Goal: Task Accomplishment & Management: Use online tool/utility

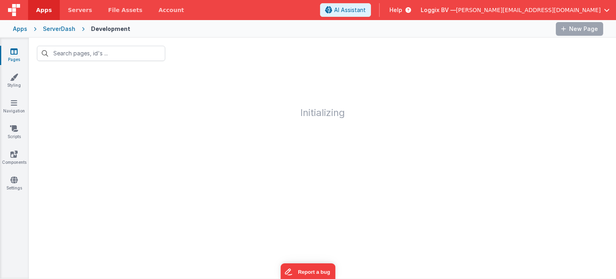
click at [57, 32] on div "ServerDash" at bounding box center [59, 29] width 32 height 8
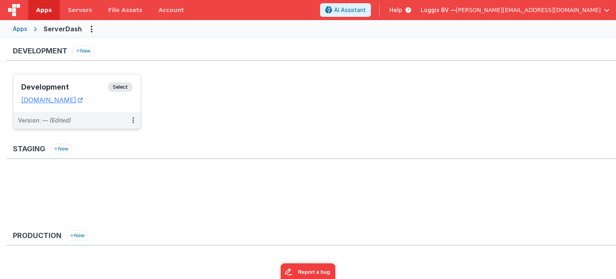
click at [117, 83] on span "Select" at bounding box center [120, 87] width 25 height 10
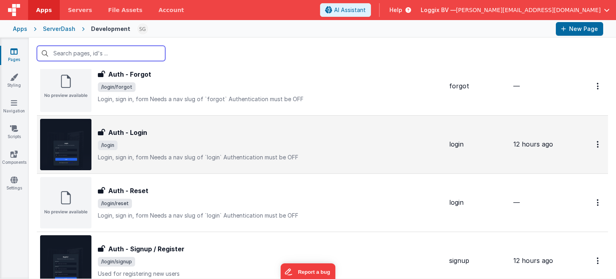
scroll to position [280, 0]
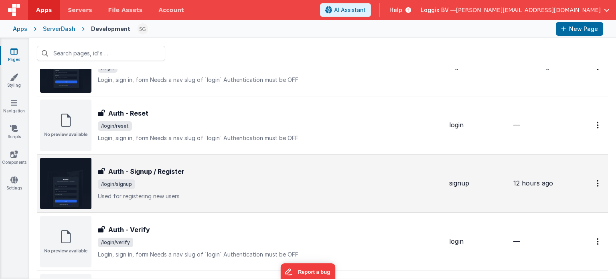
click at [218, 190] on div "Auth - Signup / Register Auth - Signup / Register /login/signup Used for regist…" at bounding box center [270, 183] width 345 height 34
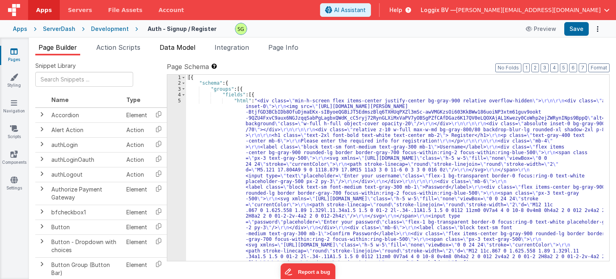
click at [174, 49] on span "Data Model" at bounding box center [178, 47] width 36 height 8
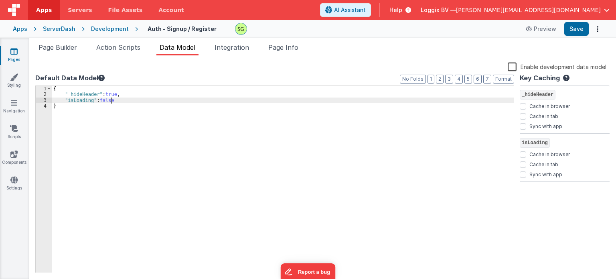
click at [121, 101] on div "{ "_hideHeader" : true , "isLoading" : false }" at bounding box center [283, 185] width 462 height 198
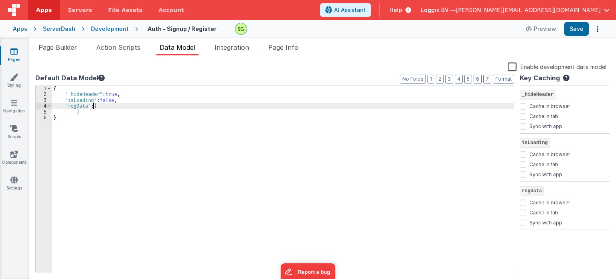
click at [95, 107] on div "{ "_hideHeader" : true , "isLoading" : false , "regData" : [ ] }" at bounding box center [283, 185] width 462 height 198
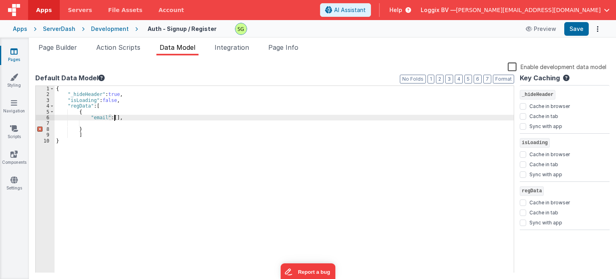
click at [114, 117] on div "{ "_hideHeader" : true , "isLoading" : false , "regData" : [ { "email" : [ ] , …" at bounding box center [284, 185] width 459 height 198
click at [120, 118] on div "{ "_hideHeader" : true , "isLoading" : false , "regData" : [ { "email" : "" , }…" at bounding box center [284, 185] width 459 height 198
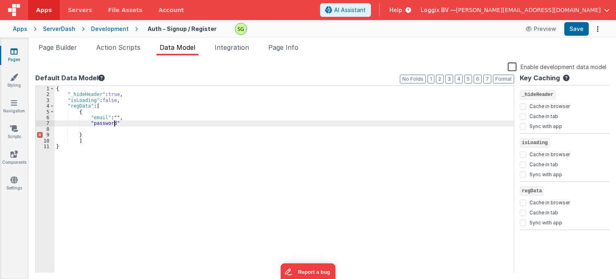
click at [117, 123] on div "{ "_hideHeader" : true , "isLoading" : false , "regData" : [ { "email" : "" , "…" at bounding box center [284, 185] width 459 height 198
click at [500, 83] on button "Format" at bounding box center [503, 79] width 21 height 9
click at [201, 136] on div "{ "_hideHeader" : true , "isLoading" : false , "regData" : [ { "email" : "" , "…" at bounding box center [284, 185] width 459 height 198
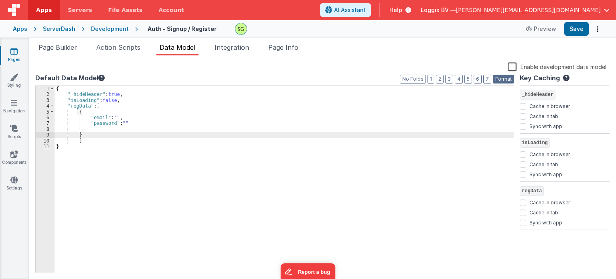
click at [499, 81] on button "Format" at bounding box center [503, 79] width 21 height 9
click at [109, 132] on div "{ "_hideHeader" : true , "isLoading" : false , "regData" : [ { "email" : "" , "…" at bounding box center [284, 185] width 459 height 198
click at [498, 78] on button "Format" at bounding box center [503, 79] width 21 height 9
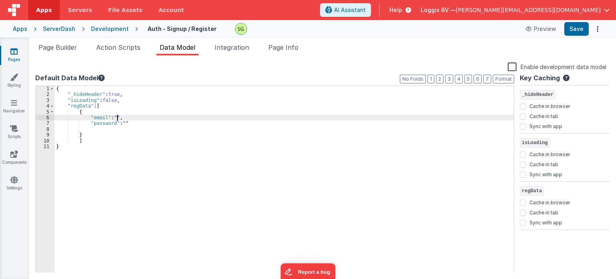
click at [117, 119] on div "{ "_hideHeader" : true , "isLoading" : false , "regData" : [ { "email" : "" , "…" at bounding box center [284, 185] width 459 height 198
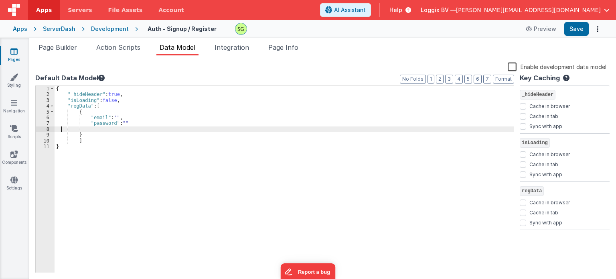
click at [61, 130] on div "{ "_hideHeader" : true , "isLoading" : false , "regData" : [ { "email" : "" , "…" at bounding box center [284, 185] width 459 height 198
click at [57, 132] on div "{ "_hideHeader" : true , "isLoading" : false , "regData" : [ { "email" : "" , "…" at bounding box center [284, 185] width 459 height 198
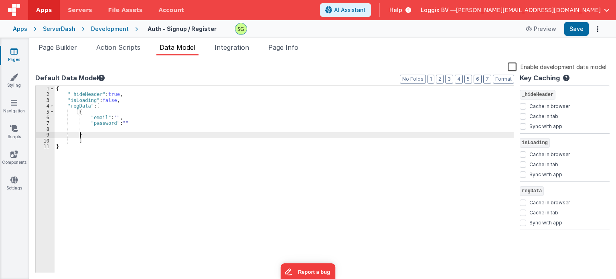
click at [85, 136] on div "{ "_hideHeader" : true , "isLoading" : false , "regData" : [ { "email" : "" , "…" at bounding box center [284, 185] width 459 height 198
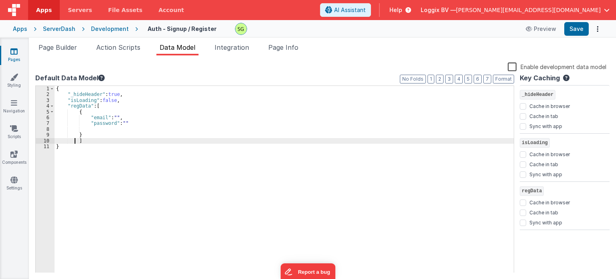
click at [75, 141] on div "{ "_hideHeader" : true , "isLoading" : false , "regData" : [ { "email" : "" , "…" at bounding box center [284, 185] width 459 height 198
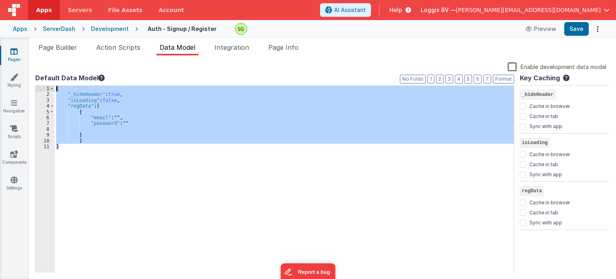
drag, startPoint x: 71, startPoint y: 149, endPoint x: 55, endPoint y: 57, distance: 92.8
click at [55, 57] on div "Snippet Library Name Type Accordion Element Alert Action Action authLogin Actio…" at bounding box center [322, 166] width 587 height 223
click at [501, 76] on button "Format" at bounding box center [503, 79] width 21 height 9
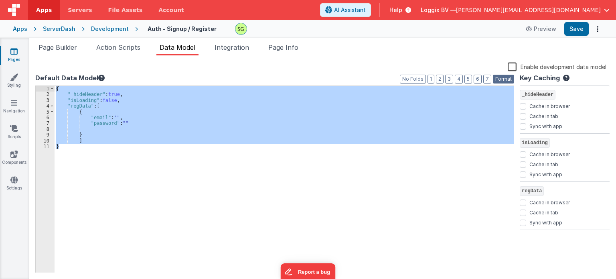
click at [501, 76] on button "Format" at bounding box center [503, 79] width 21 height 9
drag, startPoint x: 501, startPoint y: 76, endPoint x: 178, endPoint y: 203, distance: 347.3
click at [178, 203] on div "Format 7 6 5 4 3 2 1 No Folds 1 2 3 4 5 6 7 8 9 10 11 { "_hideHeader" : true , …" at bounding box center [274, 179] width 479 height 188
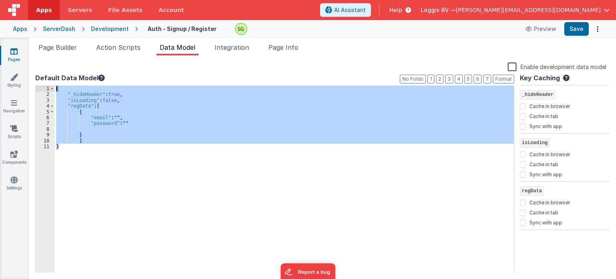
click at [178, 203] on div "{ "_hideHeader" : true , "isLoading" : false , "regData" : [ { "email" : "" , "…" at bounding box center [284, 179] width 459 height 187
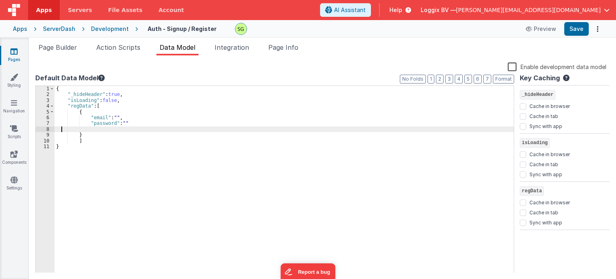
click at [61, 129] on div "{ "_hideHeader" : true , "isLoading" : false , "regData" : [ { "email" : "" , "…" at bounding box center [284, 185] width 459 height 198
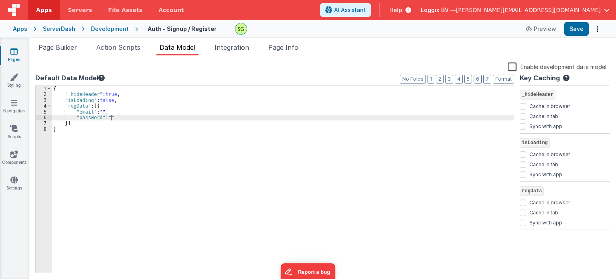
click at [117, 117] on div "{ "_hideHeader" : true , "isLoading" : false , "regData" : [{ "email" : "" , "p…" at bounding box center [283, 185] width 462 height 198
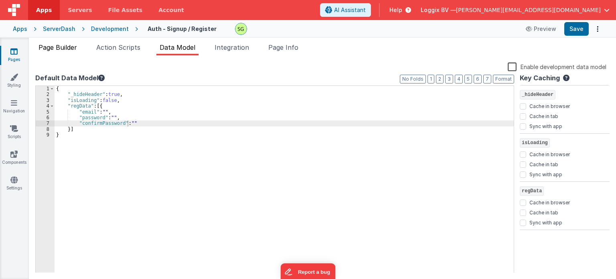
click at [74, 45] on span "Page Builder" at bounding box center [57, 47] width 38 height 8
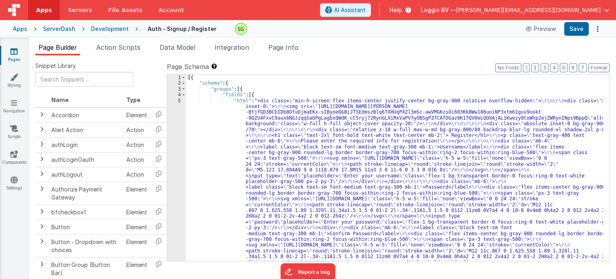
click at [178, 100] on div "5" at bounding box center [176, 196] width 19 height 196
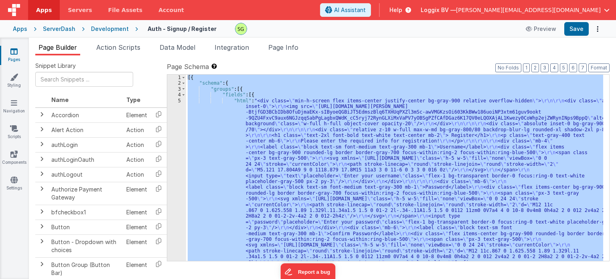
click at [178, 100] on div "5" at bounding box center [176, 196] width 19 height 196
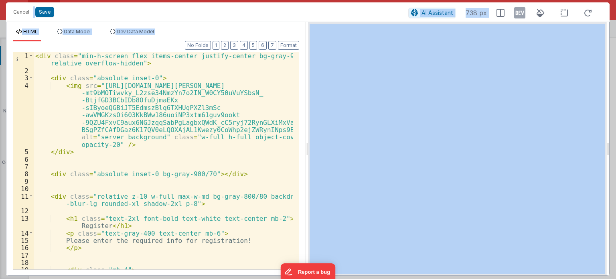
scroll to position [48, 0]
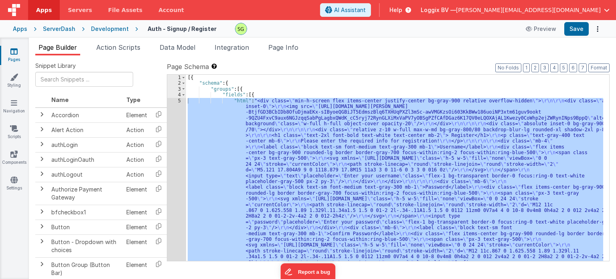
click at [178, 101] on div "5" at bounding box center [176, 196] width 19 height 196
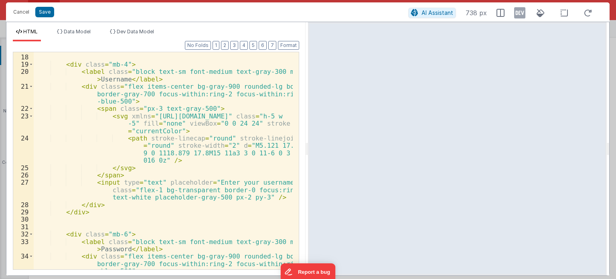
scroll to position [205, 0]
click at [109, 78] on div "< div class = "mb-4" > < label class = "block text-sm font-medium text-gray-300…" at bounding box center [163, 169] width 259 height 247
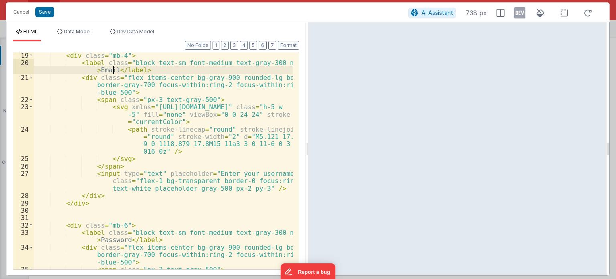
scroll to position [215, 0]
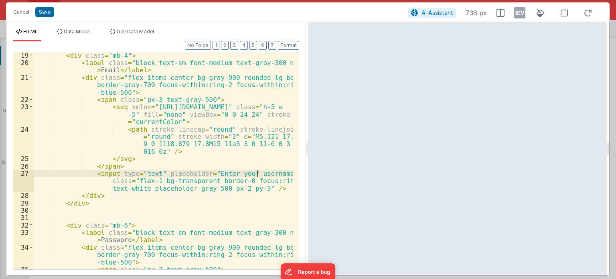
click at [256, 172] on div "< div class = "mb-4" > < label class = "block text-sm font-medium text-gray-300…" at bounding box center [163, 175] width 259 height 247
click at [140, 172] on div "< div class = "mb-4" > < label class = "block text-sm font-medium text-gray-300…" at bounding box center [163, 175] width 259 height 247
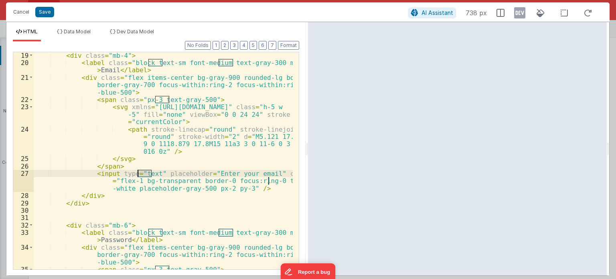
click at [140, 172] on div "< div class = "mb-4" > < label class = "block text-sm font-medium text-gray-300…" at bounding box center [163, 175] width 259 height 247
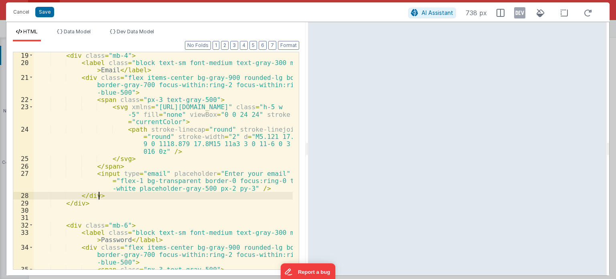
click at [110, 196] on div "< div class = "mb-4" > < label class = "block text-sm font-medium text-gray-300…" at bounding box center [163, 175] width 259 height 247
click at [242, 189] on div "< div class = "mb-4" > < label class = "block text-sm font-medium text-gray-300…" at bounding box center [163, 175] width 259 height 247
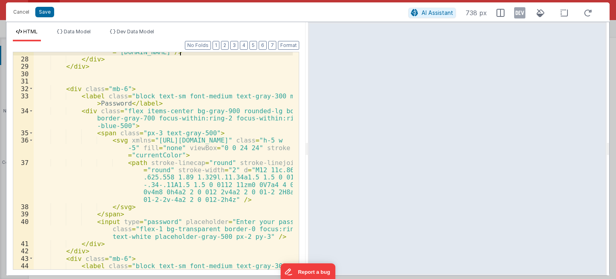
scroll to position [360, 0]
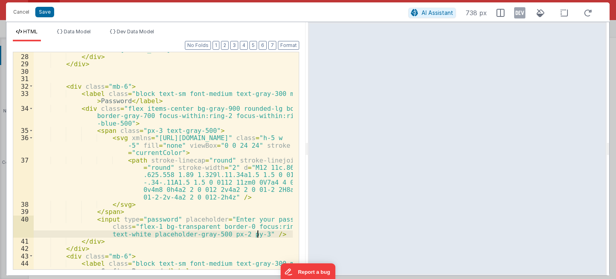
click at [257, 234] on div "< input type = "email" placeholder = "Enter your email" class = "flex-1 bg-tran…" at bounding box center [163, 154] width 259 height 261
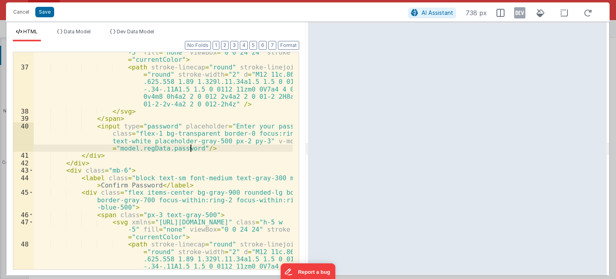
scroll to position [485, 0]
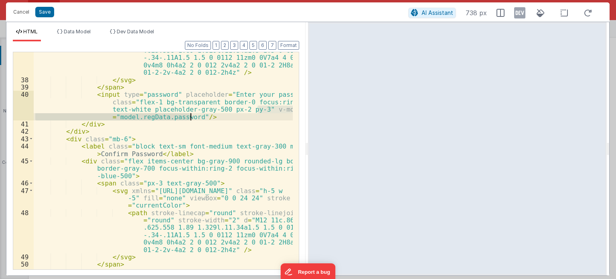
drag, startPoint x: 257, startPoint y: 109, endPoint x: 192, endPoint y: 117, distance: 65.5
click at [192, 117] on div "< path stroke-linecap = "round" stroke-linejoin = "round" stroke-width = "2" d …" at bounding box center [163, 177] width 259 height 291
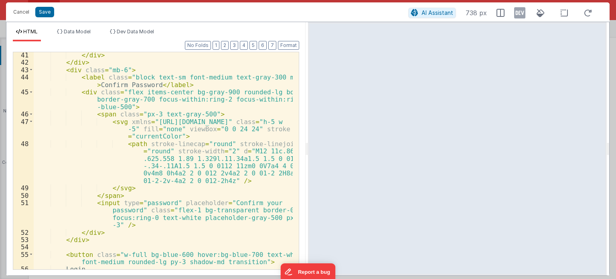
scroll to position [555, 0]
click at [120, 224] on div "</ div > </ div > < div class = "mb-6" > < label class = "block text-sm font-me…" at bounding box center [163, 167] width 259 height 232
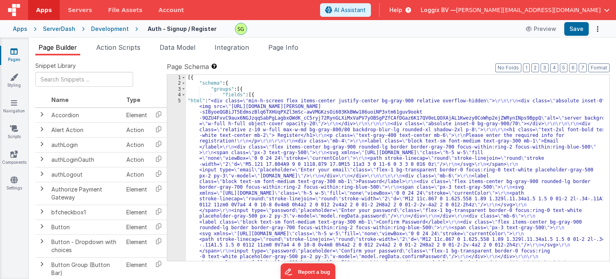
click at [180, 102] on div "5" at bounding box center [176, 187] width 19 height 179
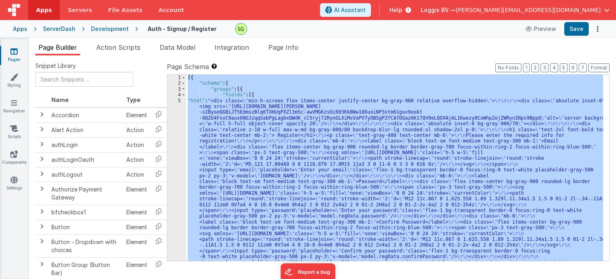
click at [180, 102] on div "5" at bounding box center [176, 187] width 19 height 179
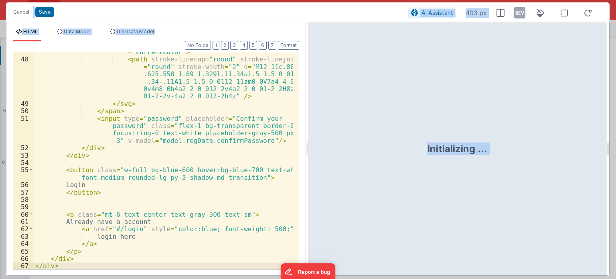
scroll to position [638, 0]
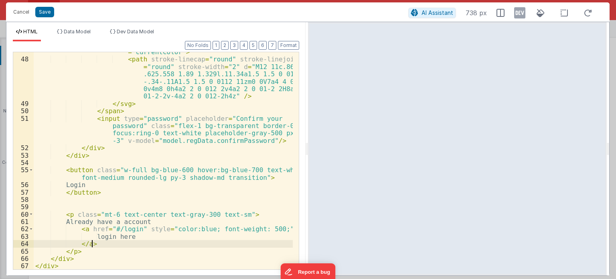
click at [144, 243] on div "< svg xmlns = "[URL][DOMAIN_NAME]" class = "h-5 w -5" fill = "none" viewBox = "…" at bounding box center [163, 156] width 259 height 247
click at [40, 14] on button "Save" at bounding box center [44, 12] width 19 height 10
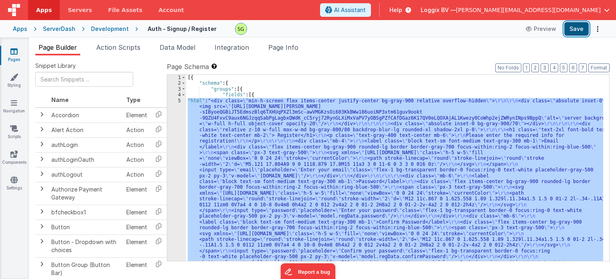
click at [581, 24] on button "Save" at bounding box center [576, 29] width 24 height 14
click at [305, 99] on div "[{ "schema" : { "groups" : [{ "fields" : [{ "html" : "<div class= \" min-h-scre…" at bounding box center [394, 168] width 417 height 186
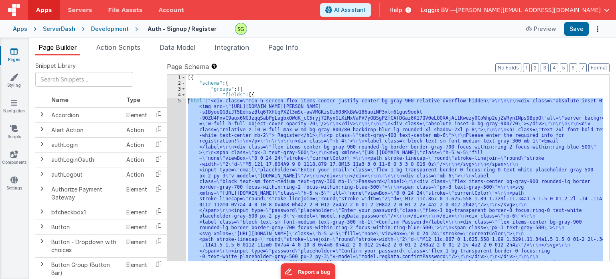
click at [180, 100] on div "5" at bounding box center [176, 187] width 19 height 179
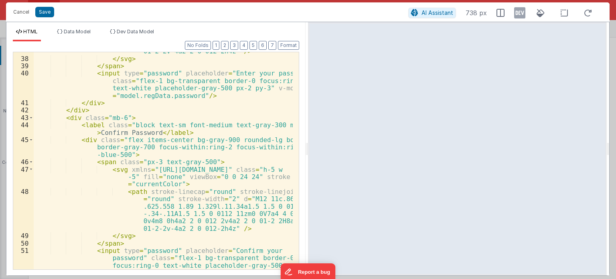
scroll to position [500, 0]
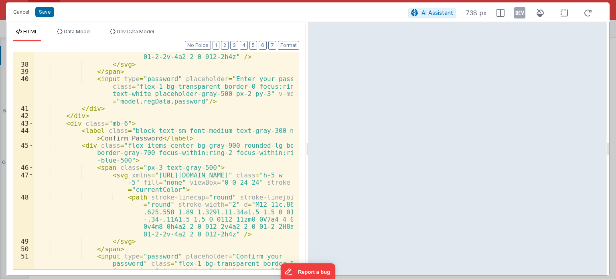
click at [27, 14] on button "Cancel" at bounding box center [21, 11] width 24 height 11
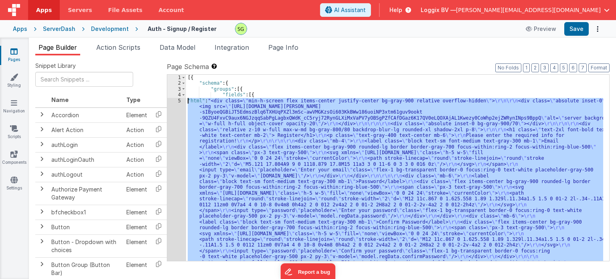
click at [179, 100] on div "5" at bounding box center [176, 187] width 19 height 179
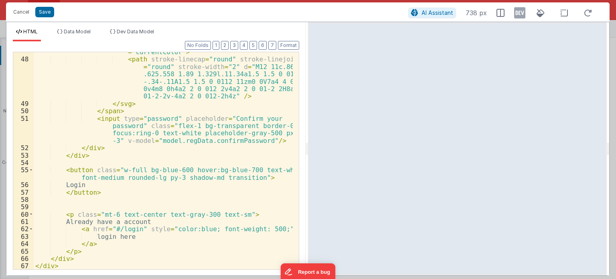
scroll to position [638, 0]
click at [207, 197] on div "< svg xmlns = "[URL][DOMAIN_NAME]" class = "h-5 w -5" fill = "none" viewBox = "…" at bounding box center [163, 156] width 259 height 247
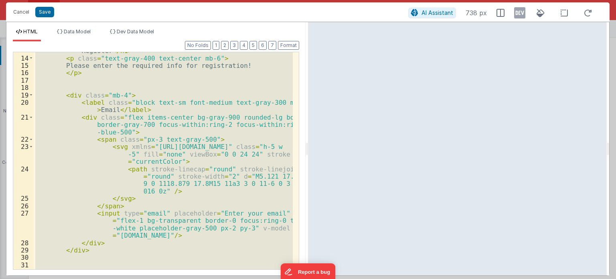
scroll to position [0, 0]
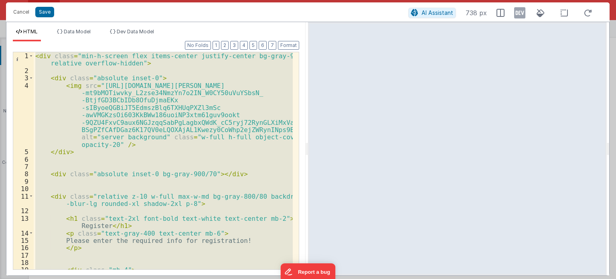
click at [72, 121] on div "< div class = "min-h-screen flex items-center justify-center bg-gray-900 relati…" at bounding box center [163, 160] width 259 height 217
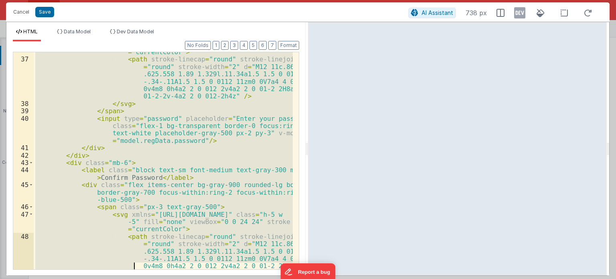
scroll to position [638, 0]
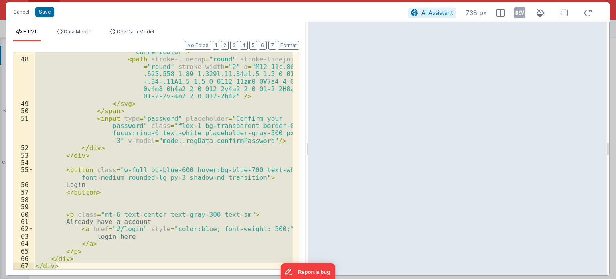
drag, startPoint x: 35, startPoint y: 55, endPoint x: 116, endPoint y: 298, distance: 255.3
click at [116, 278] on html "Cancel Save AI Assistant 738 px HTML Data Model Dev Data Model Format 7 6 5 4 3…" at bounding box center [308, 139] width 616 height 279
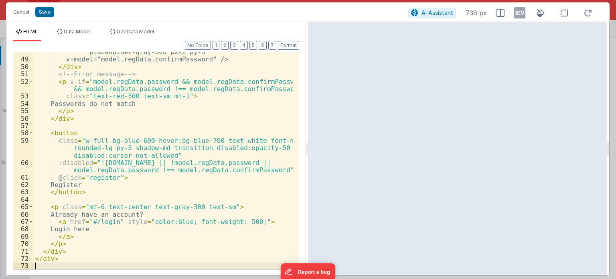
scroll to position [476, 0]
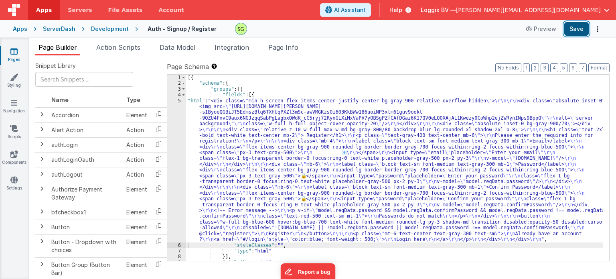
click at [581, 34] on button "Save" at bounding box center [576, 29] width 24 height 14
click at [179, 99] on div "5" at bounding box center [176, 170] width 19 height 144
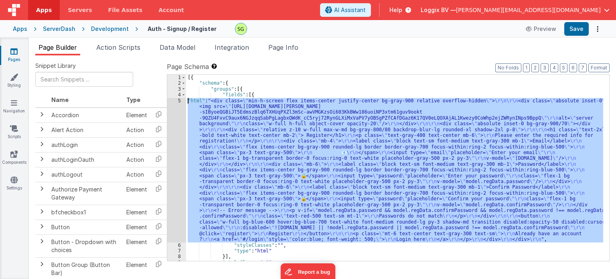
click at [179, 99] on div "5" at bounding box center [176, 170] width 19 height 144
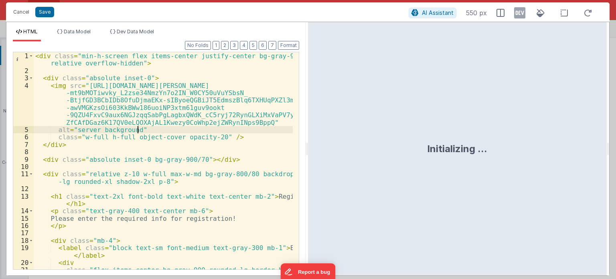
click at [234, 131] on div "< div class = "min-h-screen flex items-center justify-center bg-gray-900 relati…" at bounding box center [163, 175] width 259 height 247
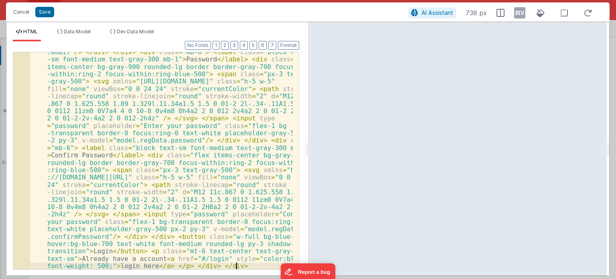
scroll to position [181, 0]
click at [44, 11] on button "Save" at bounding box center [44, 12] width 19 height 10
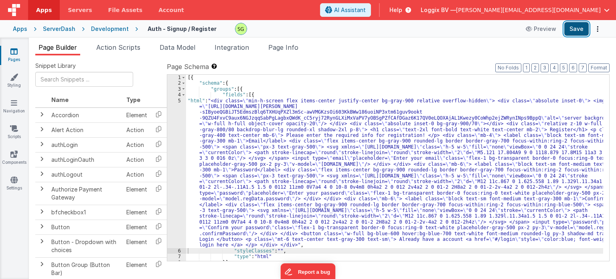
click at [583, 26] on button "Save" at bounding box center [576, 29] width 24 height 14
click at [179, 101] on div "5" at bounding box center [176, 173] width 19 height 150
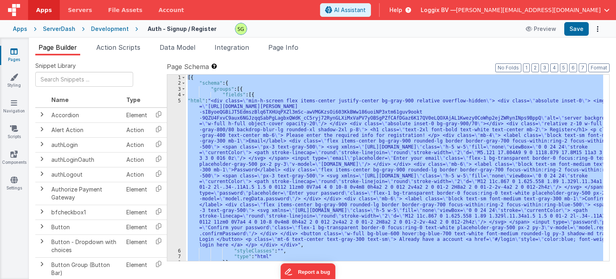
click at [179, 101] on div "5" at bounding box center [176, 173] width 19 height 150
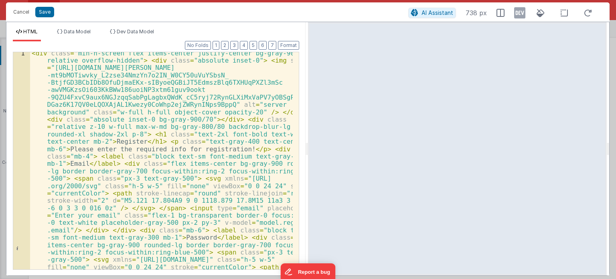
scroll to position [0, 0]
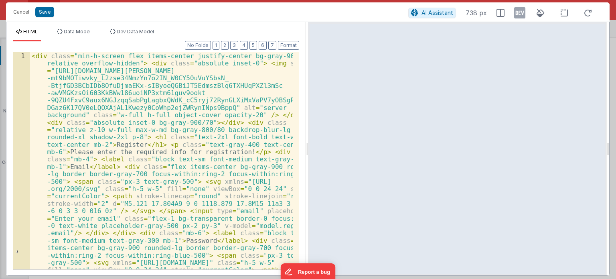
click at [291, 48] on button "Format" at bounding box center [288, 45] width 21 height 9
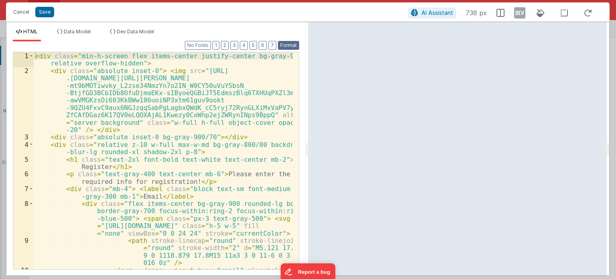
click at [291, 48] on button "Format" at bounding box center [288, 45] width 21 height 9
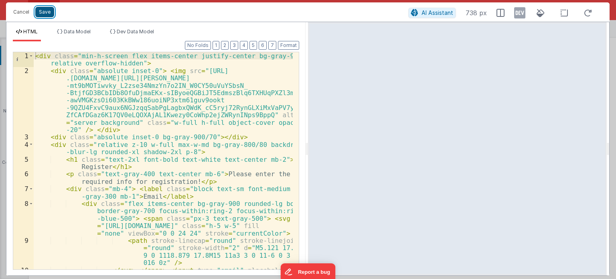
click at [47, 13] on button "Save" at bounding box center [44, 12] width 19 height 10
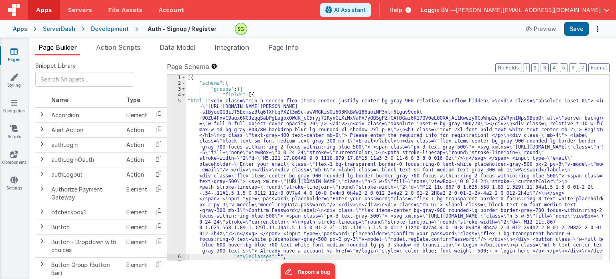
click at [111, 26] on div "Development" at bounding box center [110, 29] width 38 height 8
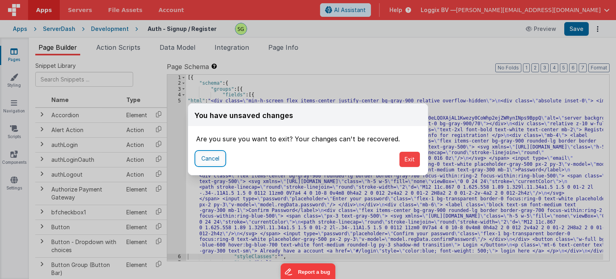
click at [219, 157] on button "Cancel" at bounding box center [210, 159] width 28 height 14
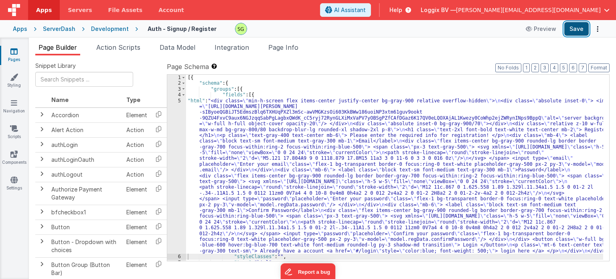
click at [581, 27] on button "Save" at bounding box center [576, 29] width 24 height 14
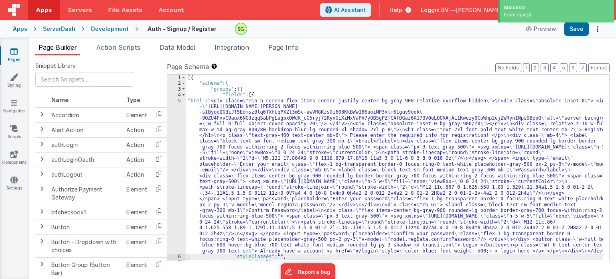
click at [109, 30] on div "Development" at bounding box center [110, 29] width 38 height 8
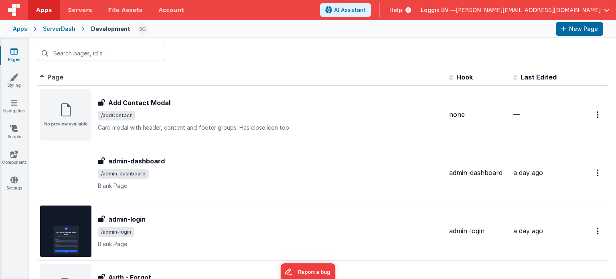
click at [60, 32] on div "ServerDash" at bounding box center [59, 29] width 32 height 8
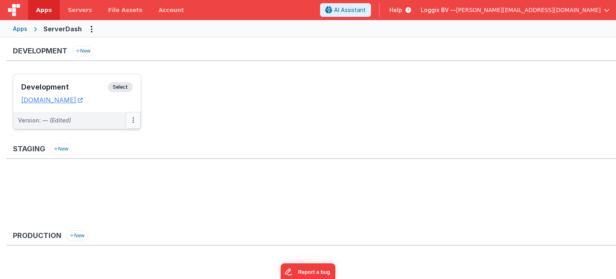
click at [132, 120] on icon at bounding box center [133, 120] width 2 height 0
click at [108, 155] on span "Open Helper" at bounding box center [103, 152] width 35 height 7
click at [124, 150] on link "Open Helper" at bounding box center [105, 153] width 71 height 14
click at [190, 184] on div at bounding box center [308, 139] width 616 height 279
click at [134, 115] on button at bounding box center [133, 120] width 15 height 17
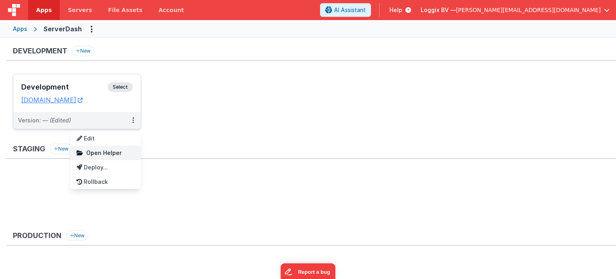
click at [121, 155] on link "Open Helper" at bounding box center [105, 153] width 71 height 14
click at [110, 155] on span "Open Helper" at bounding box center [103, 152] width 35 height 7
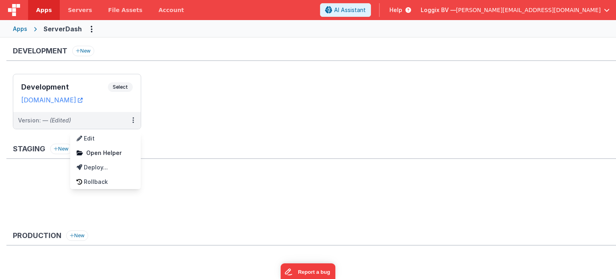
click at [186, 184] on div at bounding box center [308, 139] width 616 height 279
click at [131, 120] on button at bounding box center [133, 120] width 15 height 17
click at [217, 162] on div at bounding box center [308, 139] width 616 height 279
click at [122, 81] on div "Development Select URLs [DOMAIN_NAME]" at bounding box center [77, 93] width 128 height 38
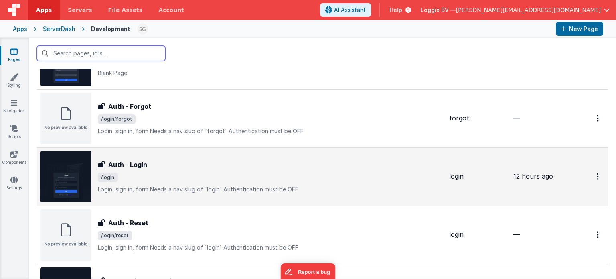
scroll to position [305, 0]
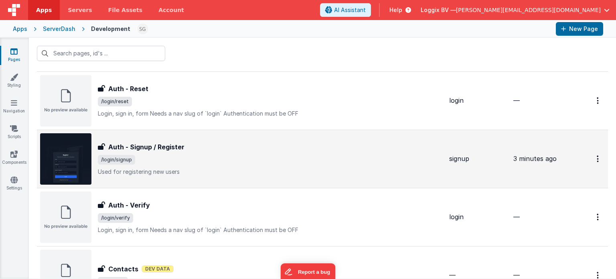
click at [211, 174] on p "Used for registering new users" at bounding box center [270, 172] width 345 height 8
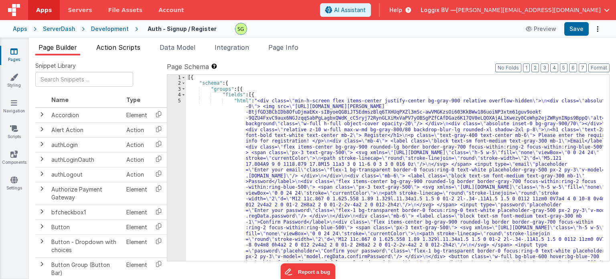
click at [127, 44] on div "Page Builder Action Scripts Data Model Integration Page Info Snippet Library Na…" at bounding box center [322, 158] width 587 height 241
click at [188, 47] on span "Data Model" at bounding box center [178, 47] width 36 height 8
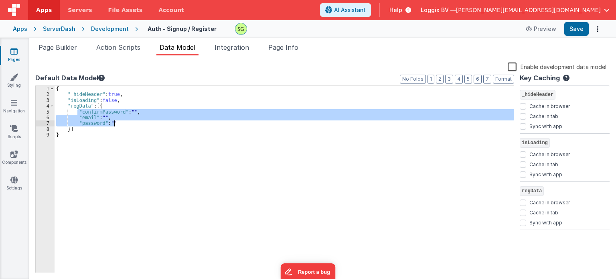
drag, startPoint x: 77, startPoint y: 112, endPoint x: 122, endPoint y: 122, distance: 46.9
click at [122, 122] on div "{ "_hideHeader" : true , "isLoading" : false , "regData" : [{ "confirmPassword"…" at bounding box center [284, 185] width 459 height 198
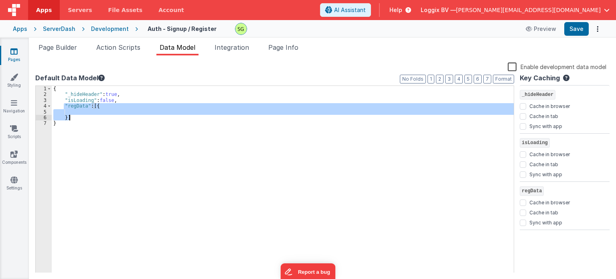
drag, startPoint x: 63, startPoint y: 105, endPoint x: 75, endPoint y: 118, distance: 17.9
click at [75, 118] on div "{ "_hideHeader" : true , "isLoading" : false , "regData" : [{ }] }" at bounding box center [283, 185] width 462 height 198
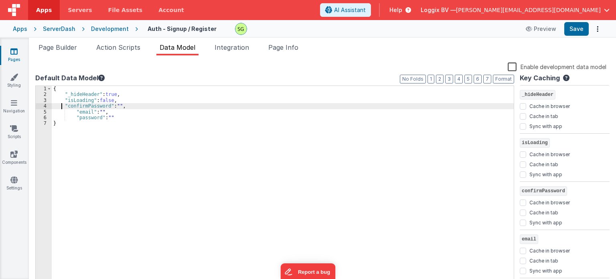
click at [62, 105] on div "{ "_hideHeader" : true , "isLoading" : false , "confirmPassword" : "" , "email"…" at bounding box center [283, 185] width 462 height 198
click at [504, 80] on button "Format" at bounding box center [503, 79] width 21 height 9
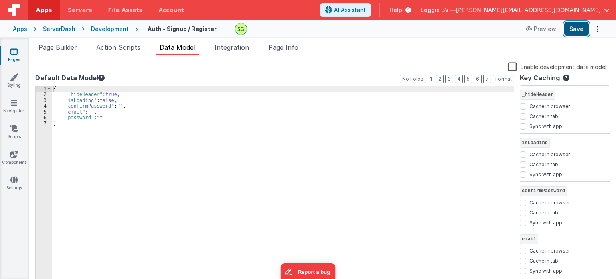
click at [577, 28] on button "Save" at bounding box center [576, 29] width 24 height 14
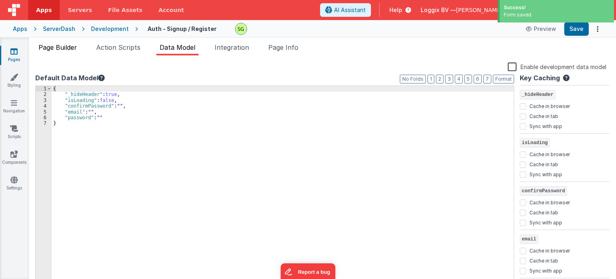
click at [57, 46] on span "Page Builder" at bounding box center [57, 47] width 38 height 8
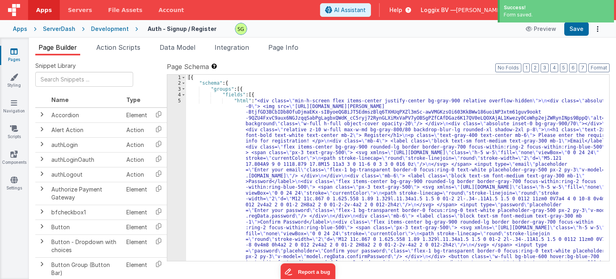
click at [180, 99] on div "5" at bounding box center [176, 184] width 19 height 173
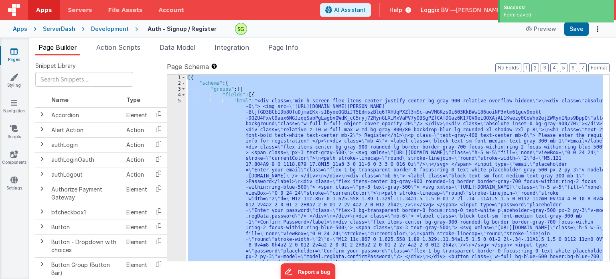
click at [180, 99] on div "5" at bounding box center [176, 184] width 19 height 173
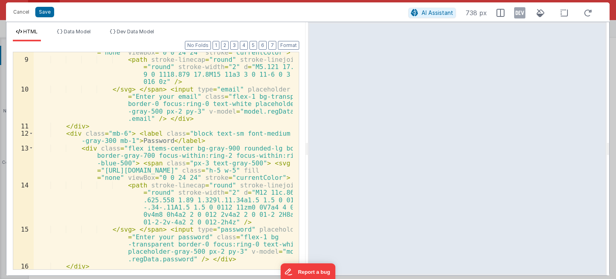
scroll to position [154, 0]
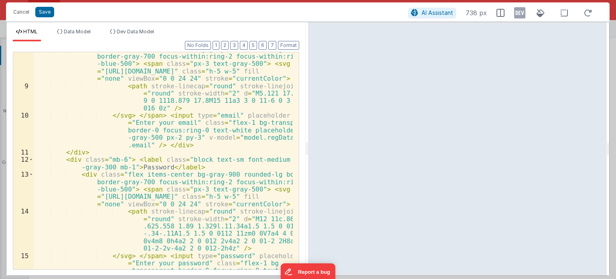
click at [261, 140] on div "< div class = "flex items-center bg-gray-900 rounded-lg border border-gray-700 …" at bounding box center [163, 190] width 259 height 291
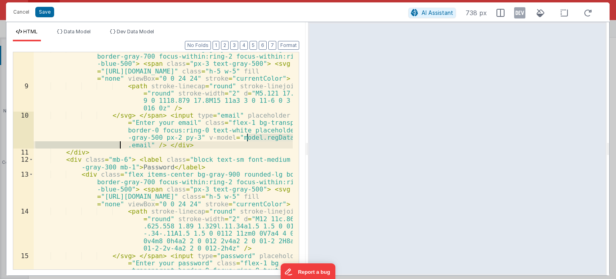
click at [261, 140] on div "< div class = "flex items-center bg-gray-900 rounded-lg border border-gray-700 …" at bounding box center [163, 190] width 259 height 291
click at [271, 138] on div "< div class = "flex items-center bg-gray-900 rounded-lg border border-gray-700 …" at bounding box center [163, 160] width 259 height 217
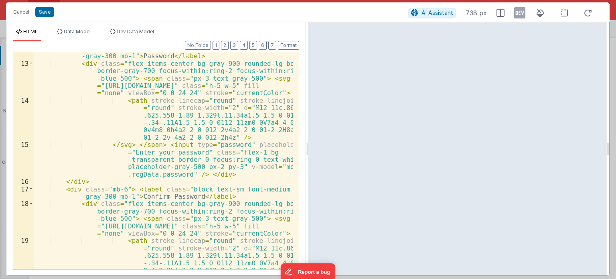
scroll to position [265, 0]
click at [148, 171] on div "< div class = "mb-6" > < label class = "block text-sm font-medium text -gray-30…" at bounding box center [163, 183] width 259 height 276
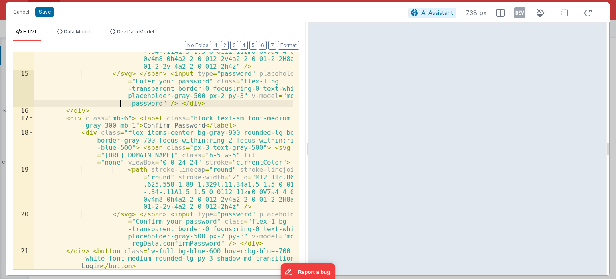
scroll to position [373, 0]
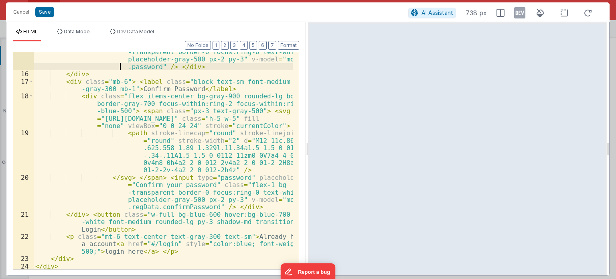
click at [144, 207] on div "</ svg > </ span > < input type = "password" placeholder = "Enter your password…" at bounding box center [163, 163] width 259 height 261
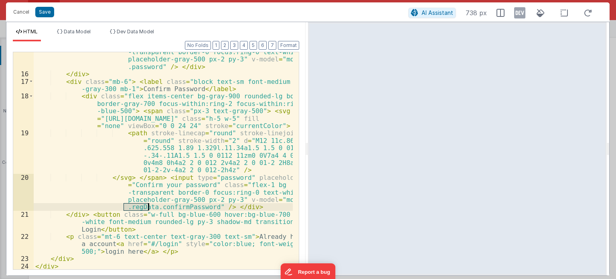
click at [144, 207] on div "</ svg > </ span > < input type = "password" placeholder = "Enter your password…" at bounding box center [163, 163] width 259 height 261
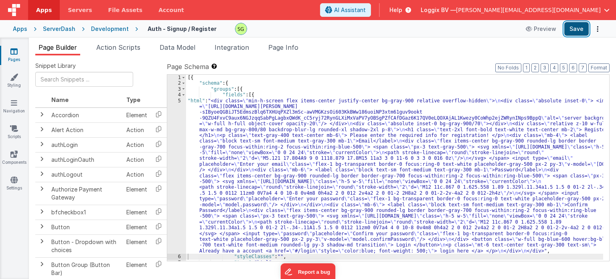
click at [573, 29] on button "Save" at bounding box center [576, 29] width 24 height 14
click at [136, 47] on span "Action Scripts" at bounding box center [118, 47] width 44 height 8
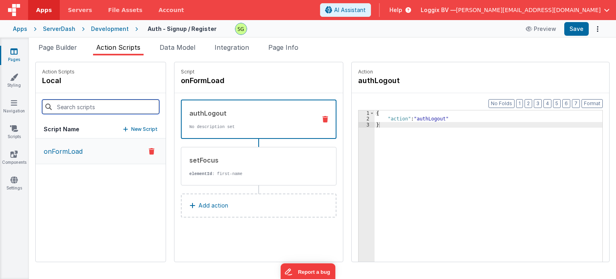
click at [94, 107] on input at bounding box center [100, 106] width 117 height 14
type input "a"
click at [132, 129] on p "New Script" at bounding box center [144, 129] width 26 height 8
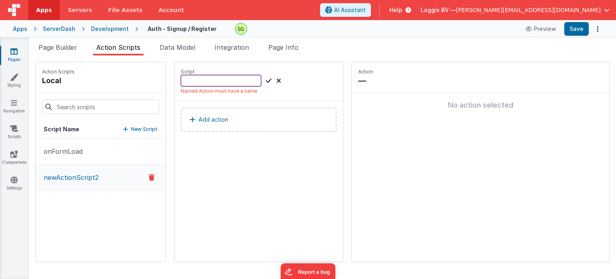
paste input "authRegister"
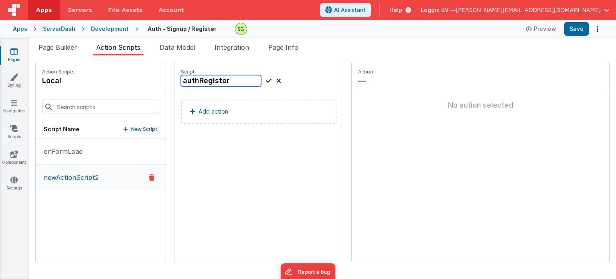
type input "authRegister"
click at [236, 117] on button "Add action" at bounding box center [259, 111] width 156 height 24
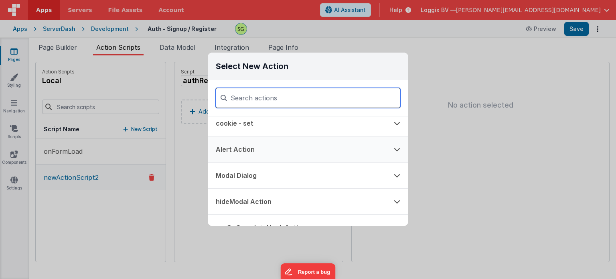
scroll to position [130, 0]
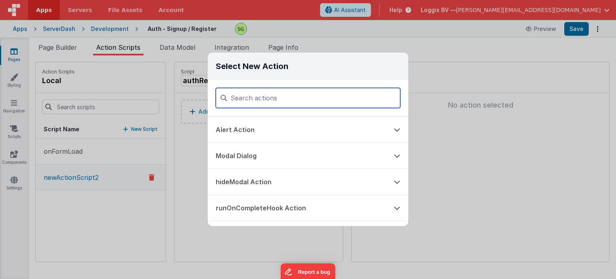
paste input "authRegister"
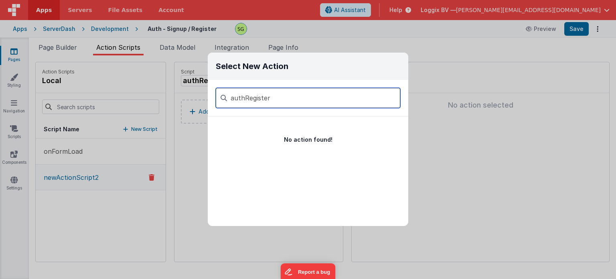
scroll to position [0, 0]
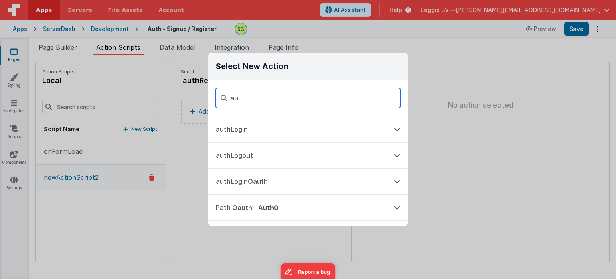
type input "a"
type input "auth"
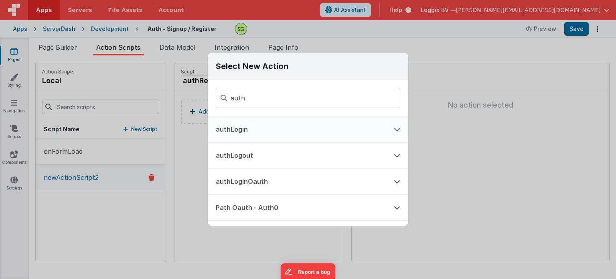
click at [243, 126] on button "authLogin" at bounding box center [297, 129] width 178 height 26
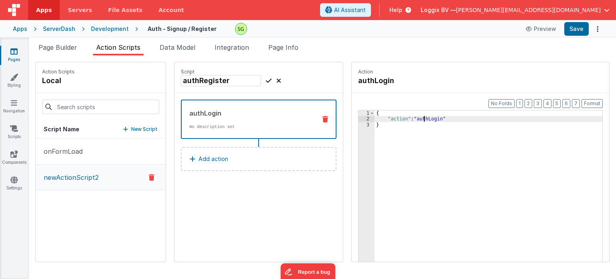
click at [415, 121] on div "{ "action" : "authLogin" }" at bounding box center [493, 204] width 236 height 188
click at [266, 81] on icon at bounding box center [269, 81] width 6 height 10
click at [196, 78] on h4 "authRegister" at bounding box center [241, 80] width 120 height 11
drag, startPoint x: 184, startPoint y: 83, endPoint x: 168, endPoint y: 82, distance: 15.7
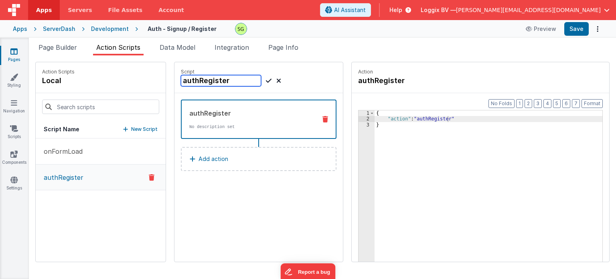
click at [174, 82] on div "Script authRegister" at bounding box center [258, 77] width 168 height 31
click at [117, 210] on div "onFormLoad authRegister" at bounding box center [101, 199] width 130 height 123
click at [56, 46] on span "Page Builder" at bounding box center [57, 47] width 38 height 8
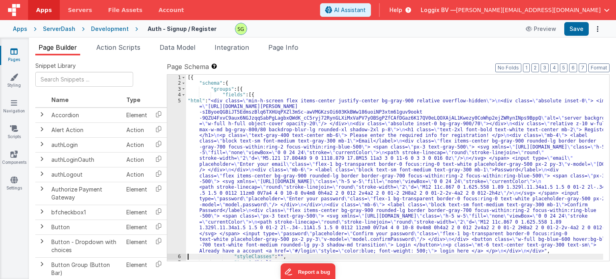
click at [180, 99] on div "5" at bounding box center [176, 176] width 19 height 156
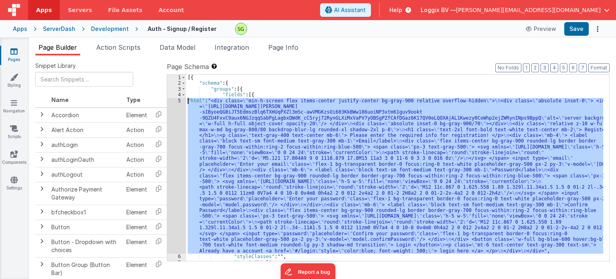
click at [180, 99] on div "5" at bounding box center [176, 176] width 19 height 156
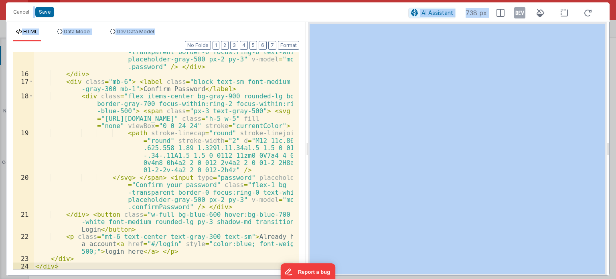
scroll to position [373, 0]
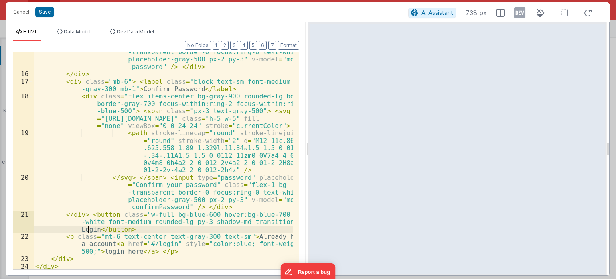
click at [88, 231] on div "</ svg > </ span > < input type = "password" placeholder = "Enter your password…" at bounding box center [163, 163] width 259 height 261
click at [274, 222] on div "</ svg > </ span > < input type = "password" placeholder = "Enter your password…" at bounding box center [163, 163] width 259 height 261
click at [91, 227] on div "</ svg > </ span > < input type = "password" placeholder = "Enter your password…" at bounding box center [163, 163] width 259 height 261
click at [40, 11] on button "Save" at bounding box center [44, 12] width 19 height 10
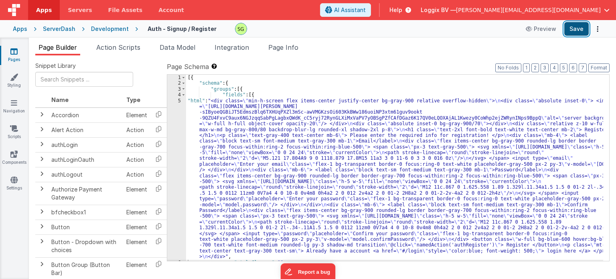
click at [573, 28] on button "Save" at bounding box center [576, 29] width 24 height 14
click at [180, 100] on div "5" at bounding box center [176, 179] width 19 height 162
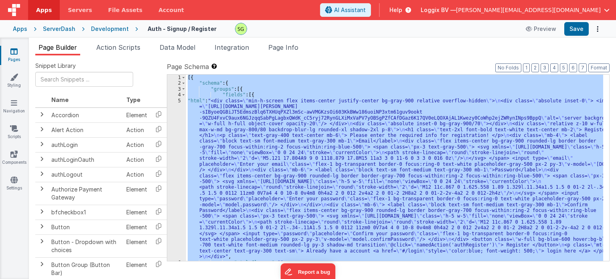
click at [180, 100] on div "5" at bounding box center [176, 179] width 19 height 162
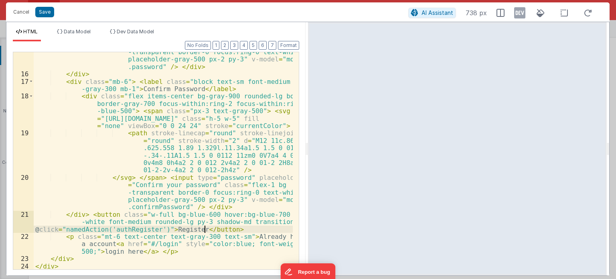
click at [204, 228] on div "</ svg > </ span > < input type = "password" placeholder = "Enter your password…" at bounding box center [163, 163] width 259 height 261
click at [208, 227] on div "</ svg > </ span > < input type = "password" placeholder = "Enter your password…" at bounding box center [163, 160] width 259 height 217
click at [40, 7] on button "Save" at bounding box center [44, 12] width 19 height 10
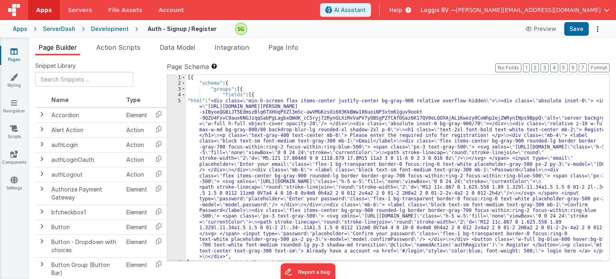
click at [180, 100] on div "5" at bounding box center [176, 179] width 19 height 162
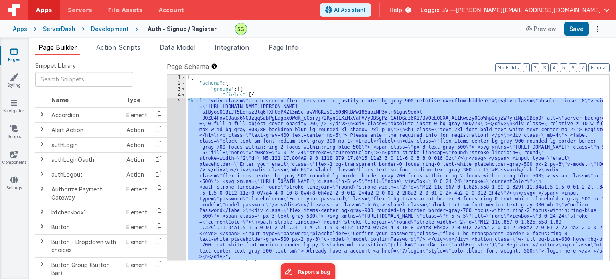
click at [180, 100] on div "5" at bounding box center [176, 179] width 19 height 162
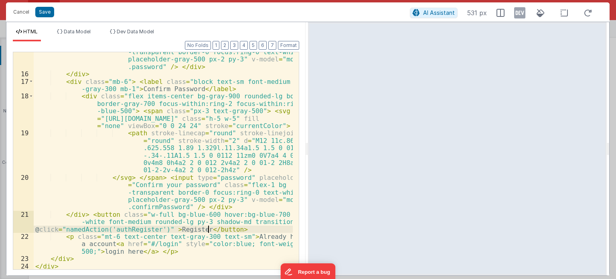
click at [209, 228] on div "</ svg > </ span > < input type = "password" placeholder = "Enter your password…" at bounding box center [163, 163] width 259 height 261
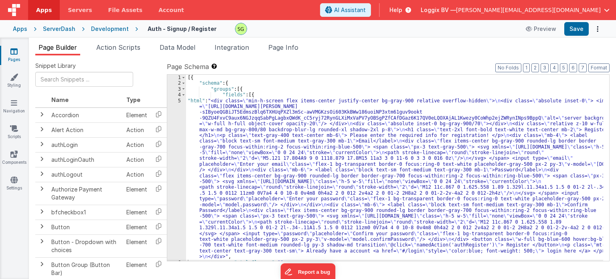
scroll to position [0, 0]
click at [241, 48] on span "Integration" at bounding box center [232, 47] width 34 height 8
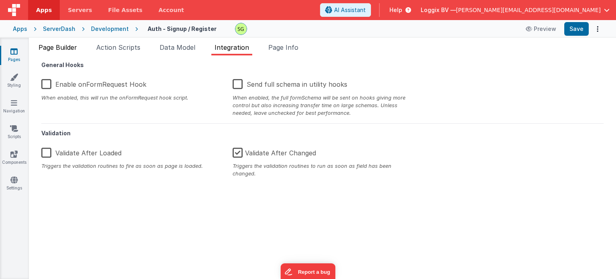
click at [42, 49] on span "Page Builder" at bounding box center [57, 47] width 38 height 8
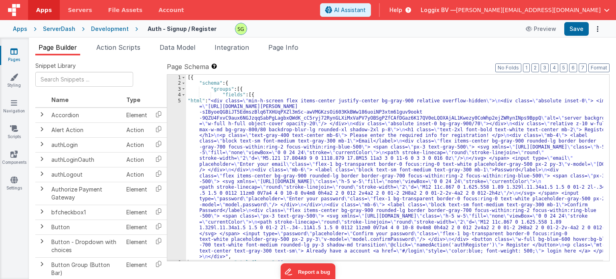
click at [179, 101] on div "5" at bounding box center [176, 179] width 19 height 162
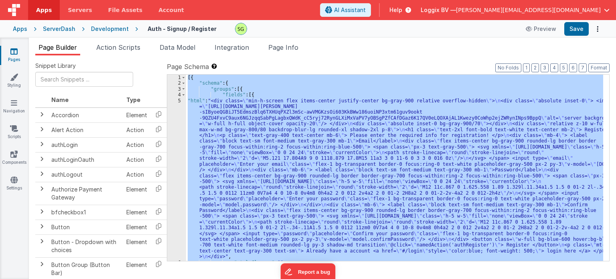
click at [179, 101] on div "5" at bounding box center [176, 179] width 19 height 162
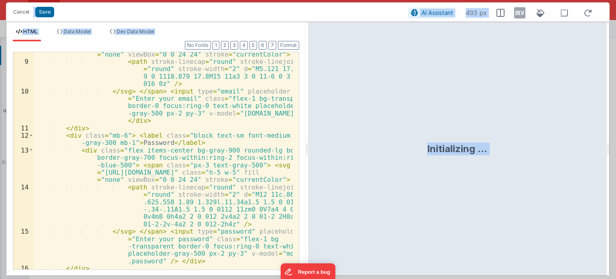
scroll to position [373, 0]
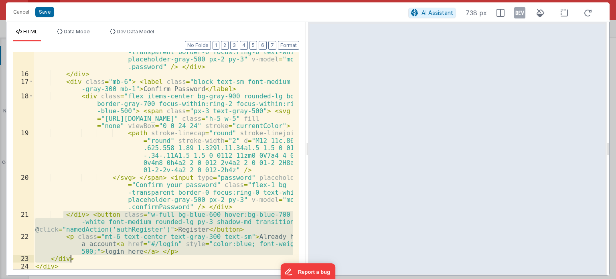
drag, startPoint x: 64, startPoint y: 213, endPoint x: 79, endPoint y: 259, distance: 48.8
click at [79, 259] on div "</ svg > </ span > < input type = "password" placeholder = "Enter your password…" at bounding box center [163, 163] width 259 height 261
click at [180, 251] on div "</ svg > </ span > < input type = "password" placeholder = "Enter your password…" at bounding box center [163, 160] width 259 height 217
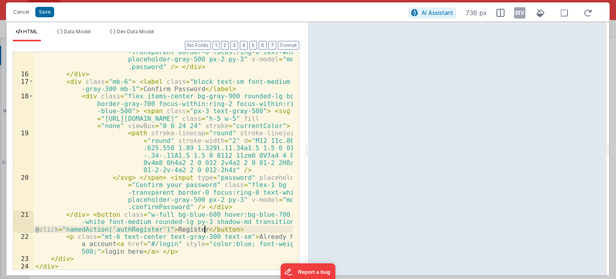
click at [203, 230] on div "</ svg > </ span > < input type = "password" placeholder = "Enter your password…" at bounding box center [163, 163] width 259 height 261
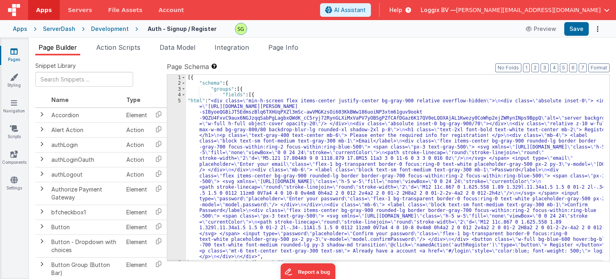
click at [100, 27] on div "Development" at bounding box center [110, 29] width 38 height 8
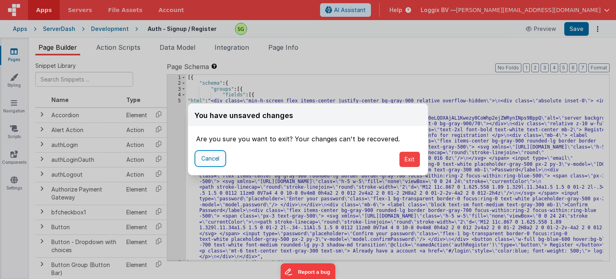
click at [197, 160] on button "Cancel" at bounding box center [210, 159] width 28 height 14
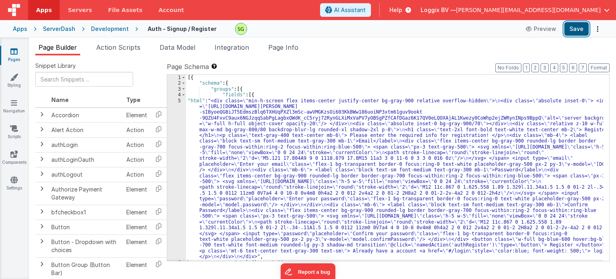
click at [576, 35] on button "Save" at bounding box center [576, 29] width 24 height 14
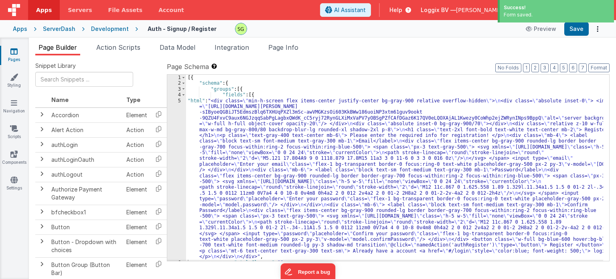
click at [67, 31] on div "ServerDash" at bounding box center [59, 29] width 32 height 8
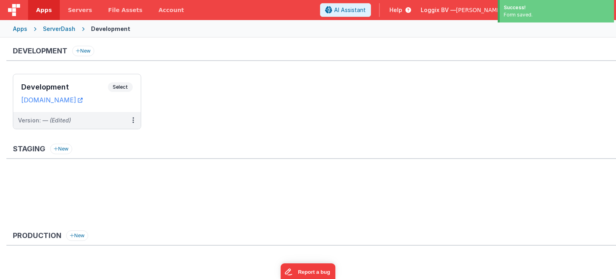
click at [22, 30] on div "Apps" at bounding box center [20, 29] width 14 height 8
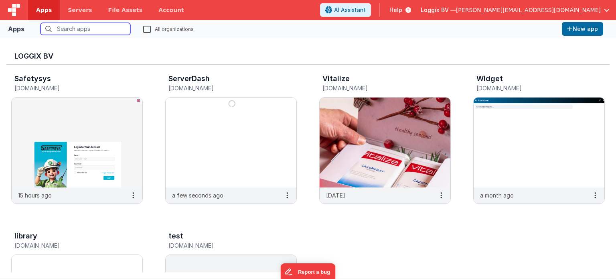
scroll to position [327, 0]
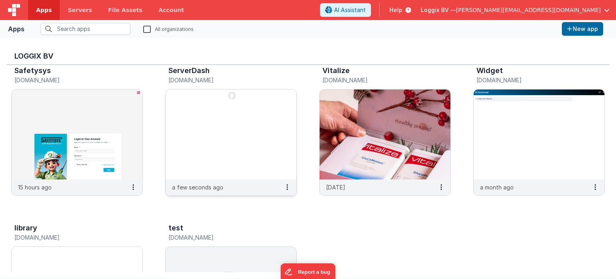
click at [263, 124] on img at bounding box center [231, 134] width 131 height 90
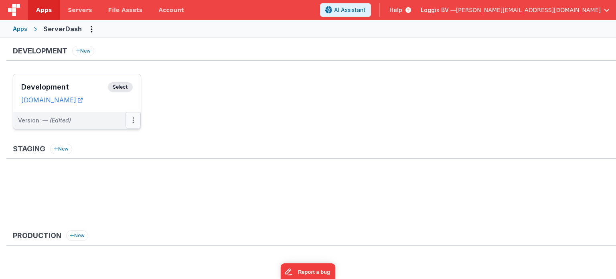
click at [132, 120] on icon at bounding box center [133, 120] width 2 height 0
click at [118, 153] on span "Open Helper" at bounding box center [103, 152] width 35 height 7
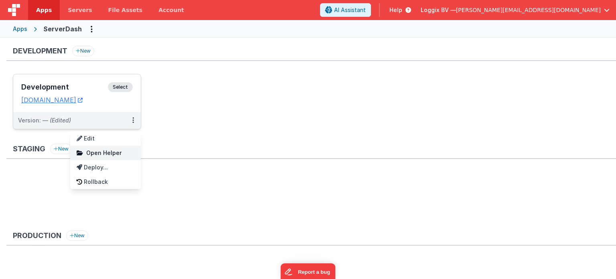
click at [118, 153] on span "Open Helper" at bounding box center [103, 152] width 35 height 7
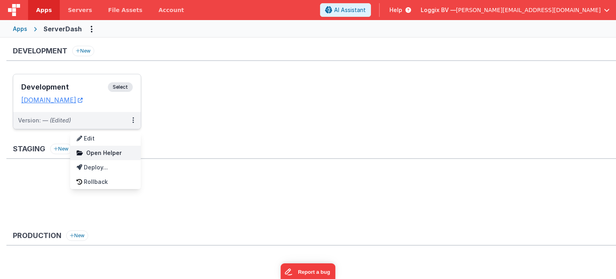
click at [118, 153] on span "Open Helper" at bounding box center [103, 152] width 35 height 7
click at [103, 136] on link "Edit" at bounding box center [105, 138] width 71 height 14
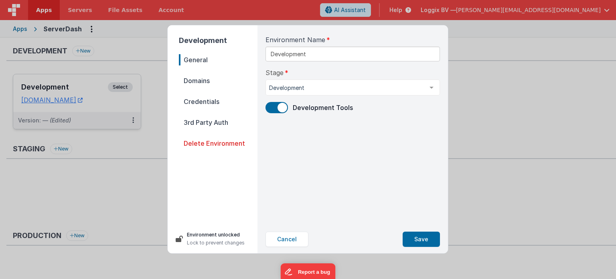
click at [206, 101] on span "Credentials" at bounding box center [218, 101] width 79 height 11
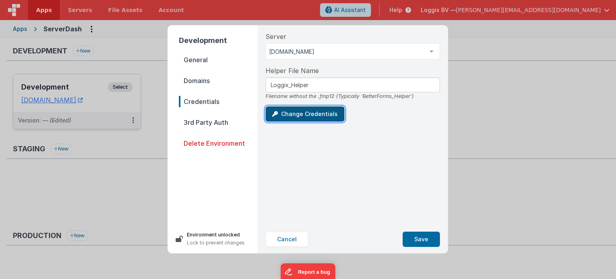
click at [320, 120] on button "Change Credentials" at bounding box center [304, 113] width 79 height 15
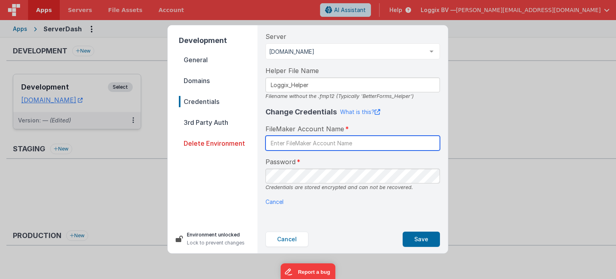
click at [272, 140] on input "text" at bounding box center [352, 143] width 174 height 15
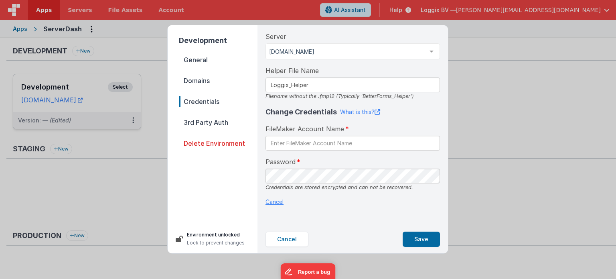
click at [269, 198] on p "Cancel" at bounding box center [352, 201] width 174 height 8
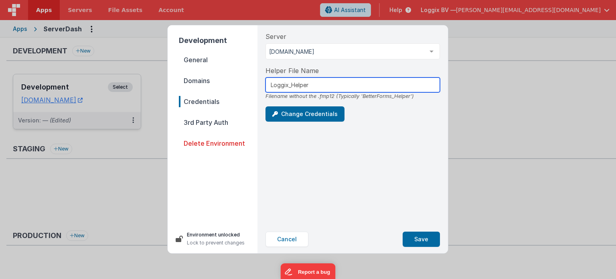
drag, startPoint x: 313, startPoint y: 83, endPoint x: 263, endPoint y: 83, distance: 50.1
click at [263, 83] on div "Server [DOMAIN_NAME] [DOMAIN_NAME] NLXL [DOMAIN_NAME] LogiSpace (development) V…" at bounding box center [352, 125] width 187 height 200
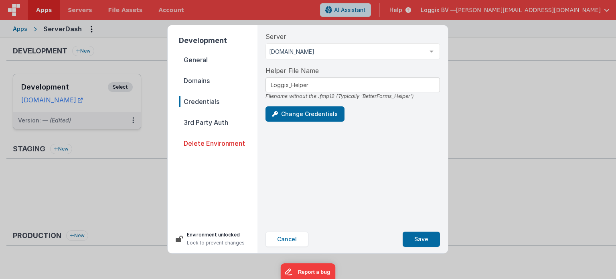
click at [313, 166] on div "Server [DOMAIN_NAME] [DOMAIN_NAME] NLXL [DOMAIN_NAME] LogiSpace (development) V…" at bounding box center [352, 125] width 187 height 200
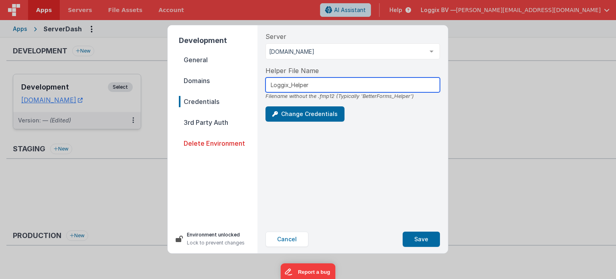
drag, startPoint x: 319, startPoint y: 87, endPoint x: 253, endPoint y: 88, distance: 65.8
click at [253, 88] on div "Development General Domains Credentials 3rd Party Auth Delete Environment Envir…" at bounding box center [308, 139] width 280 height 228
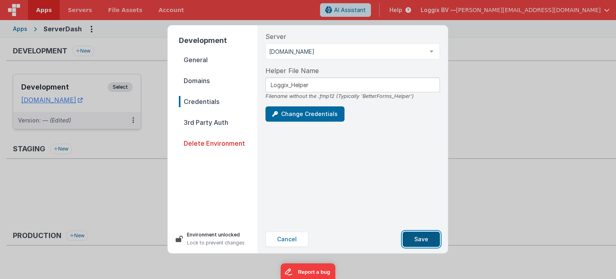
click at [422, 239] on button "Save" at bounding box center [421, 238] width 37 height 15
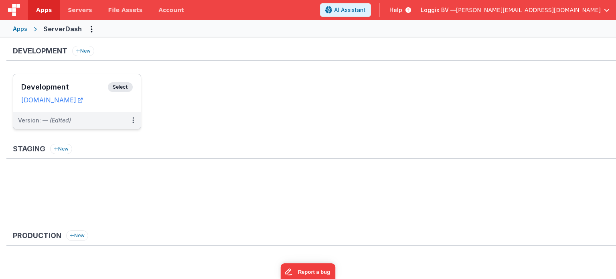
click at [127, 86] on span "Select" at bounding box center [120, 87] width 25 height 10
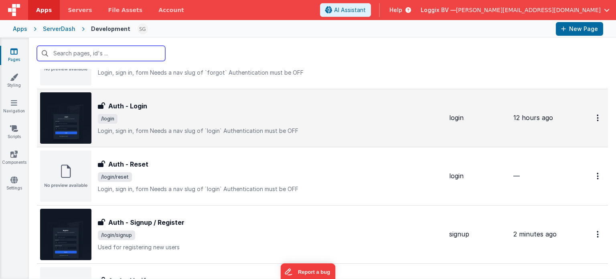
scroll to position [319, 0]
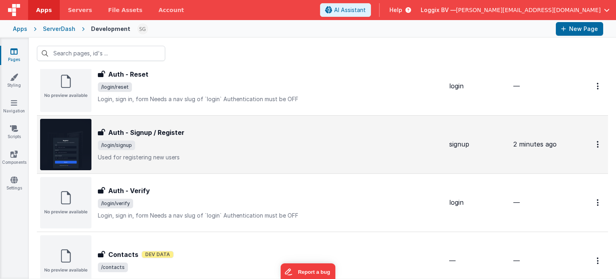
click at [287, 138] on div "Auth - Signup / Register Auth - Signup / Register /login/signup Used for regist…" at bounding box center [270, 145] width 345 height 34
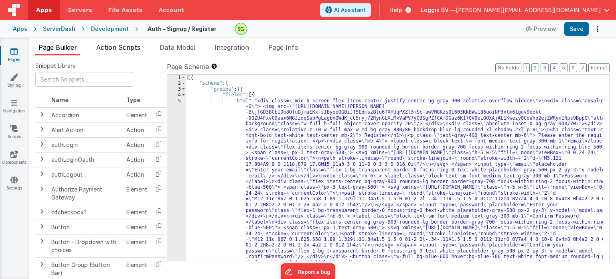
click at [118, 46] on span "Action Scripts" at bounding box center [118, 47] width 44 height 8
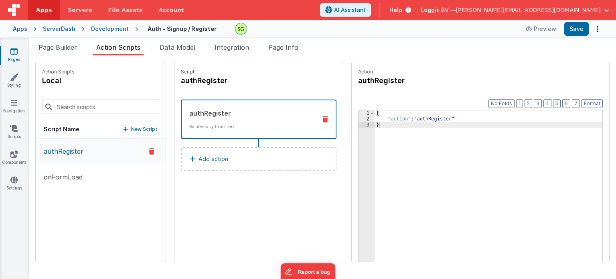
click at [265, 151] on button "Add action" at bounding box center [259, 159] width 156 height 24
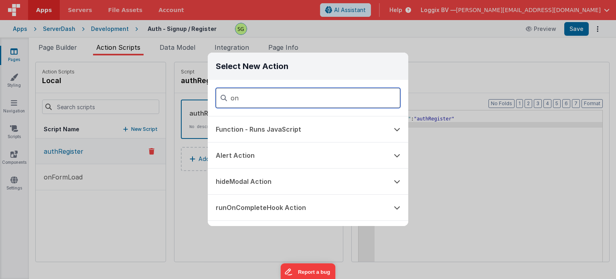
type input "o"
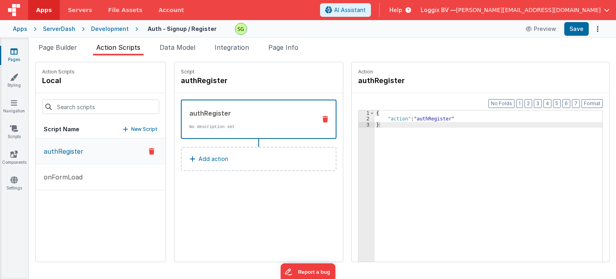
click at [103, 226] on div "authRegister onFormLoad" at bounding box center [101, 199] width 130 height 123
click at [93, 184] on button "onFormLoad" at bounding box center [101, 177] width 130 height 26
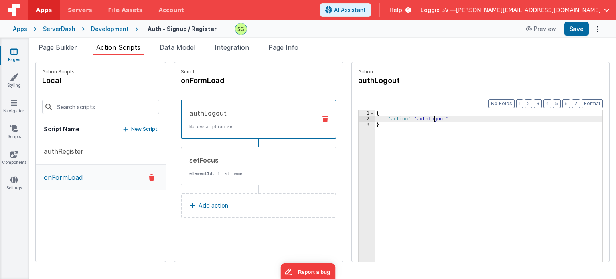
click at [427, 120] on div "{ "action" : "authLogout" }" at bounding box center [493, 204] width 236 height 188
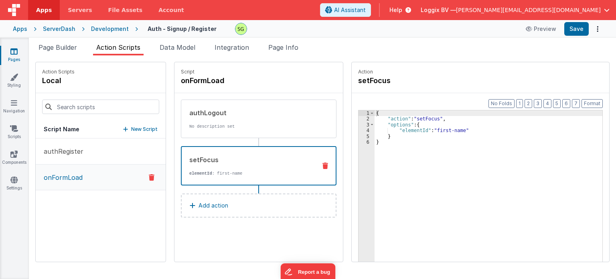
click at [229, 171] on p "elementId : first-name" at bounding box center [249, 173] width 121 height 6
click at [229, 208] on button "Add action" at bounding box center [259, 205] width 156 height 24
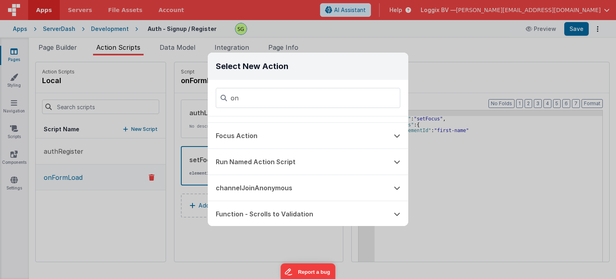
scroll to position [150, 0]
type input "on"
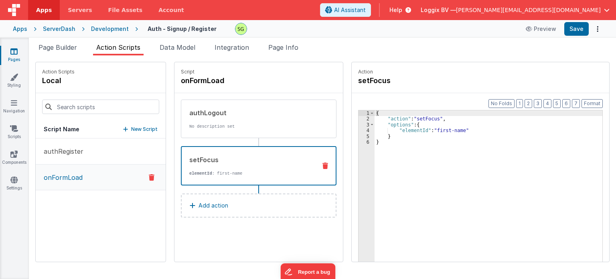
click at [140, 224] on div "Select New Action on Function - Runs JavaScript Alert Action hideModal Action r…" at bounding box center [308, 139] width 616 height 279
click at [141, 176] on div at bounding box center [152, 177] width 22 height 10
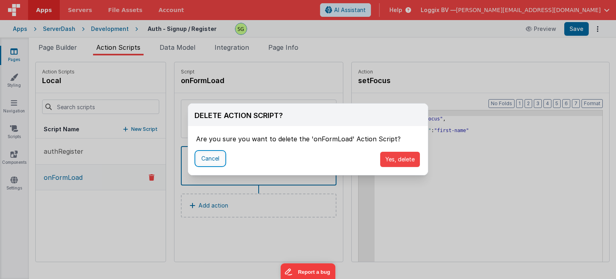
click at [202, 159] on button "Cancel" at bounding box center [210, 159] width 28 height 14
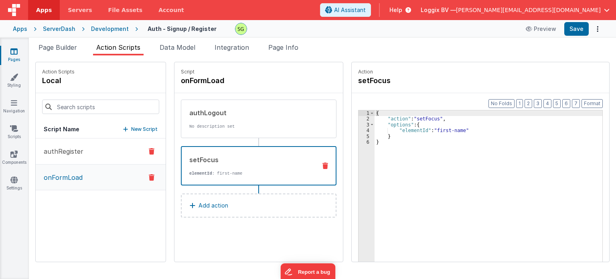
click at [63, 146] on p "authRegister" at bounding box center [61, 151] width 45 height 10
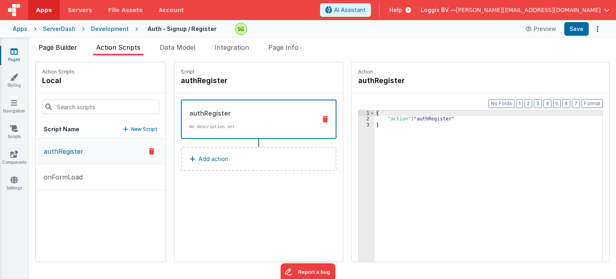
click at [79, 51] on li "Page Builder" at bounding box center [57, 49] width 45 height 13
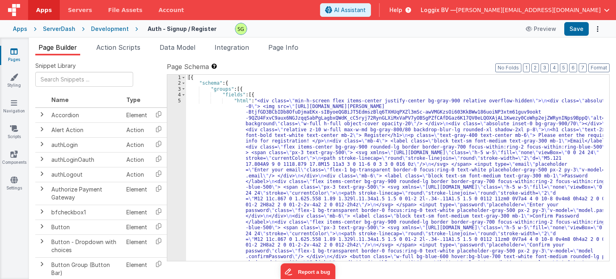
click at [179, 101] on div "5" at bounding box center [176, 187] width 19 height 179
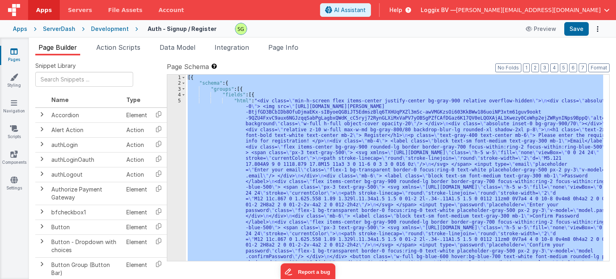
click at [179, 101] on div "5" at bounding box center [176, 187] width 19 height 179
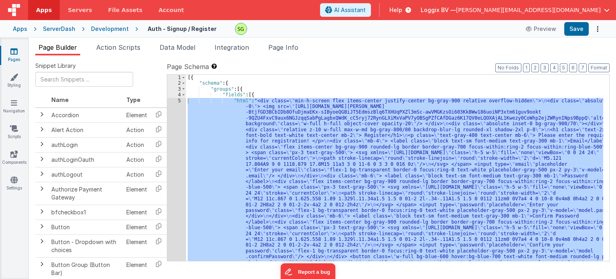
click at [10, 60] on link "Pages" at bounding box center [14, 55] width 29 height 16
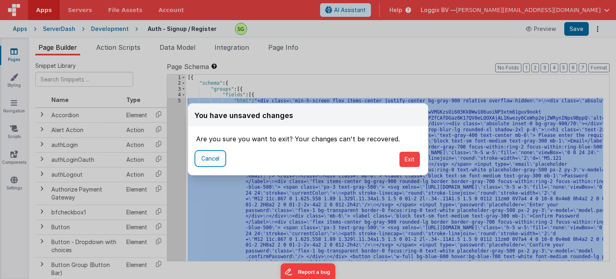
click at [204, 161] on button "Cancel" at bounding box center [210, 159] width 28 height 14
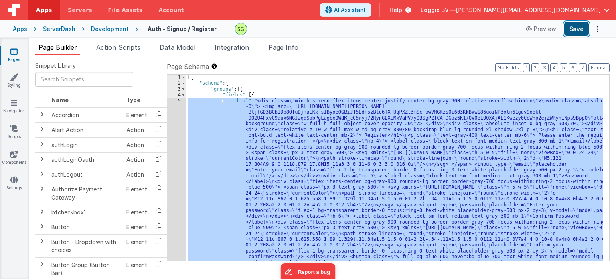
click at [577, 35] on button "Save" at bounding box center [576, 29] width 24 height 14
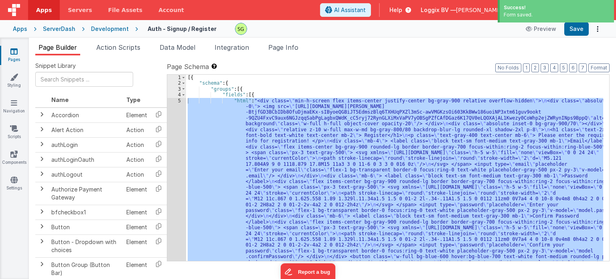
click at [11, 54] on icon at bounding box center [13, 51] width 7 height 8
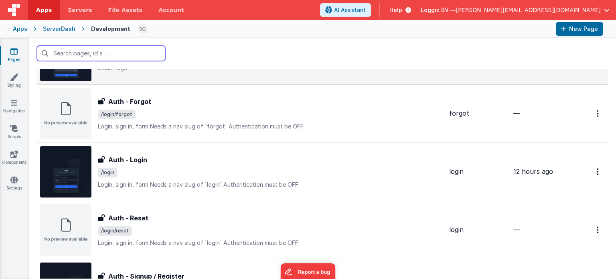
scroll to position [195, 0]
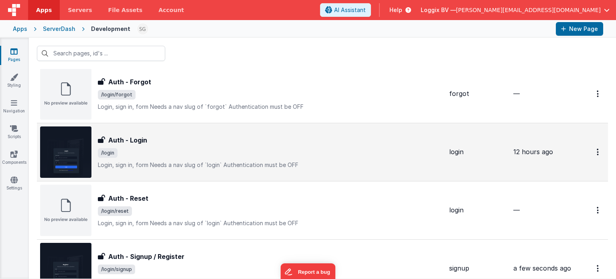
click at [313, 158] on div "Auth - Login Auth - Login /login Login, sign in, formNeeds a nav slug of `logi…" at bounding box center [270, 152] width 345 height 34
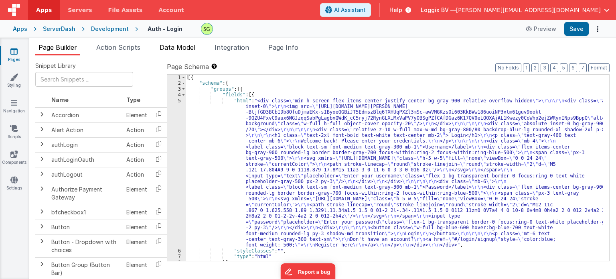
click at [188, 51] on span "Data Model" at bounding box center [178, 47] width 36 height 8
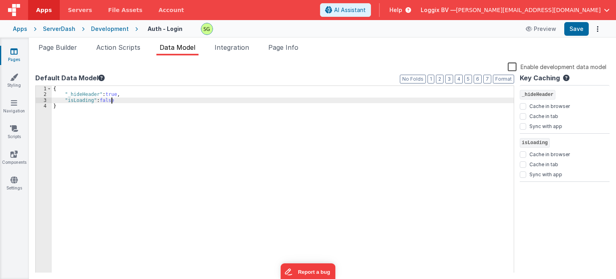
click at [132, 102] on div "{ "_hideHeader" : true , "isLoading" : false }" at bounding box center [283, 185] width 462 height 198
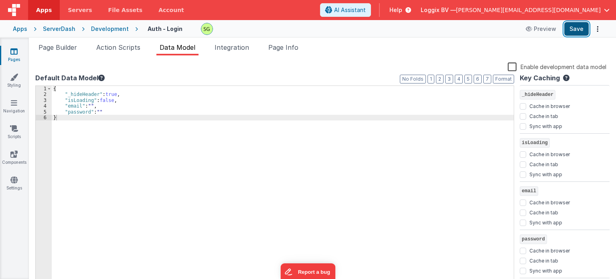
click at [573, 27] on button "Save" at bounding box center [576, 29] width 24 height 14
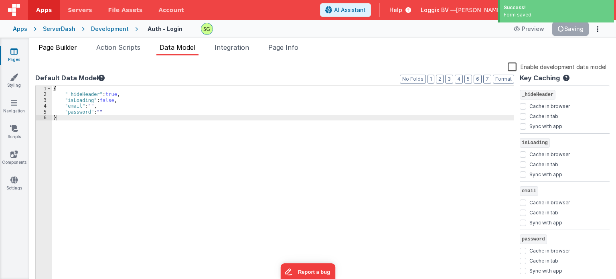
click at [74, 46] on span "Page Builder" at bounding box center [57, 47] width 38 height 8
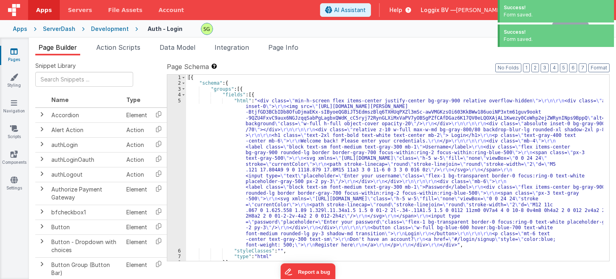
click at [178, 101] on div "5" at bounding box center [176, 173] width 19 height 150
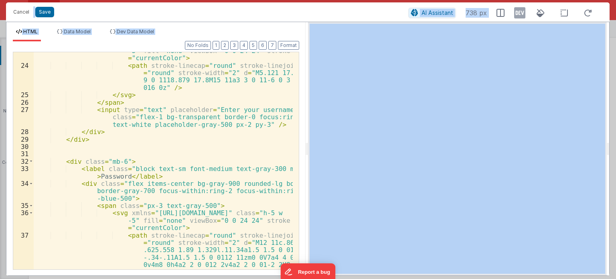
scroll to position [278, 0]
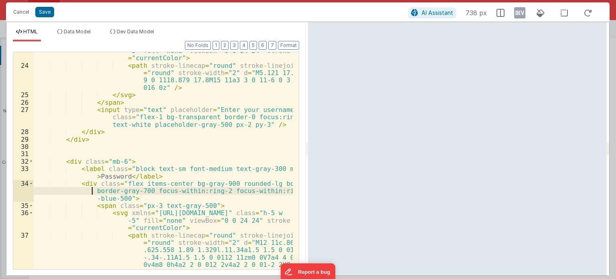
click at [75, 194] on div "< svg xmlns = "[URL][DOMAIN_NAME]" class = "h-5 w -5" fill = "none" viewBox = "…" at bounding box center [163, 181] width 259 height 284
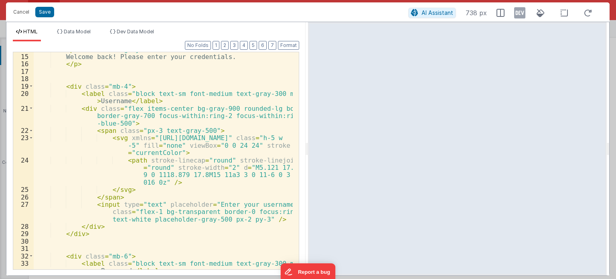
scroll to position [180, 0]
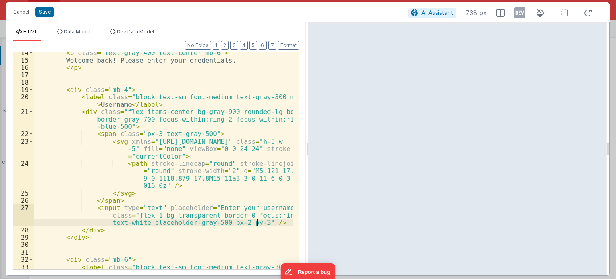
click at [257, 222] on div "< p class = "text-gray-400 text-center mb-6" > Welcome back! Please enter your …" at bounding box center [163, 168] width 259 height 239
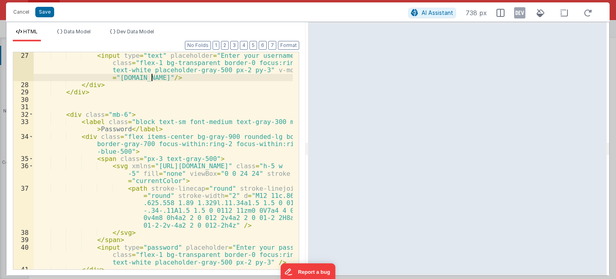
scroll to position [332, 0]
click at [224, 224] on div "< input type = "text" placeholder = "Enter your username" class = "flex-1 bg-tr…" at bounding box center [163, 179] width 259 height 254
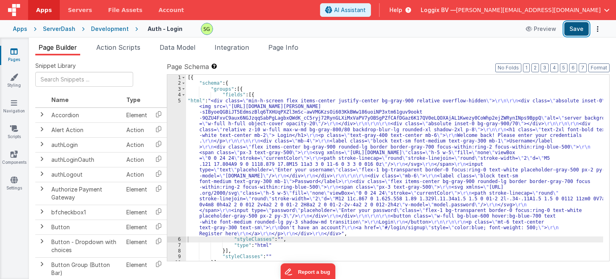
click at [584, 23] on button "Save" at bounding box center [576, 29] width 24 height 14
click at [127, 51] on span "Action Scripts" at bounding box center [118, 47] width 44 height 8
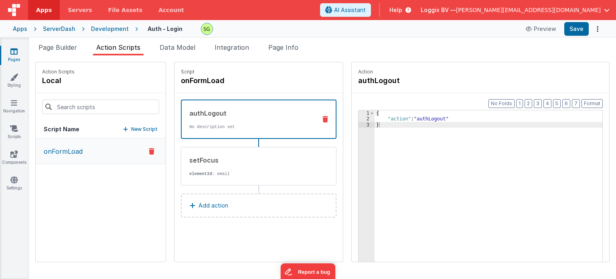
click at [131, 128] on p "New Script" at bounding box center [144, 129] width 26 height 8
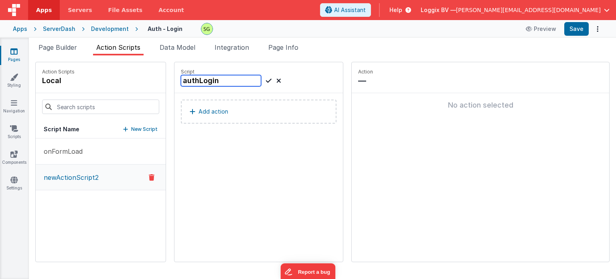
type input "authLogin"
click at [227, 117] on button "Add action" at bounding box center [259, 111] width 156 height 24
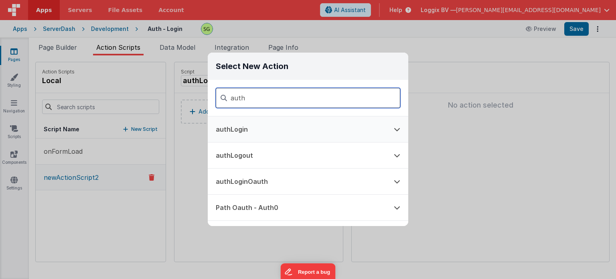
type input "auth"
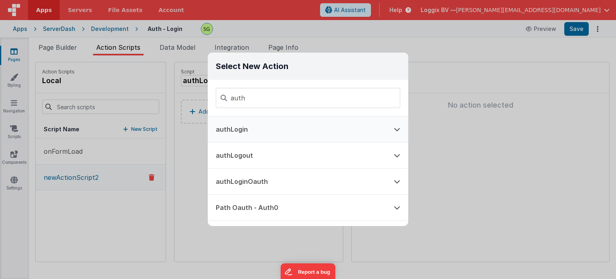
click at [299, 129] on button "authLogin" at bounding box center [297, 129] width 178 height 26
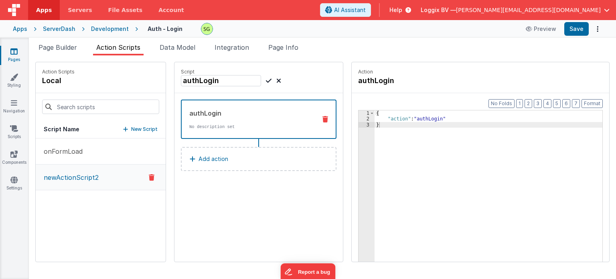
click at [266, 77] on icon at bounding box center [269, 81] width 6 height 10
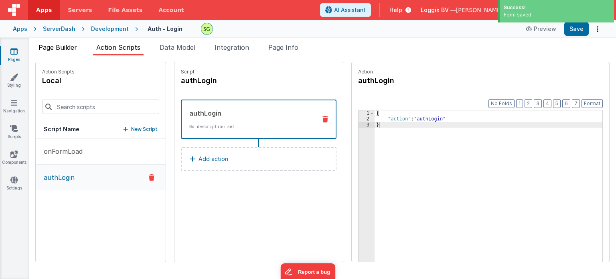
click at [61, 51] on span "Page Builder" at bounding box center [57, 47] width 38 height 8
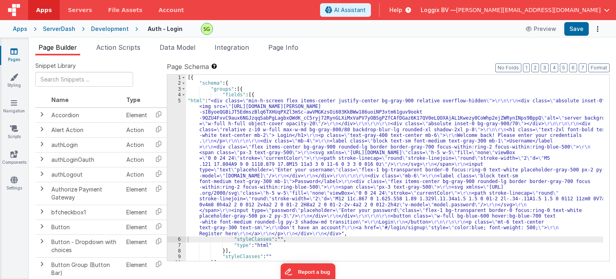
click at [180, 100] on div "5" at bounding box center [176, 167] width 19 height 139
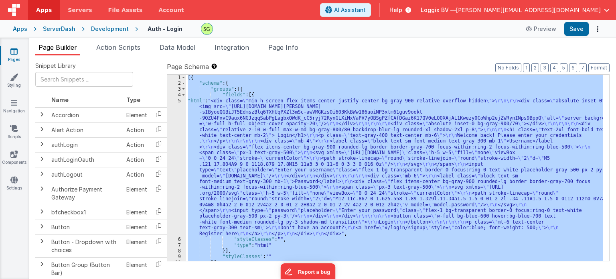
click at [180, 100] on div "5" at bounding box center [176, 167] width 19 height 139
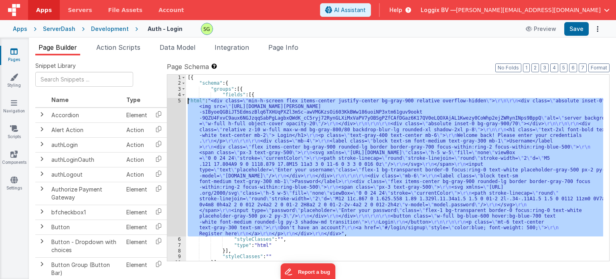
click at [180, 100] on div "5" at bounding box center [176, 167] width 19 height 139
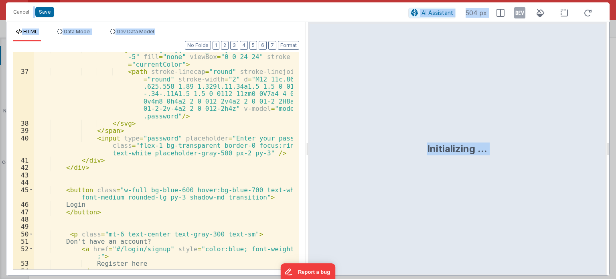
scroll to position [476, 0]
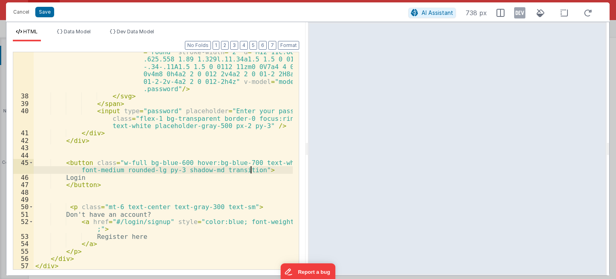
click at [249, 170] on div "< path stroke-linecap = "round" stroke-linejoin = "round" stroke-width = "2" d …" at bounding box center [163, 179] width 259 height 276
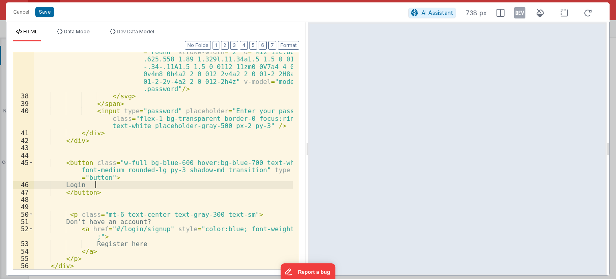
click at [105, 184] on div "< path stroke-linecap = "round" stroke-linejoin = "round" stroke-width = "2" d …" at bounding box center [163, 179] width 259 height 276
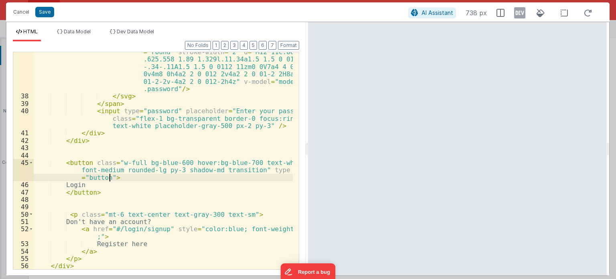
click at [109, 176] on div "< path stroke-linecap = "round" stroke-linejoin = "round" stroke-width = "2" d …" at bounding box center [163, 179] width 259 height 276
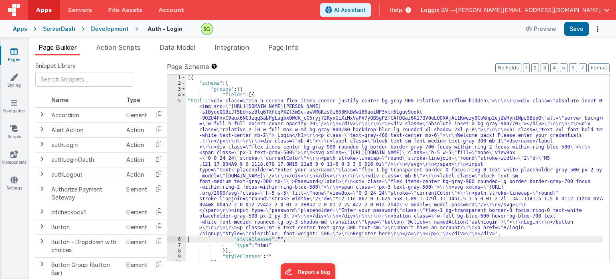
click at [180, 99] on div "5" at bounding box center [176, 167] width 19 height 139
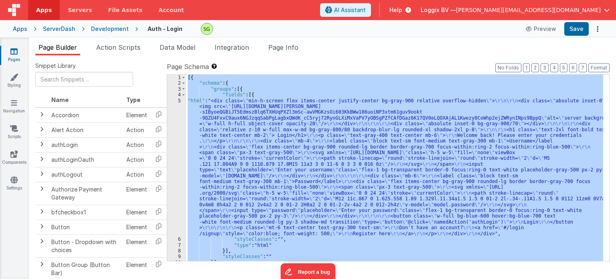
click at [180, 99] on div "5" at bounding box center [176, 167] width 19 height 139
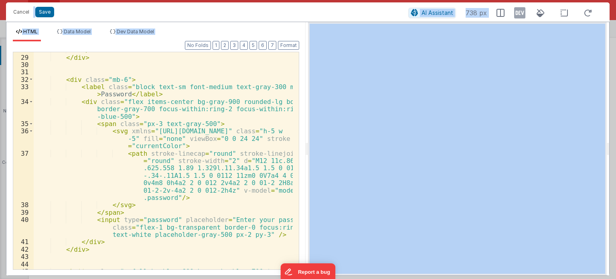
scroll to position [367, 0]
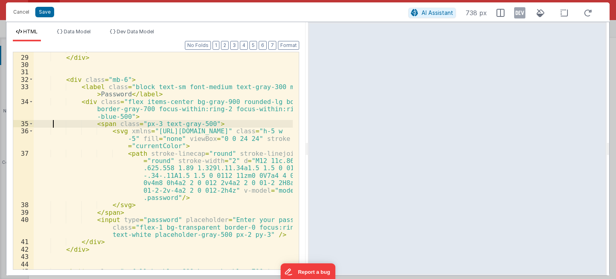
click at [52, 122] on div "</ div > </ div > < div class = "mb-6" > < label class = "block text-sm font-me…" at bounding box center [163, 169] width 259 height 247
click at [89, 29] on span "Data Model" at bounding box center [77, 31] width 27 height 6
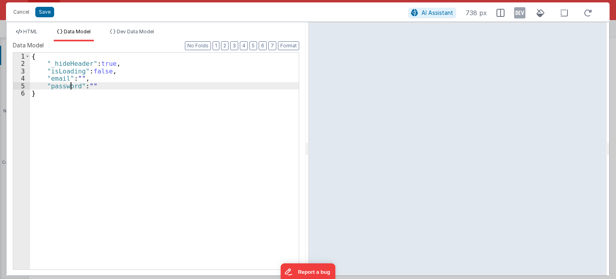
click at [69, 88] on div "{ "_hideHeader" : true , "isLoading" : false , "email" : "" , "password" : "" }" at bounding box center [164, 169] width 269 height 232
click at [42, 14] on button "Save" at bounding box center [44, 12] width 19 height 10
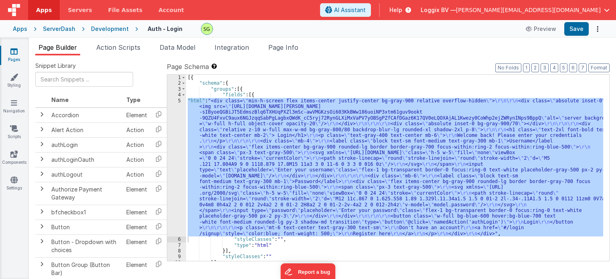
click at [179, 100] on div "5" at bounding box center [176, 167] width 19 height 139
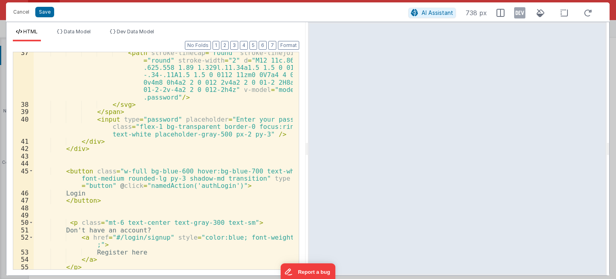
scroll to position [468, 0]
click at [148, 95] on div "< path stroke-linecap = "round" stroke-linejoin = "round" stroke-width = "2" d …" at bounding box center [163, 186] width 259 height 276
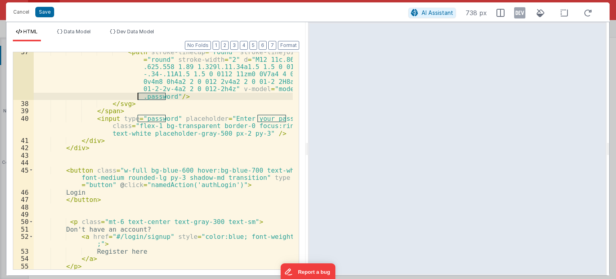
click at [148, 95] on div "< path stroke-linecap = "round" stroke-linejoin = "round" stroke-width = "2" d …" at bounding box center [163, 186] width 259 height 276
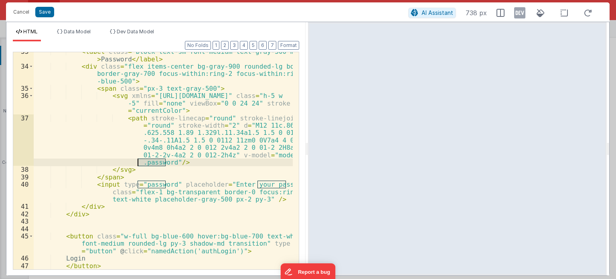
scroll to position [402, 0]
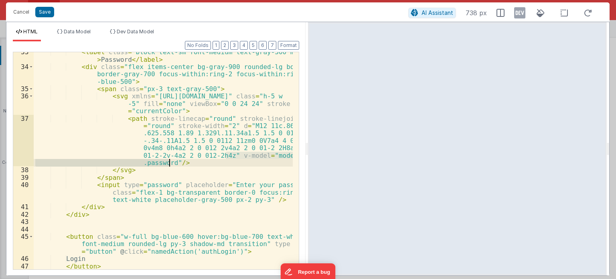
drag, startPoint x: 225, startPoint y: 154, endPoint x: 168, endPoint y: 160, distance: 57.3
click at [168, 160] on div "< label class = "block text-sm font-medium text-gray-300 mb-1" > Password </ la…" at bounding box center [163, 167] width 259 height 239
click at [168, 160] on div "< label class = "block text-sm font-medium text-gray-300 mb-1" > Password </ la…" at bounding box center [163, 160] width 259 height 217
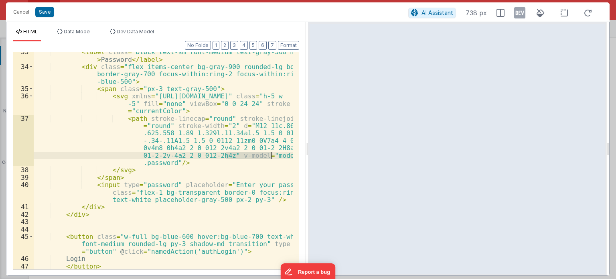
drag, startPoint x: 225, startPoint y: 154, endPoint x: 275, endPoint y: 153, distance: 50.1
click at [275, 153] on div "< label class = "block text-sm font-medium text-gray-300 mb-1" > Password </ la…" at bounding box center [163, 167] width 259 height 239
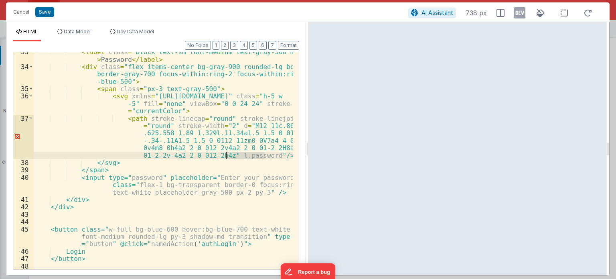
drag, startPoint x: 265, startPoint y: 153, endPoint x: 225, endPoint y: 153, distance: 40.1
click at [225, 153] on div "< label class = "block text-sm font-medium text-gray-300 mb-1" > Password </ la…" at bounding box center [163, 167] width 259 height 239
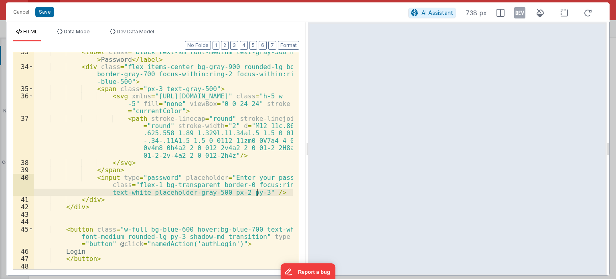
click at [257, 191] on div "< label class = "block text-sm font-medium text-gray-300 mb-1" > Password </ la…" at bounding box center [163, 167] width 259 height 239
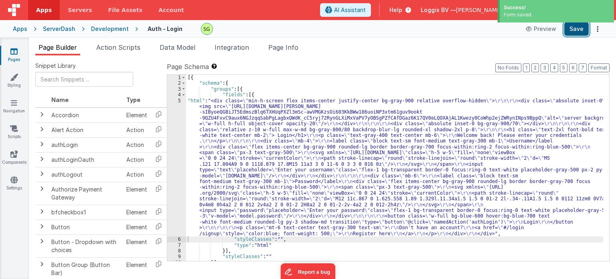
click at [581, 31] on button "Save" at bounding box center [576, 29] width 24 height 14
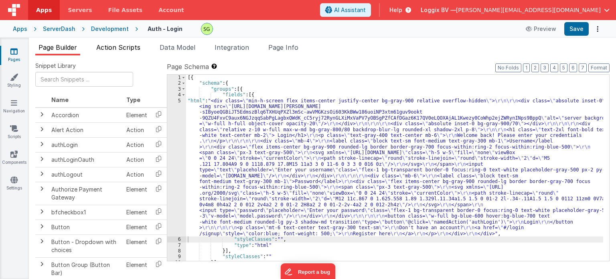
click at [113, 47] on span "Action Scripts" at bounding box center [118, 47] width 44 height 8
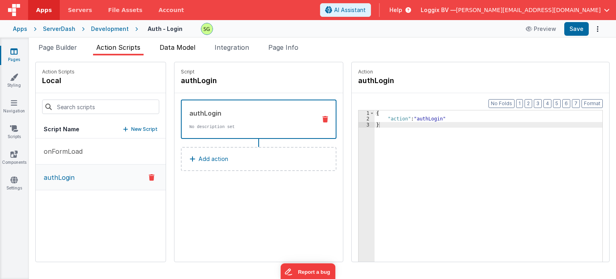
click at [175, 45] on span "Data Model" at bounding box center [178, 47] width 36 height 8
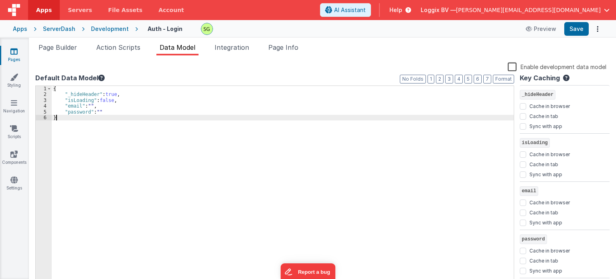
click at [123, 116] on div "{ "_hideHeader" : true , "isLoading" : false , "email" : "" , "password" : "" }" at bounding box center [283, 189] width 462 height 207
click at [576, 30] on button "Save" at bounding box center [576, 29] width 24 height 14
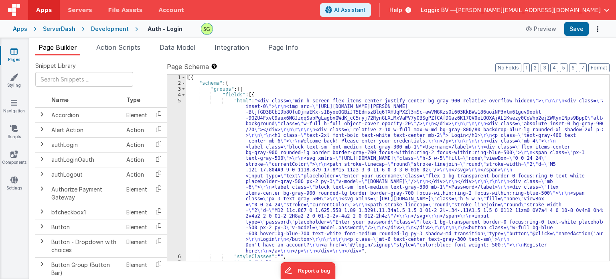
click at [178, 101] on div "5" at bounding box center [176, 176] width 19 height 156
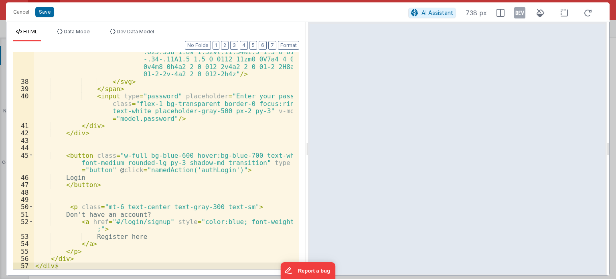
scroll to position [484, 0]
click at [111, 179] on div "< path stroke-linecap = "round" stroke-linejoin = "round" stroke-width = "2" d …" at bounding box center [163, 167] width 259 height 269
click at [111, 186] on div "< path stroke-linecap = "round" stroke-linejoin = "round" stroke-width = "2" d …" at bounding box center [163, 167] width 259 height 269
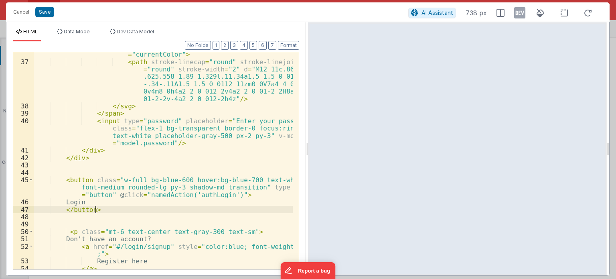
scroll to position [455, 0]
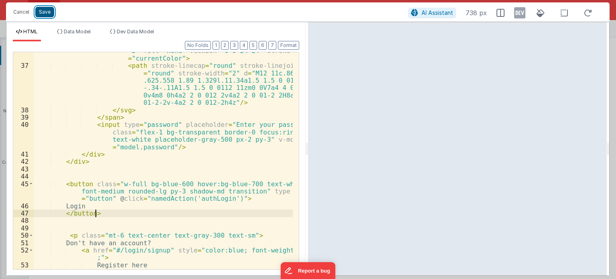
click at [45, 16] on button "Save" at bounding box center [44, 12] width 19 height 10
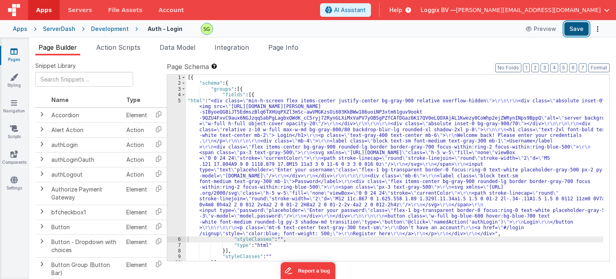
click at [575, 23] on button "Save" at bounding box center [576, 29] width 24 height 14
click at [180, 100] on div "5" at bounding box center [176, 167] width 19 height 139
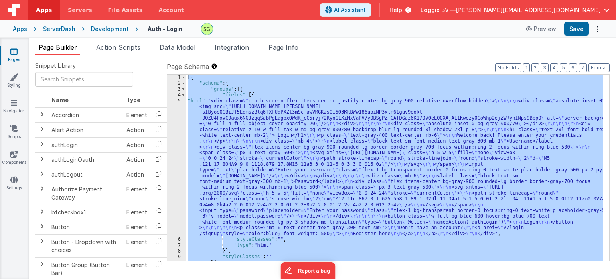
click at [180, 100] on div "5" at bounding box center [176, 167] width 19 height 139
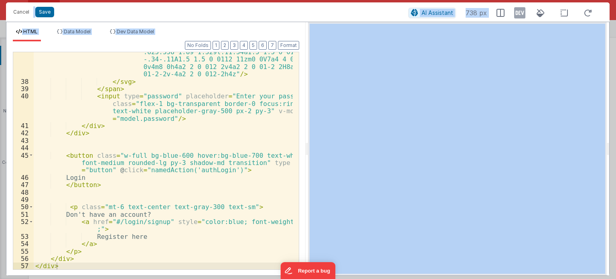
scroll to position [484, 0]
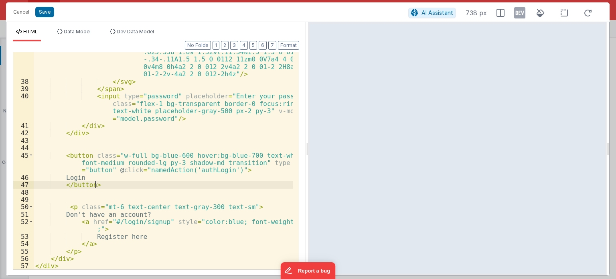
click at [114, 186] on div "< path stroke-linecap = "round" stroke-linejoin = "round" stroke-width = "2" d …" at bounding box center [163, 167] width 259 height 269
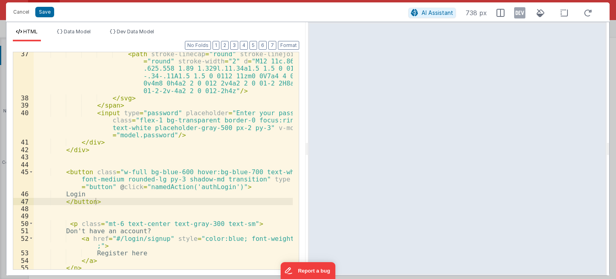
scroll to position [483, 0]
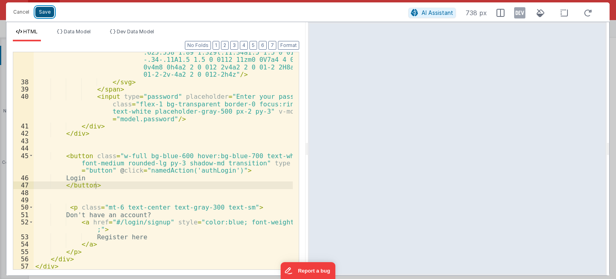
click at [43, 14] on button "Save" at bounding box center [44, 12] width 19 height 10
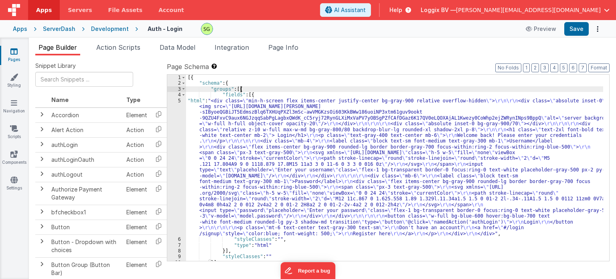
click at [269, 87] on div "[{ "schema" : { "groups" : [{ "fields" : [{ "html" : "<div class= \" min-h-scre…" at bounding box center [394, 174] width 417 height 198
click at [581, 29] on button "Save" at bounding box center [576, 29] width 24 height 14
click at [180, 100] on div "5" at bounding box center [176, 167] width 19 height 139
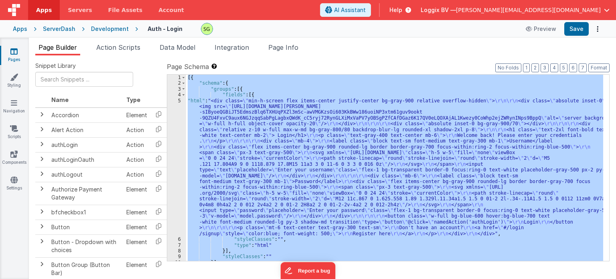
click at [180, 100] on div "5" at bounding box center [176, 167] width 19 height 139
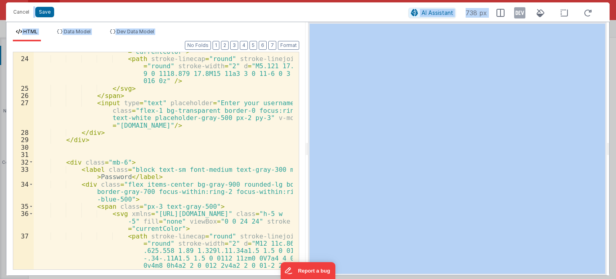
scroll to position [283, 0]
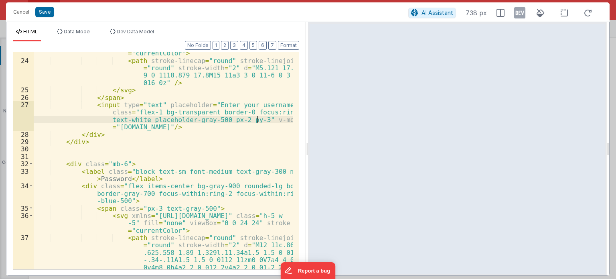
click at [256, 120] on div "< svg xmlns = "http://www.w3.org/2000/svg" class = "h-5 w -5" fill = "none" vie…" at bounding box center [163, 176] width 259 height 284
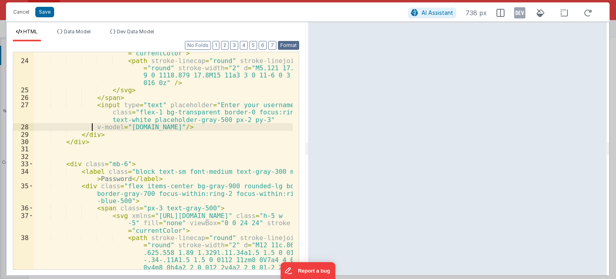
click at [293, 43] on button "Format" at bounding box center [288, 45] width 21 height 9
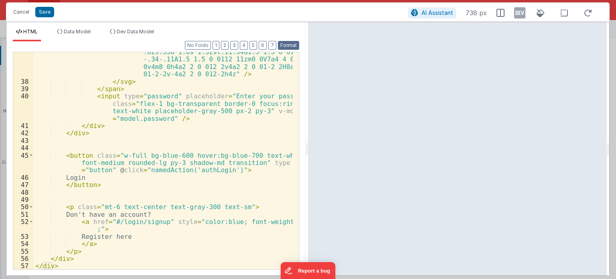
scroll to position [484, 0]
click at [35, 13] on button "Save" at bounding box center [44, 12] width 19 height 10
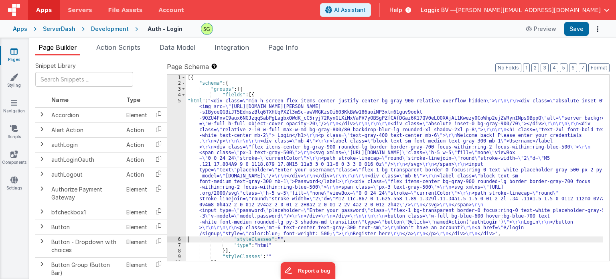
click at [180, 101] on div "5" at bounding box center [176, 167] width 19 height 139
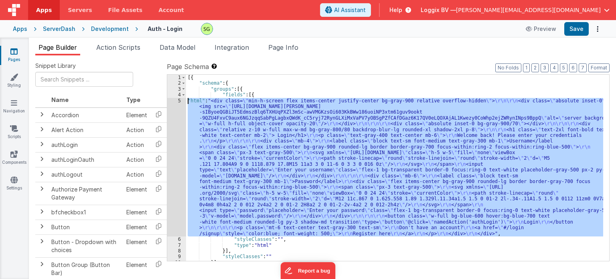
click at [180, 101] on div "5" at bounding box center [176, 167] width 19 height 139
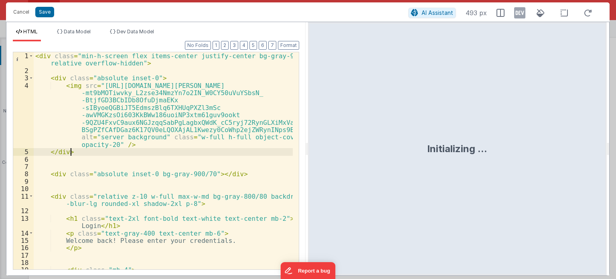
click at [221, 149] on div "< div class = "min-h-screen flex items-center justify-center bg-gray-900 relati…" at bounding box center [163, 175] width 259 height 247
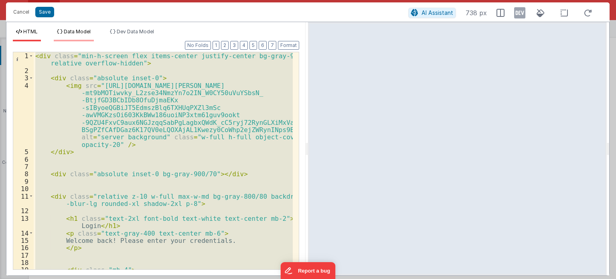
click at [72, 33] on span "Data Model" at bounding box center [77, 31] width 27 height 6
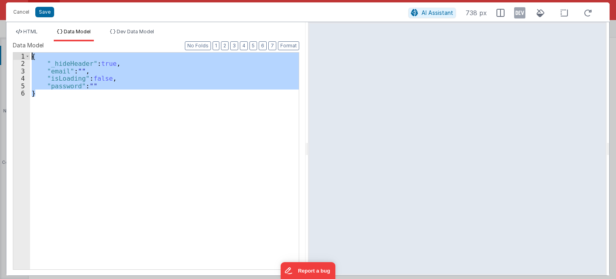
drag, startPoint x: 80, startPoint y: 99, endPoint x: 30, endPoint y: 54, distance: 67.0
click at [30, 54] on div "{ "_hideHeader" : true , "email" : "" , "isLoading" : false , "password" : "" }" at bounding box center [164, 169] width 269 height 232
click at [19, 12] on button "Cancel" at bounding box center [21, 11] width 24 height 11
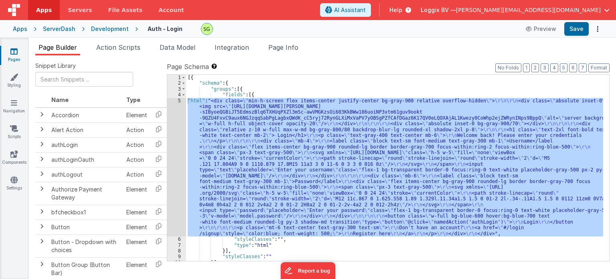
click at [178, 99] on div "5" at bounding box center [176, 167] width 19 height 139
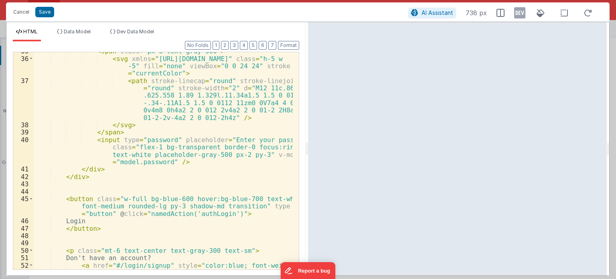
scroll to position [440, 0]
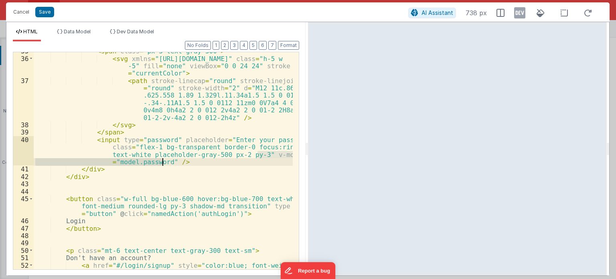
drag, startPoint x: 257, startPoint y: 156, endPoint x: 164, endPoint y: 160, distance: 93.1
click at [164, 160] on div "< span class = "px-3 text-gray-500" > < svg xmlns = "http://www.w3.org/2000/svg…" at bounding box center [163, 166] width 259 height 239
click at [166, 162] on div "< span class = "px-3 text-gray-500" > < svg xmlns = "http://www.w3.org/2000/svg…" at bounding box center [163, 166] width 259 height 239
drag, startPoint x: 166, startPoint y: 162, endPoint x: 107, endPoint y: 162, distance: 59.4
click at [107, 162] on div "< span class = "px-3 text-gray-500" > < svg xmlns = "http://www.w3.org/2000/svg…" at bounding box center [163, 166] width 259 height 239
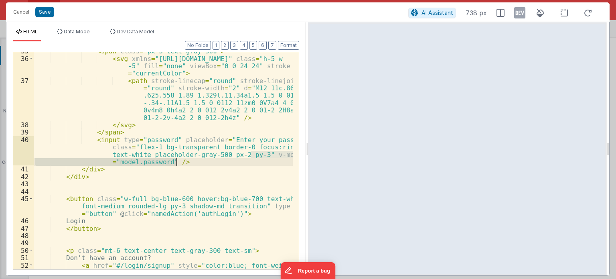
click at [164, 160] on div "< span class = "px-3 text-gray-500" > < svg xmlns = "http://www.w3.org/2000/svg…" at bounding box center [163, 160] width 259 height 217
click at [166, 161] on div "< span class = "px-3 text-gray-500" > < svg xmlns = "http://www.w3.org/2000/svg…" at bounding box center [163, 166] width 259 height 239
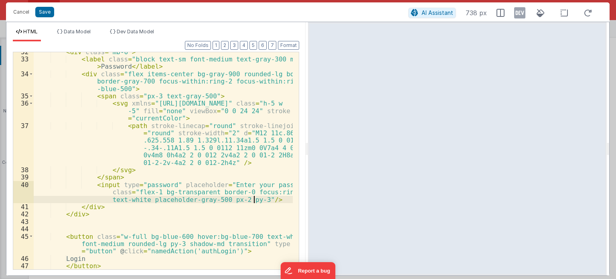
scroll to position [396, 0]
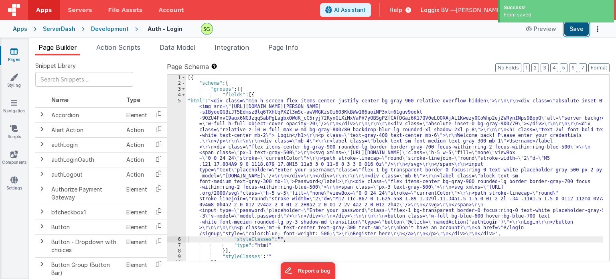
click at [579, 28] on button "Save" at bounding box center [576, 29] width 24 height 14
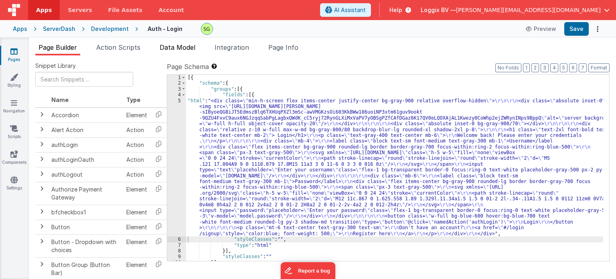
click at [165, 51] on li "Data Model" at bounding box center [177, 49] width 42 height 13
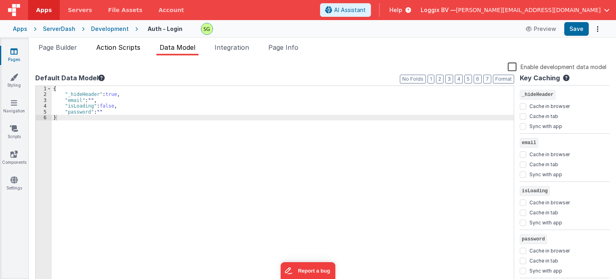
click at [106, 44] on span "Action Scripts" at bounding box center [118, 47] width 44 height 8
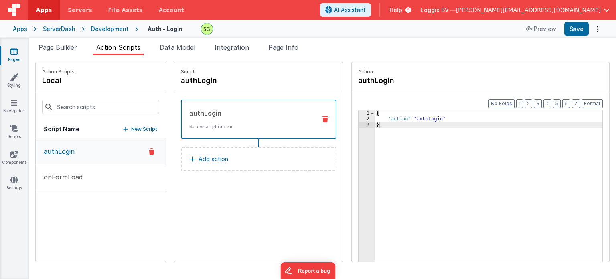
click at [420, 120] on div "{ "action" : "authLogin" }" at bounding box center [493, 204] width 236 height 188
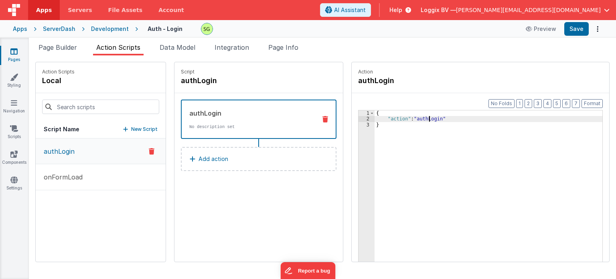
click at [420, 120] on div "{ "action" : "authLogin" }" at bounding box center [493, 204] width 236 height 188
click at [220, 163] on button "Add action" at bounding box center [259, 159] width 156 height 24
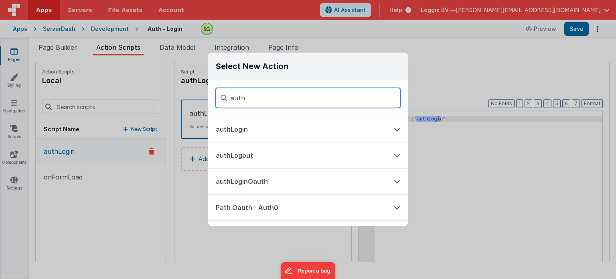
type input "auth"
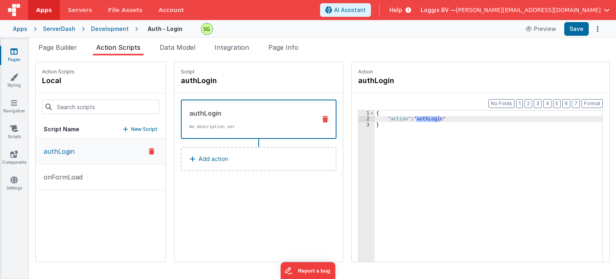
click at [473, 196] on div "Select New Action auth authLogin authLogout authLoginOauth Path Oauth - Auth0" at bounding box center [308, 139] width 616 height 279
click at [287, 228] on div "Script authLogin authLogin No description set Add action" at bounding box center [258, 161] width 168 height 199
click at [13, 53] on icon at bounding box center [13, 51] width 7 height 8
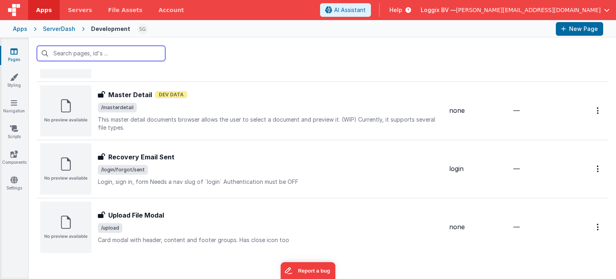
scroll to position [832, 0]
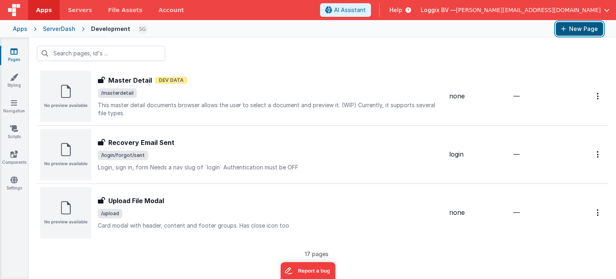
click at [571, 33] on button "New Page" at bounding box center [579, 29] width 47 height 14
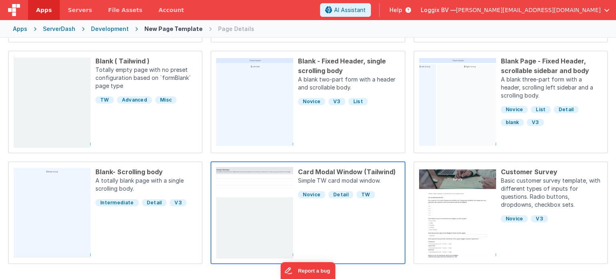
scroll to position [248, 0]
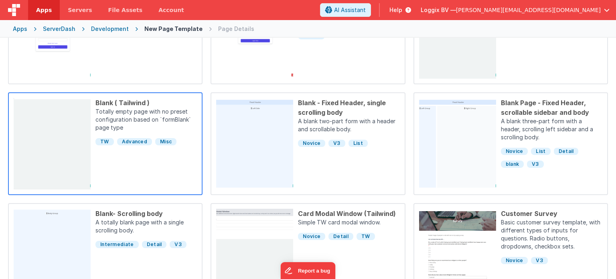
click at [138, 182] on div "Blank ( Tailwind ) Totally empty page with no preset configuration based on `fo…" at bounding box center [144, 143] width 106 height 91
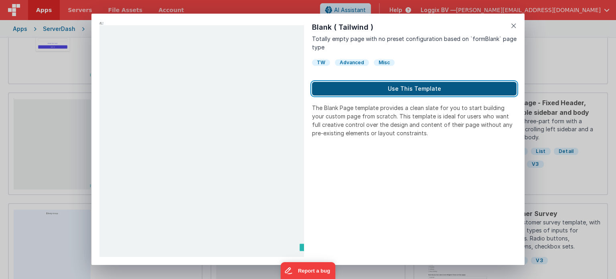
click at [428, 88] on button "Use This Template" at bounding box center [414, 89] width 204 height 14
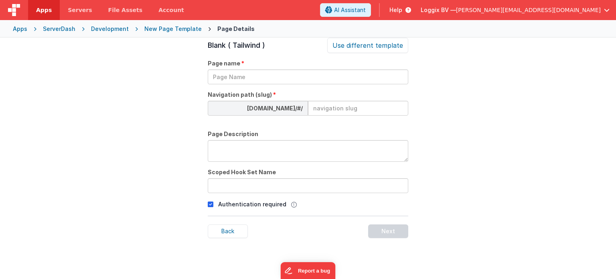
scroll to position [27, 0]
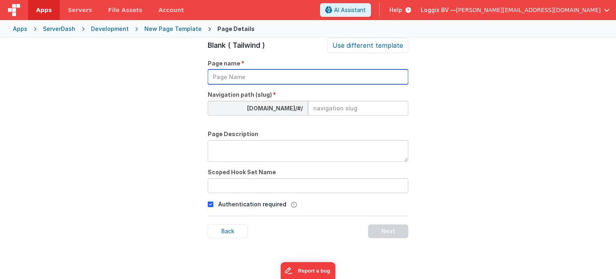
click at [263, 74] on input "text" at bounding box center [308, 76] width 200 height 15
type input "user-dash"
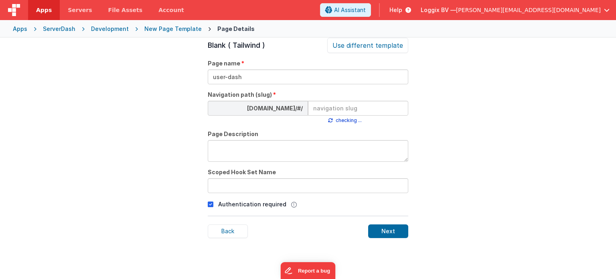
type input "d"
type input "e"
type input "de"
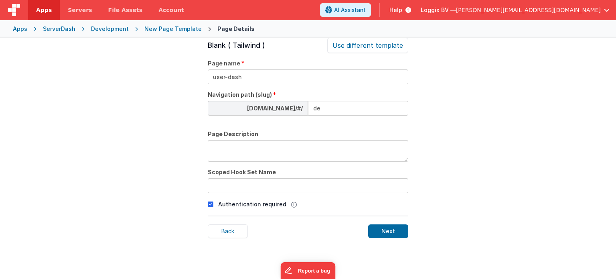
type input "d"
click at [112, 110] on div "Page Details Preview Auth Login Forgot Page Auth login page, slug should be /lo…" at bounding box center [308, 177] width 616 height 279
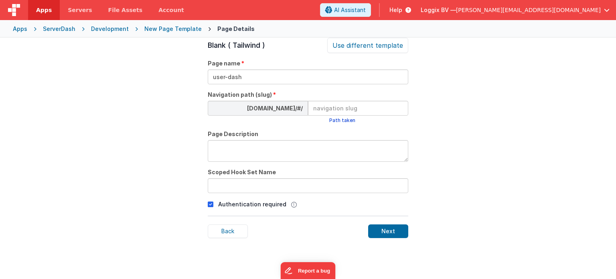
click at [327, 107] on input at bounding box center [358, 108] width 100 height 15
click at [208, 203] on icon at bounding box center [211, 204] width 6 height 10
click at [347, 112] on input "user-" at bounding box center [358, 108] width 100 height 15
type input "user-dash"
click at [388, 232] on div "Next" at bounding box center [388, 231] width 40 height 14
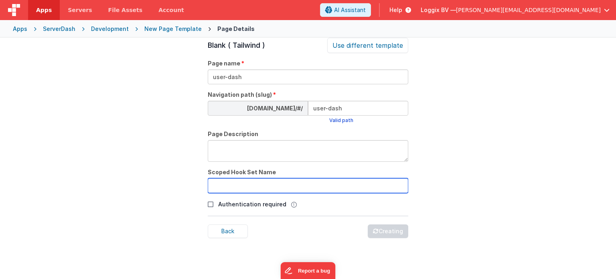
click at [251, 187] on input "text" at bounding box center [308, 185] width 200 height 15
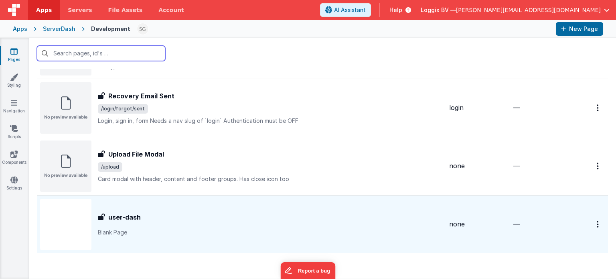
scroll to position [891, 0]
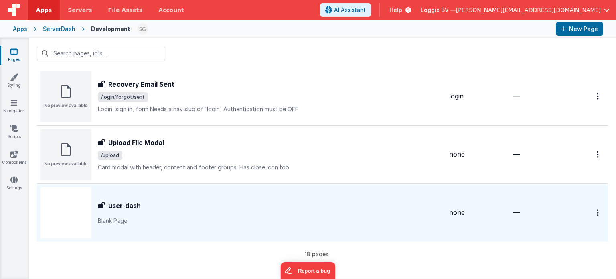
click at [425, 202] on div "user-dash" at bounding box center [270, 205] width 345 height 10
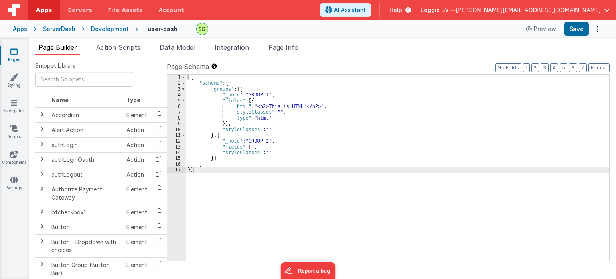
click at [13, 46] on div "Pages Styling Navigation Scripts Components Settings" at bounding box center [14, 158] width 29 height 241
click at [14, 51] on icon at bounding box center [13, 51] width 7 height 8
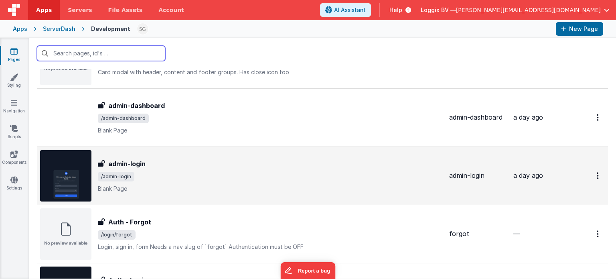
scroll to position [51, 0]
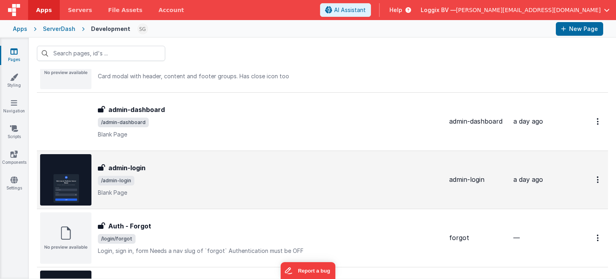
click at [211, 178] on span "/admin-login" at bounding box center [270, 181] width 345 height 10
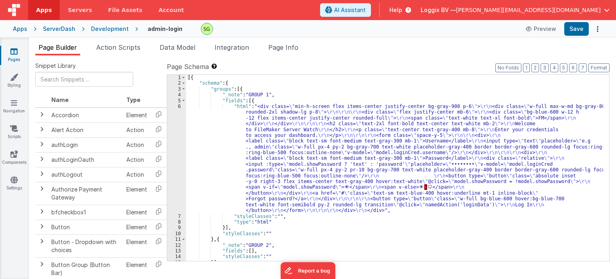
click at [181, 105] on div "6" at bounding box center [176, 158] width 19 height 110
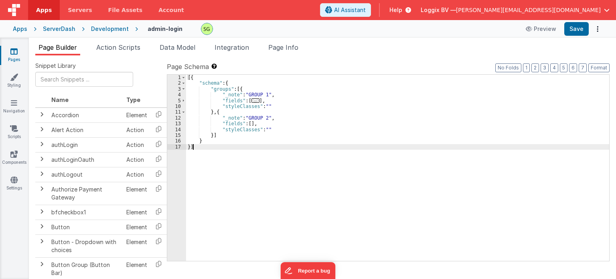
click at [181, 105] on div "10" at bounding box center [176, 106] width 19 height 6
click at [183, 100] on span at bounding box center [183, 101] width 4 height 6
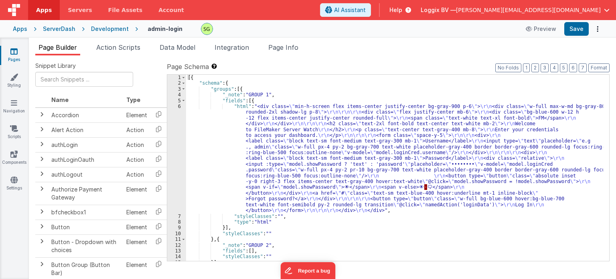
click at [180, 105] on div "6" at bounding box center [176, 158] width 19 height 110
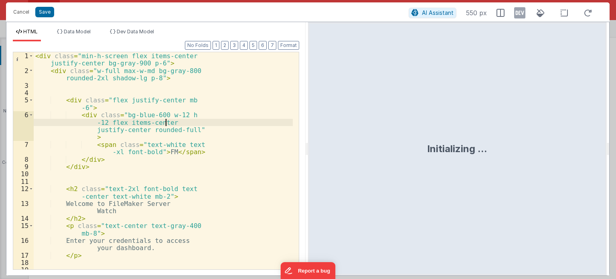
click at [227, 126] on div "< div class = "min-h-screen flex items-center justify-center bg-gray-900 p-6" >…" at bounding box center [163, 171] width 259 height 239
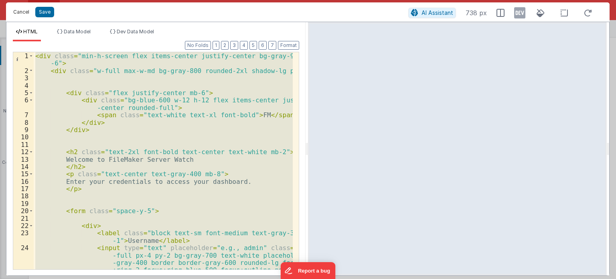
click at [20, 10] on button "Cancel" at bounding box center [21, 11] width 24 height 11
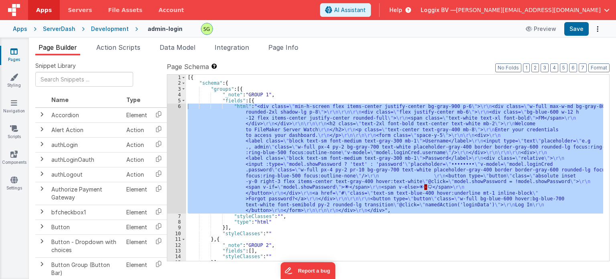
click at [14, 49] on icon at bounding box center [13, 51] width 7 height 8
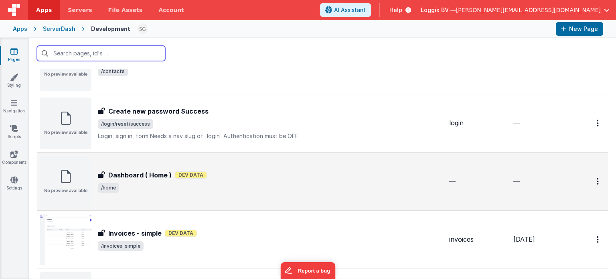
scroll to position [891, 0]
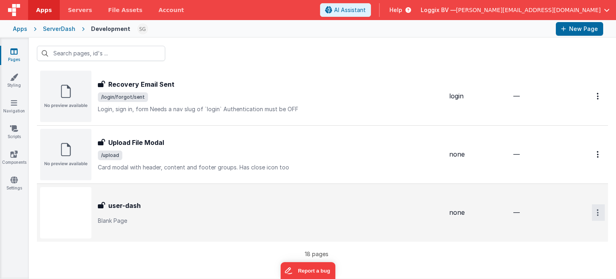
click at [596, 213] on button "Options" at bounding box center [598, 212] width 13 height 16
click at [547, 259] on link "Delete" at bounding box center [569, 260] width 71 height 14
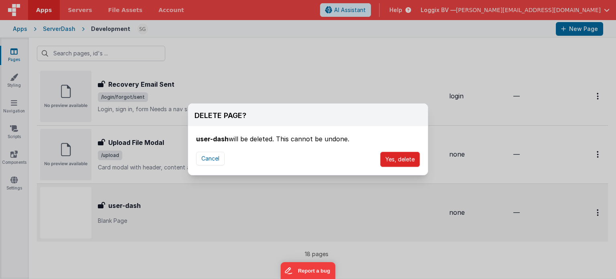
click at [392, 158] on button "Yes, delete" at bounding box center [400, 159] width 40 height 15
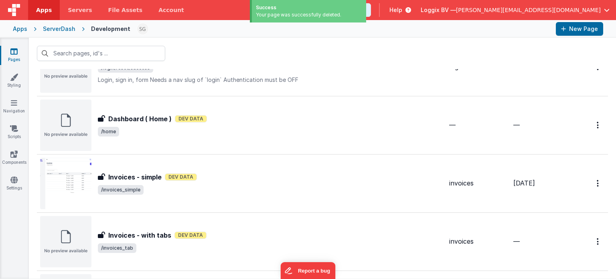
scroll to position [547, 0]
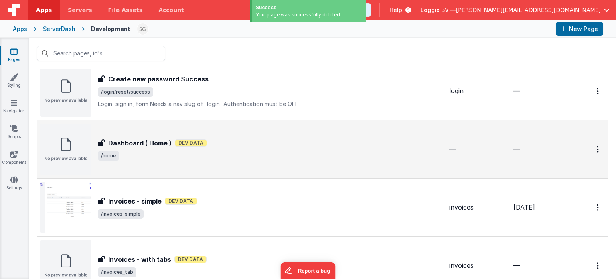
click at [404, 163] on div "Dashboard ( Home ) Dashboard ( Home ) Dev Data /home" at bounding box center [241, 149] width 403 height 51
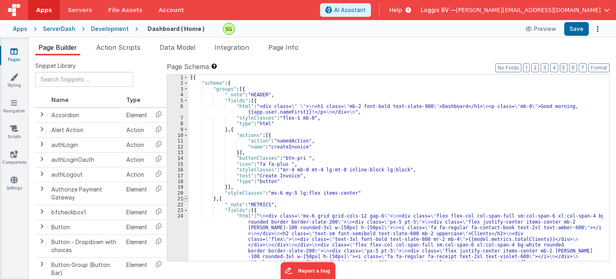
click at [185, 197] on span at bounding box center [186, 199] width 4 height 6
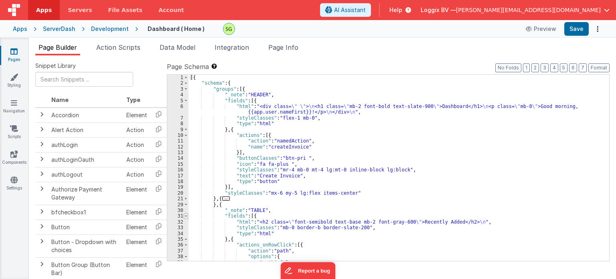
click at [184, 214] on span at bounding box center [186, 216] width 4 height 6
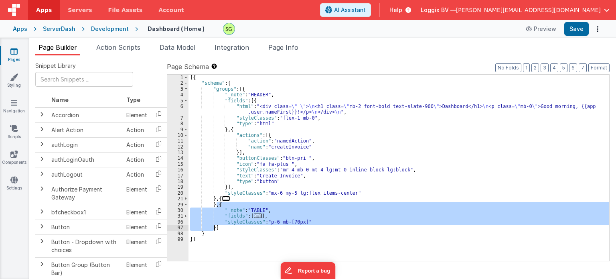
drag, startPoint x: 217, startPoint y: 204, endPoint x: 214, endPoint y: 228, distance: 24.6
click at [214, 228] on div "[{ "schema" : { "groups" : [{ "_note" : "HEADER" , "fields" : [{ "html" : "<div…" at bounding box center [398, 174] width 421 height 198
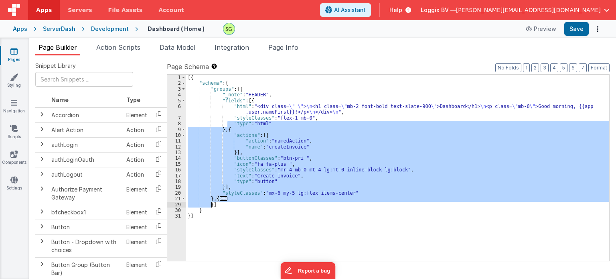
drag, startPoint x: 227, startPoint y: 126, endPoint x: 211, endPoint y: 204, distance: 79.8
click at [211, 204] on div "[{ "schema" : { "groups" : [{ "_note" : "HEADER" , "fields" : [{ "html" : "<div…" at bounding box center [397, 174] width 423 height 198
click at [225, 131] on div "[{ "schema" : { "groups" : [{ "_note" : "HEADER" , "fields" : [{ "html" : "<div…" at bounding box center [397, 168] width 423 height 186
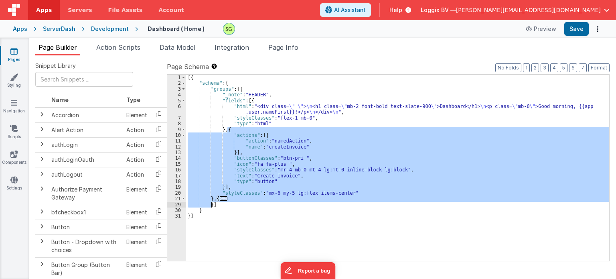
drag, startPoint x: 227, startPoint y: 130, endPoint x: 212, endPoint y: 205, distance: 76.1
click at [212, 205] on div "[{ "schema" : { "groups" : [{ "_note" : "HEADER" , "fields" : [{ "html" : "<div…" at bounding box center [397, 174] width 423 height 198
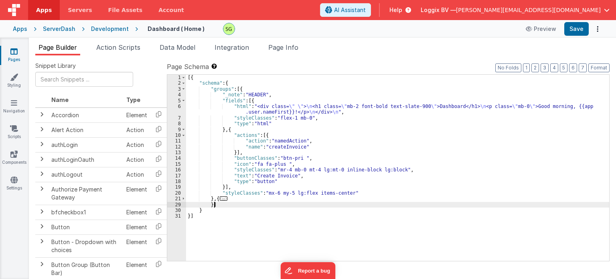
click at [219, 205] on div "[{ "schema" : { "groups" : [{ "_note" : "HEADER" , "fields" : [{ "html" : "<div…" at bounding box center [397, 174] width 423 height 198
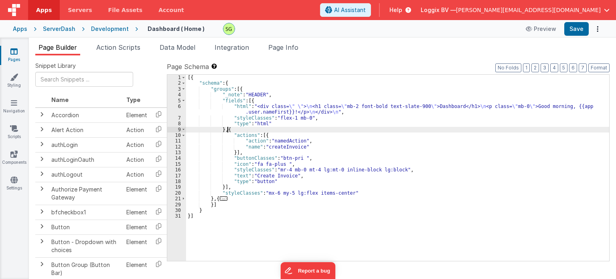
click at [228, 130] on div "[{ "schema" : { "groups" : [{ "_note" : "HEADER" , "fields" : [{ "html" : "<div…" at bounding box center [397, 174] width 423 height 198
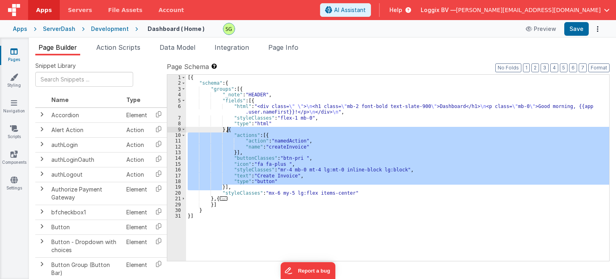
click at [228, 130] on div "[{ "schema" : { "groups" : [{ "_note" : "HEADER" , "fields" : [{ "html" : "<div…" at bounding box center [397, 174] width 423 height 198
drag, startPoint x: 226, startPoint y: 128, endPoint x: 221, endPoint y: 188, distance: 60.3
click at [221, 188] on div "[{ "schema" : { "groups" : [{ "_note" : "HEADER" , "fields" : [{ "html" : "<div…" at bounding box center [397, 174] width 423 height 198
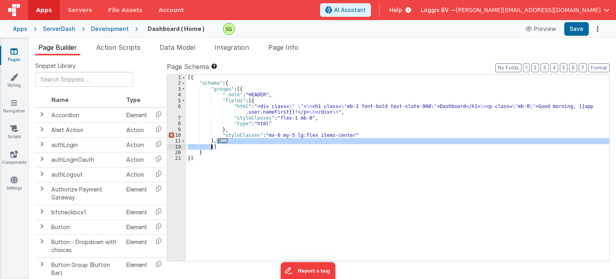
drag, startPoint x: 216, startPoint y: 139, endPoint x: 213, endPoint y: 146, distance: 7.0
click at [213, 146] on div "[{ "schema" : { "groups" : [{ "_note" : "HEADER" , "fields" : [{ "html" : "<div…" at bounding box center [397, 174] width 423 height 198
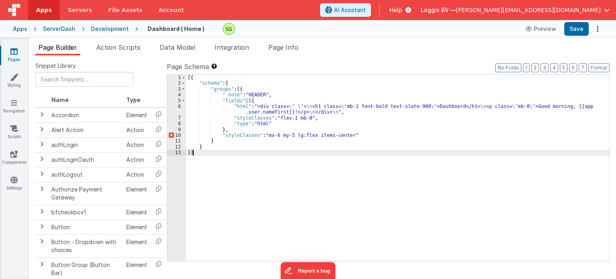
click at [237, 159] on div "[{ "schema" : { "groups" : [{ "_note" : "HEADER" , "fields" : [{ "html" : "<div…" at bounding box center [397, 174] width 423 height 198
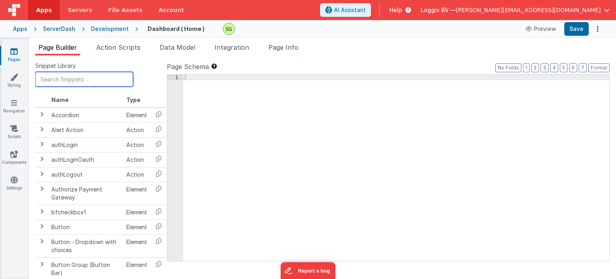
click at [70, 80] on input "text" at bounding box center [84, 79] width 98 height 15
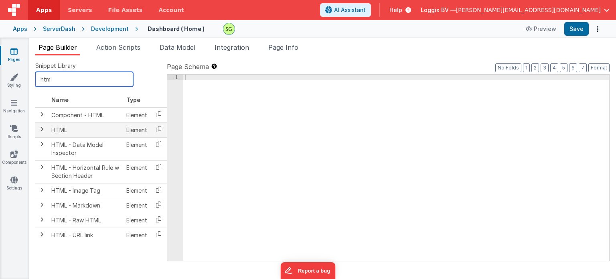
type input "html"
click at [64, 129] on td "HTML" at bounding box center [85, 129] width 75 height 15
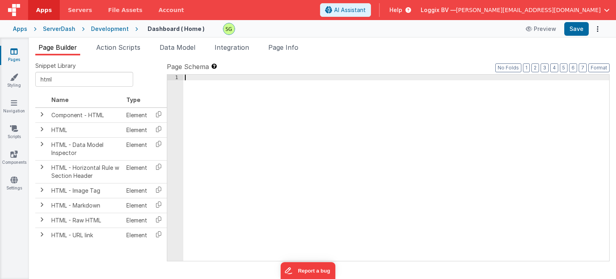
click at [245, 94] on div at bounding box center [396, 174] width 426 height 198
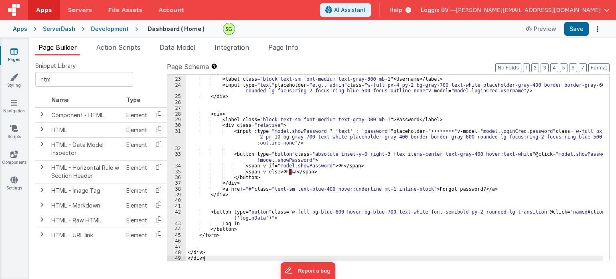
scroll to position [125, 0]
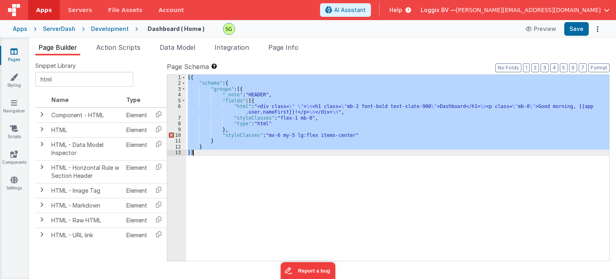
click at [203, 155] on div "[{ "schema" : { "groups" : [{ "_note" : "HEADER" , "fields" : [{ "html" : "<div…" at bounding box center [397, 168] width 423 height 186
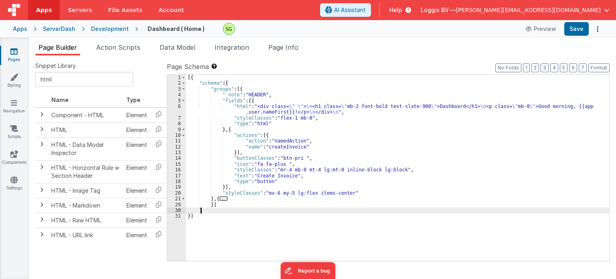
click at [220, 208] on div "[{ "schema" : { "groups" : [{ "_note" : "HEADER" , "fields" : [{ "html" : "<div…" at bounding box center [397, 174] width 423 height 198
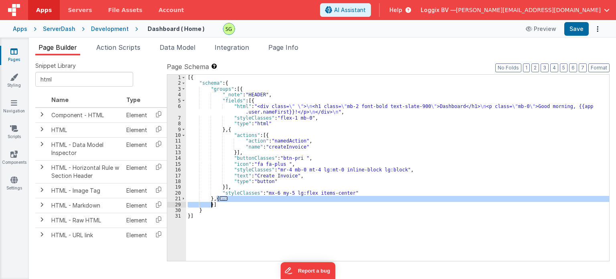
drag, startPoint x: 216, startPoint y: 198, endPoint x: 211, endPoint y: 202, distance: 6.0
click at [211, 202] on div "[{ "schema" : { "groups" : [{ "_note" : "HEADER" , "fields" : [{ "html" : "<div…" at bounding box center [397, 174] width 423 height 198
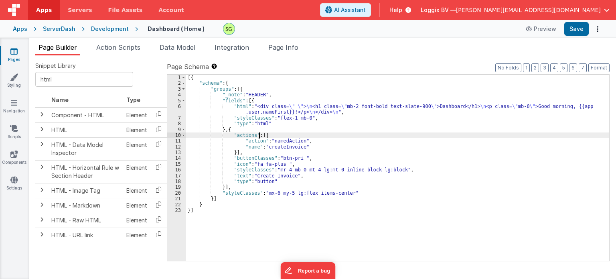
click at [258, 134] on div "[{ "schema" : { "groups" : [{ "_note" : "HEADER" , "fields" : [{ "html" : "<div…" at bounding box center [397, 174] width 423 height 198
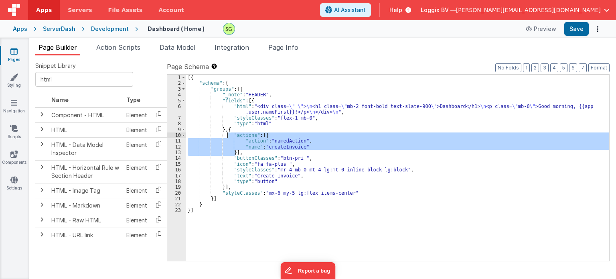
drag, startPoint x: 258, startPoint y: 134, endPoint x: 227, endPoint y: 133, distance: 31.3
click at [227, 133] on div "[{ "schema" : { "groups" : [{ "_note" : "HEADER" , "fields" : [{ "html" : "<div…" at bounding box center [397, 174] width 423 height 198
click at [227, 126] on div "[{ "schema" : { "groups" : [{ "_note" : "HEADER" , "fields" : [{ "html" : "<div…" at bounding box center [397, 174] width 423 height 198
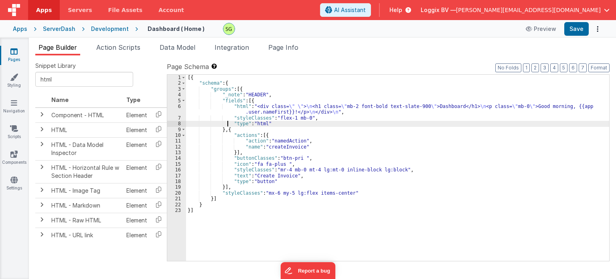
click at [227, 126] on div "[{ "schema" : { "groups" : [{ "_note" : "HEADER" , "fields" : [{ "html" : "<div…" at bounding box center [397, 174] width 423 height 198
click at [228, 128] on div "[{ "schema" : { "groups" : [{ "_note" : "HEADER" , "fields" : [{ "html" : "<div…" at bounding box center [397, 174] width 423 height 198
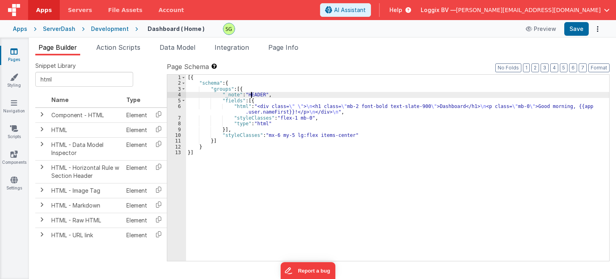
click at [252, 93] on div "[{ "schema" : { "groups" : [{ "_note" : "HEADER" , "fields" : [{ "html" : "<div…" at bounding box center [397, 174] width 423 height 198
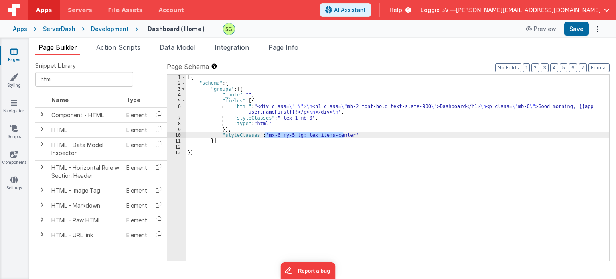
drag, startPoint x: 263, startPoint y: 136, endPoint x: 345, endPoint y: 136, distance: 81.4
click at [345, 136] on div "[{ "schema" : { "groups" : [{ "_note" : "" , "fields" : [{ "html" : "<div class…" at bounding box center [397, 174] width 423 height 198
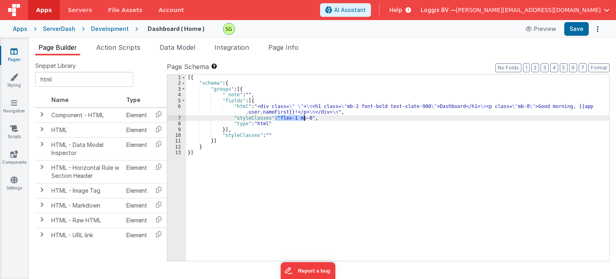
drag, startPoint x: 275, startPoint y: 119, endPoint x: 303, endPoint y: 118, distance: 28.1
click at [303, 118] on div "[{ "schema" : { "groups" : [{ "_note" : "" , "fields" : [{ "html" : "<div class…" at bounding box center [397, 174] width 423 height 198
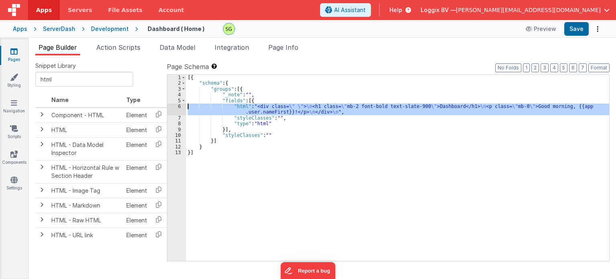
click at [180, 106] on div "6" at bounding box center [176, 109] width 19 height 12
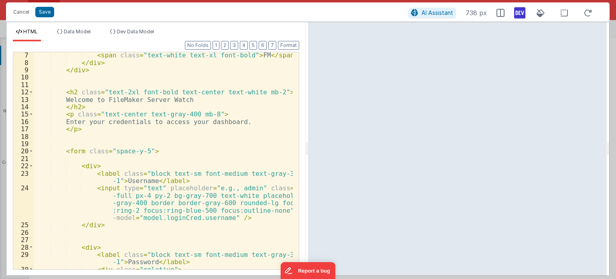
scroll to position [0, 0]
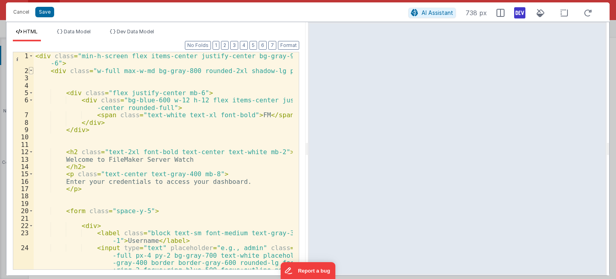
click at [32, 72] on span at bounding box center [31, 70] width 4 height 7
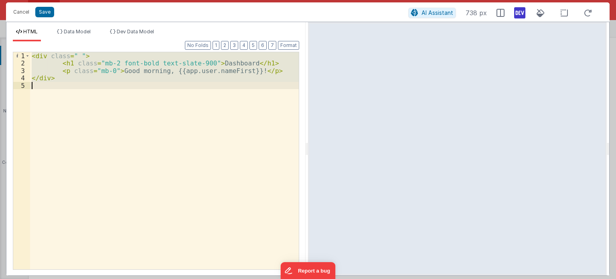
click at [97, 98] on div "< div class = " " > < h1 class = "mb-2 font-bold text-slate-900" > Dashboard </…" at bounding box center [164, 160] width 269 height 217
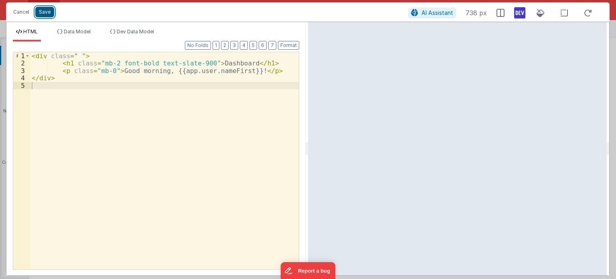
click at [43, 16] on button "Save" at bounding box center [44, 12] width 19 height 10
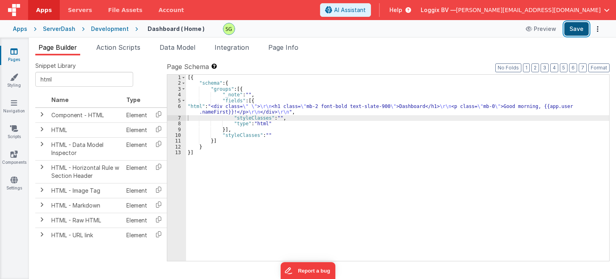
click at [587, 30] on button "Save" at bounding box center [576, 29] width 24 height 14
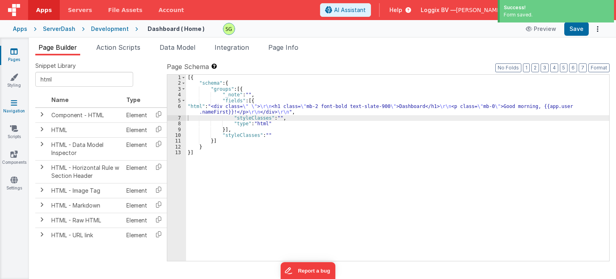
click at [5, 108] on link "Navigation" at bounding box center [14, 107] width 29 height 16
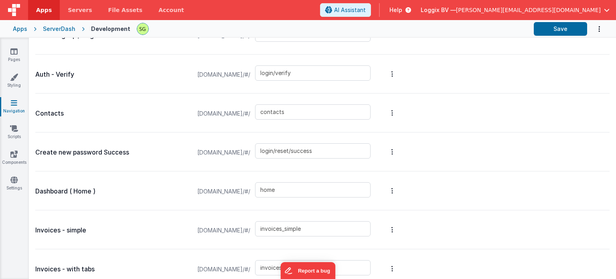
scroll to position [327, 0]
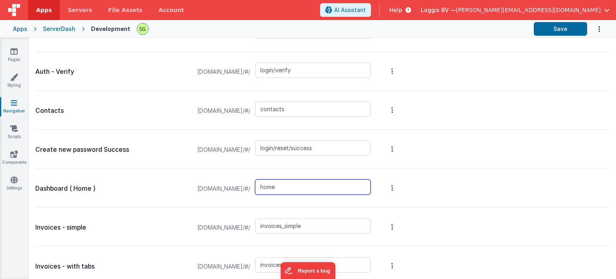
click at [308, 184] on input "home" at bounding box center [312, 186] width 115 height 15
click at [51, 28] on div "ServerDash" at bounding box center [59, 29] width 32 height 8
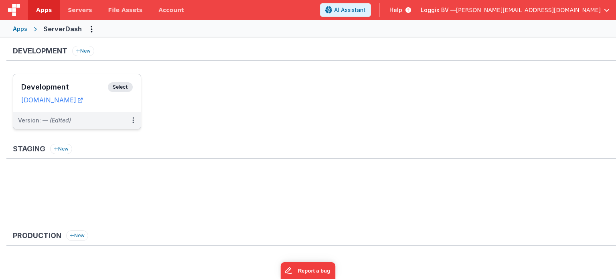
click at [119, 86] on span "Select" at bounding box center [120, 87] width 25 height 10
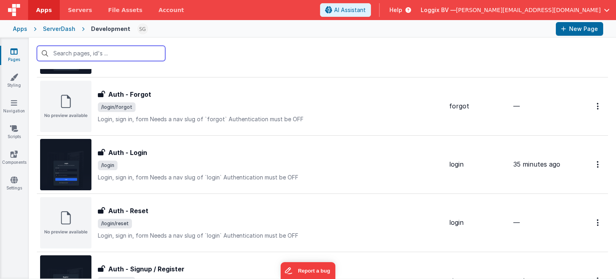
scroll to position [184, 0]
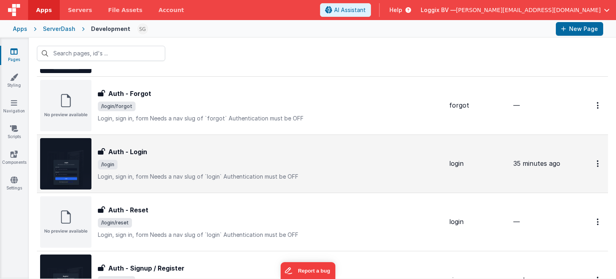
click at [235, 162] on span "/login" at bounding box center [270, 165] width 345 height 10
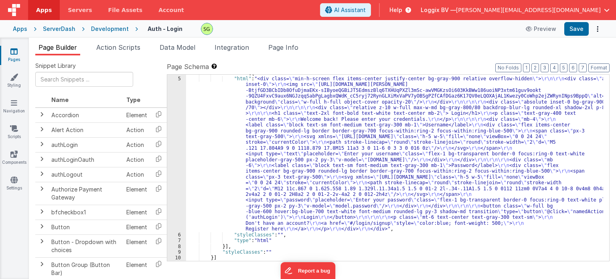
scroll to position [33, 0]
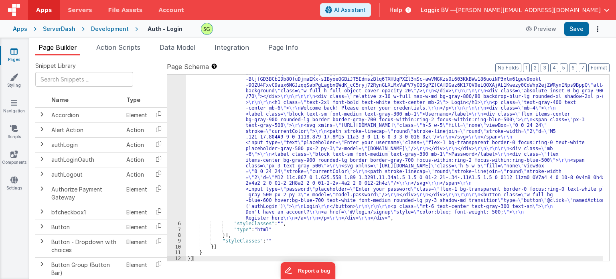
click at [97, 28] on div "Development" at bounding box center [110, 29] width 38 height 8
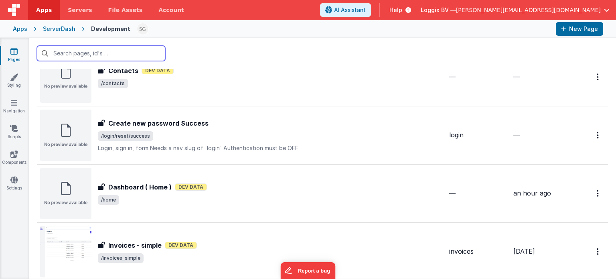
scroll to position [514, 0]
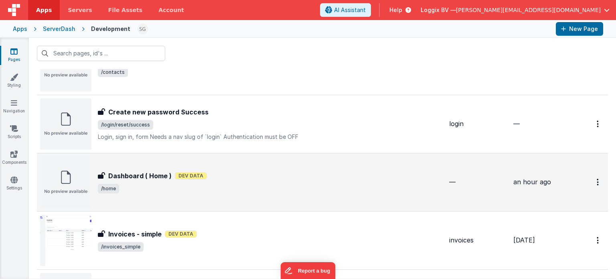
click at [224, 187] on span "/home" at bounding box center [270, 189] width 345 height 10
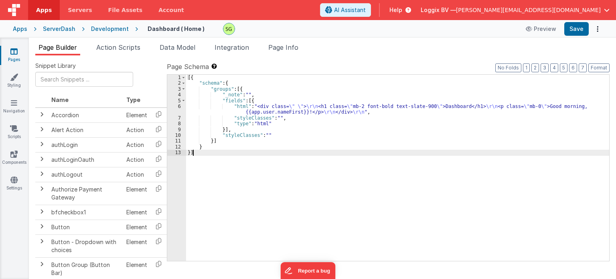
click at [180, 106] on div "6" at bounding box center [176, 109] width 19 height 12
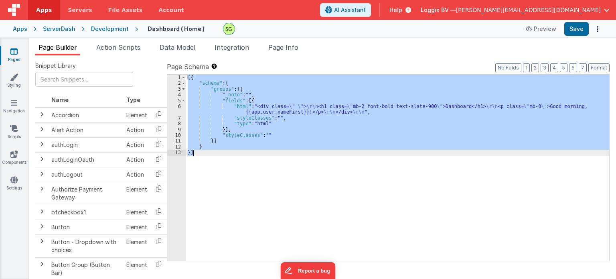
click at [180, 106] on div "6" at bounding box center [176, 109] width 19 height 12
click at [277, 185] on div "[{ "schema" : { "groups" : [{ "_note" : "" , "fields" : [{ "html" : "<div class…" at bounding box center [397, 168] width 423 height 186
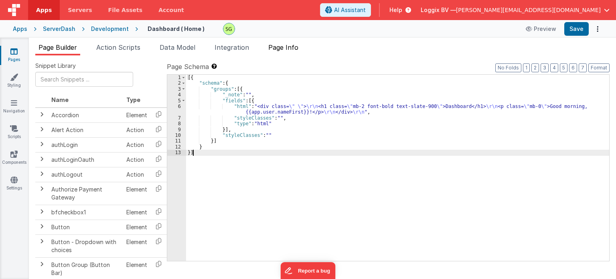
click at [284, 49] on span "Page Info" at bounding box center [283, 47] width 30 height 8
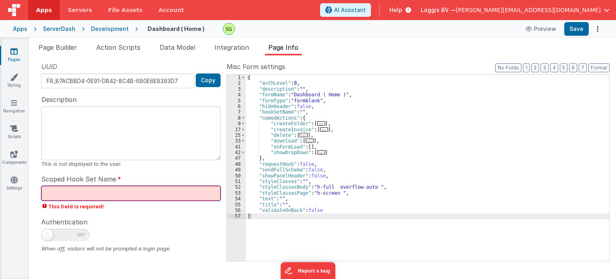
click at [83, 195] on input "text" at bounding box center [130, 193] width 179 height 15
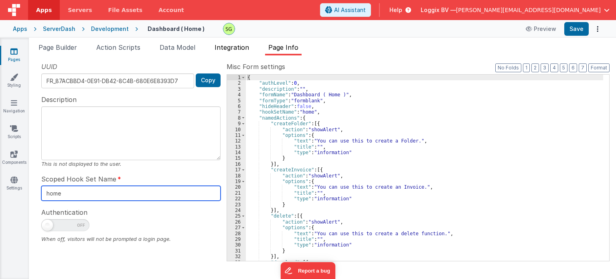
type input "home"
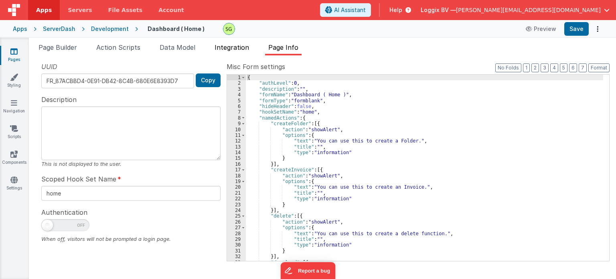
click at [224, 52] on li "Integration" at bounding box center [231, 49] width 41 height 13
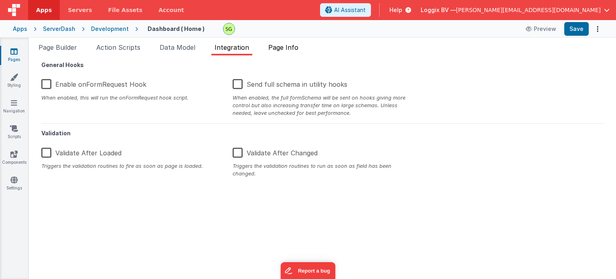
click at [279, 43] on li "Page Info" at bounding box center [283, 49] width 36 height 13
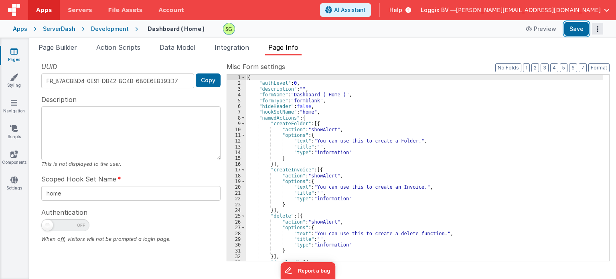
drag, startPoint x: 573, startPoint y: 28, endPoint x: 598, endPoint y: 32, distance: 25.6
click at [598, 32] on div "Preview Save" at bounding box center [562, 29] width 82 height 14
click at [598, 29] on icon "Options" at bounding box center [597, 29] width 11 height 0
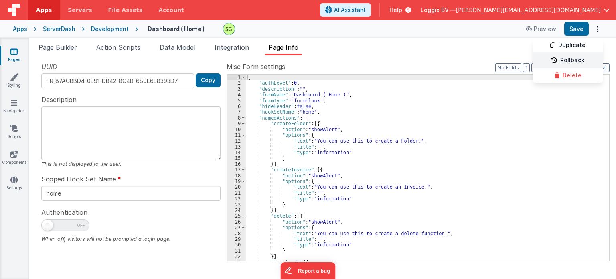
click at [566, 59] on link "Rollback" at bounding box center [568, 60] width 71 height 15
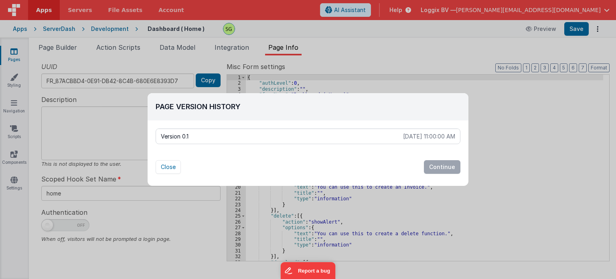
click at [364, 140] on p "Version 0.1" at bounding box center [282, 136] width 242 height 8
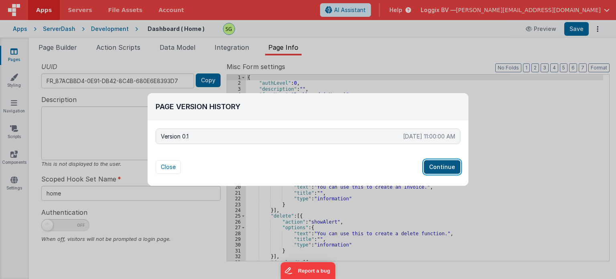
click at [445, 166] on button "Continue" at bounding box center [442, 167] width 36 height 14
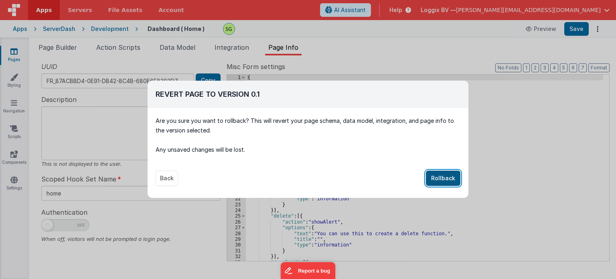
click at [445, 177] on button "Rollback" at bounding box center [443, 177] width 34 height 15
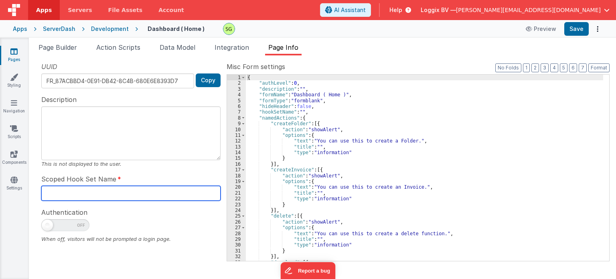
click at [140, 192] on input "text" at bounding box center [130, 193] width 179 height 15
type input "home"
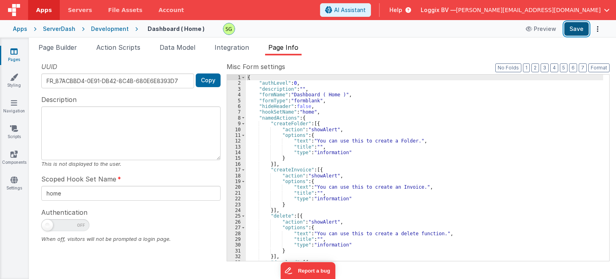
click at [580, 34] on button "Save" at bounding box center [576, 29] width 24 height 14
click at [14, 51] on icon at bounding box center [13, 51] width 7 height 8
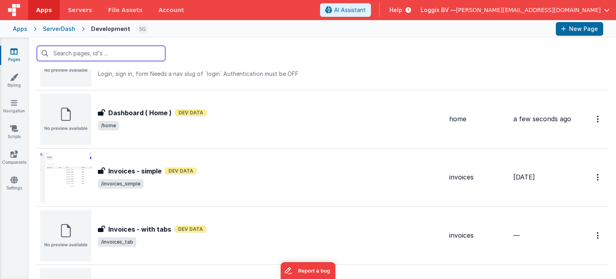
scroll to position [577, 0]
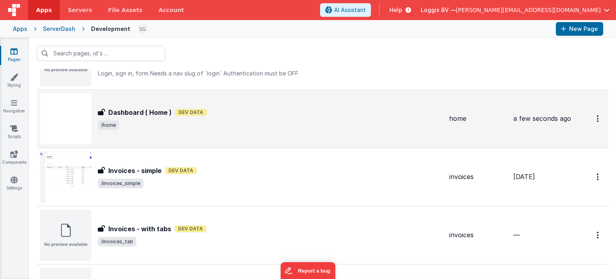
click at [303, 113] on div "Dashboard ( Home ) Dev Data" at bounding box center [270, 112] width 345 height 10
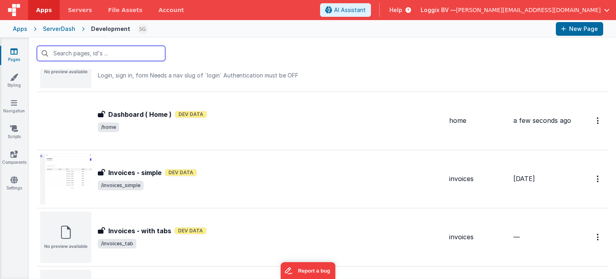
scroll to position [576, 0]
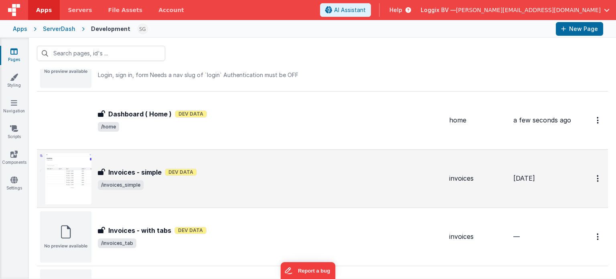
click at [306, 186] on span "/invoices_simple" at bounding box center [270, 185] width 345 height 10
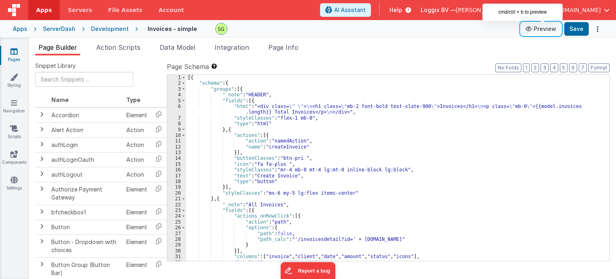
click at [534, 30] on icon at bounding box center [530, 29] width 8 height 6
click at [122, 26] on div "Development" at bounding box center [110, 29] width 38 height 8
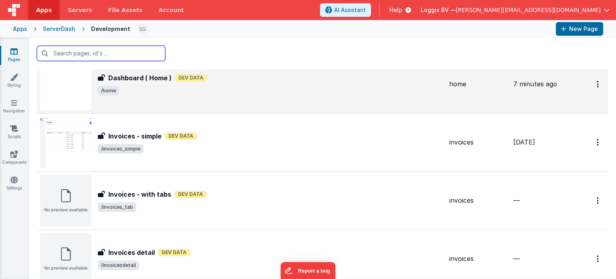
scroll to position [617, 0]
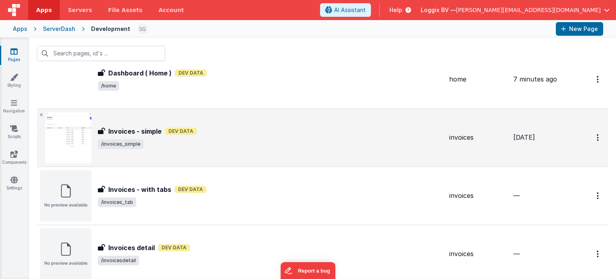
click at [233, 152] on div "Invoices - simple Invoices - simple Dev Data /invoices_simple" at bounding box center [241, 137] width 403 height 51
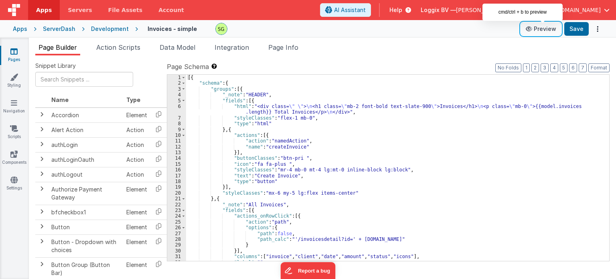
click at [548, 31] on button "Preview" at bounding box center [541, 28] width 40 height 13
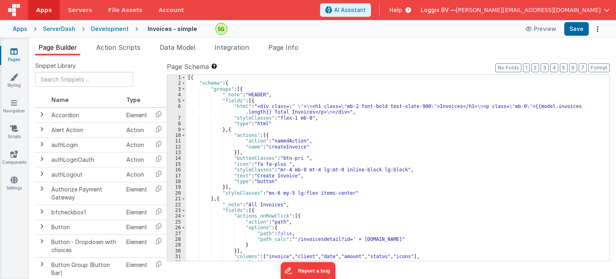
click at [330, 58] on div "Snippet Library Name Type Accordion Element Alert Action Action authLogin Actio…" at bounding box center [322, 173] width 587 height 236
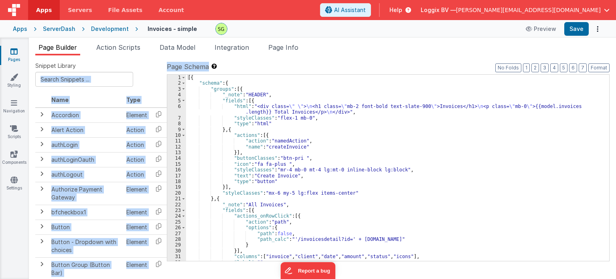
drag, startPoint x: 208, startPoint y: 66, endPoint x: 165, endPoint y: 65, distance: 42.5
click at [165, 65] on div "Snippet Library Name Type Accordion Element Alert Action Action authLogin Actio…" at bounding box center [322, 173] width 574 height 223
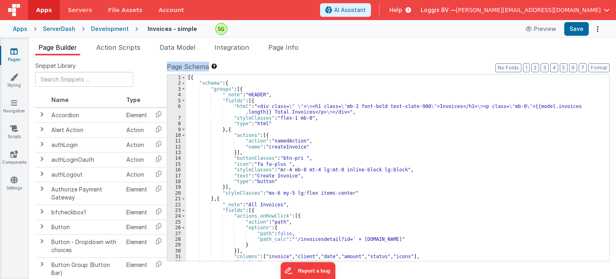
drag, startPoint x: 168, startPoint y: 65, endPoint x: 209, endPoint y: 67, distance: 40.1
click at [209, 67] on label "Page Schema Shortcuts: Find: command-f Fold: command-option-L Unfold: command-o…" at bounding box center [388, 67] width 443 height 10
drag, startPoint x: 209, startPoint y: 67, endPoint x: 168, endPoint y: 67, distance: 40.9
click at [168, 67] on label "Page Schema Shortcuts: Find: command-f Fold: command-option-L Unfold: command-o…" at bounding box center [388, 67] width 443 height 10
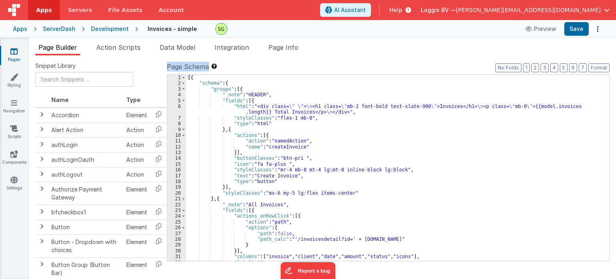
drag, startPoint x: 168, startPoint y: 67, endPoint x: 206, endPoint y: 70, distance: 38.2
click at [206, 70] on span "Page Schema" at bounding box center [188, 67] width 42 height 10
click at [18, 55] on link "Pages" at bounding box center [14, 55] width 29 height 16
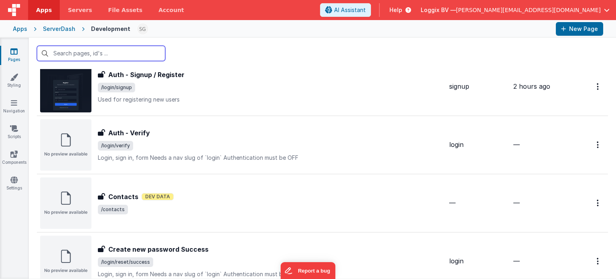
scroll to position [377, 0]
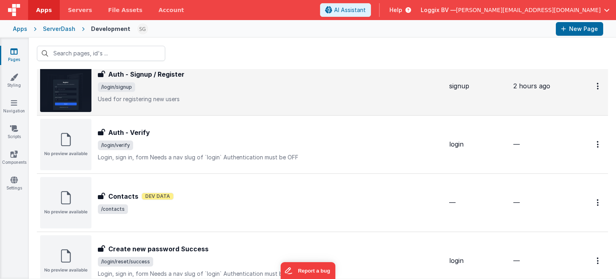
click at [192, 84] on span "/login/signup" at bounding box center [270, 87] width 345 height 10
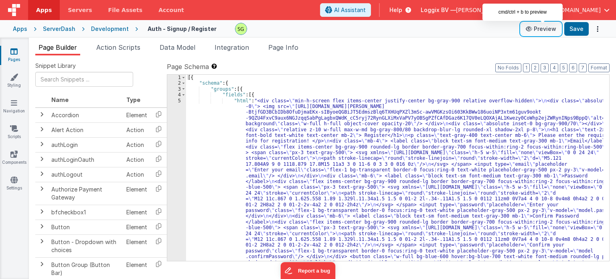
click at [549, 28] on button "Preview" at bounding box center [541, 28] width 40 height 13
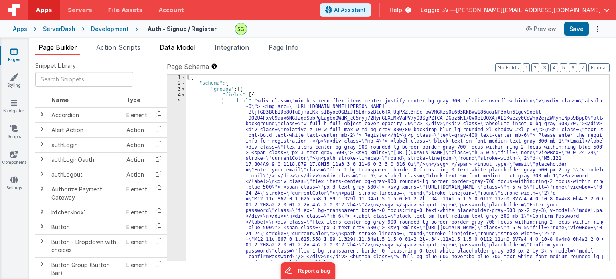
click at [185, 51] on li "Data Model" at bounding box center [177, 49] width 42 height 13
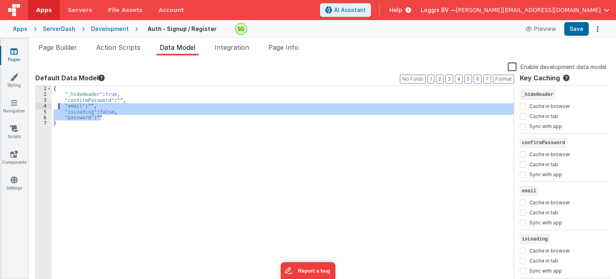
drag, startPoint x: 101, startPoint y: 120, endPoint x: 60, endPoint y: 105, distance: 43.6
click at [60, 105] on div "{ "_hideHeader" : true , "confirmPassword" : "" , "email" : "" , "isLoading" : …" at bounding box center [283, 191] width 462 height 211
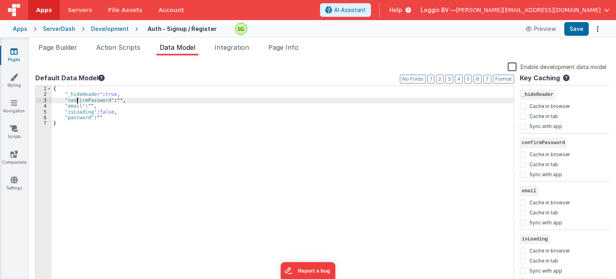
click at [78, 102] on div "{ "_hideHeader" : true , "confirmPassword" : "" , "email" : "" , "isLoading" : …" at bounding box center [283, 191] width 462 height 211
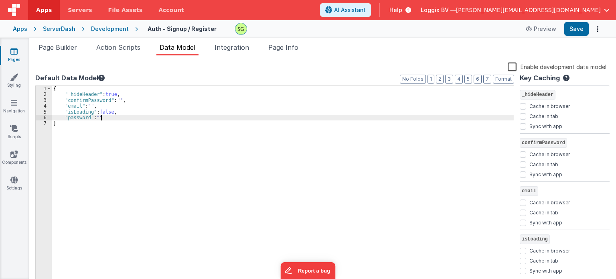
click at [120, 118] on div "{ "_hideHeader" : true , "confirmPassword" : "" , "email" : "" , "isLoading" : …" at bounding box center [283, 191] width 462 height 211
click at [127, 47] on span "Action Scripts" at bounding box center [118, 47] width 44 height 8
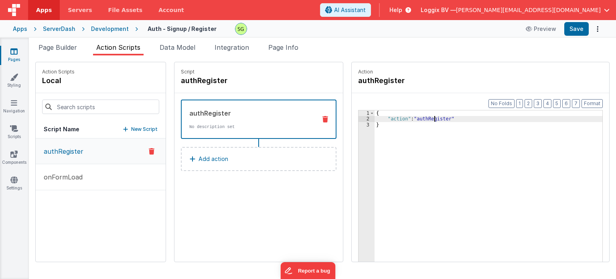
click at [426, 121] on div "{ "action" : "authRegister" }" at bounding box center [493, 204] width 236 height 188
click at [281, 45] on span "Page Info" at bounding box center [283, 47] width 30 height 8
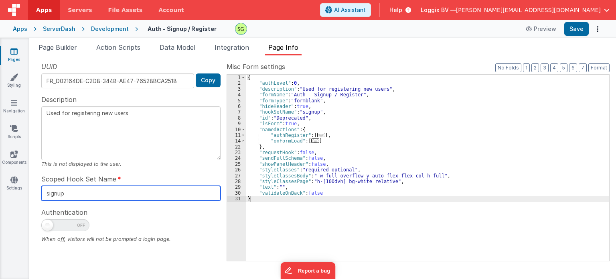
click at [88, 196] on input "signup" at bounding box center [130, 193] width 179 height 15
drag, startPoint x: 92, startPoint y: 192, endPoint x: 38, endPoint y: 187, distance: 54.4
click at [38, 187] on div "UUID FR_D02164DE-C2D8-3448-AE47-76528BCA2518 Copy Description Used for register…" at bounding box center [130, 161] width 191 height 198
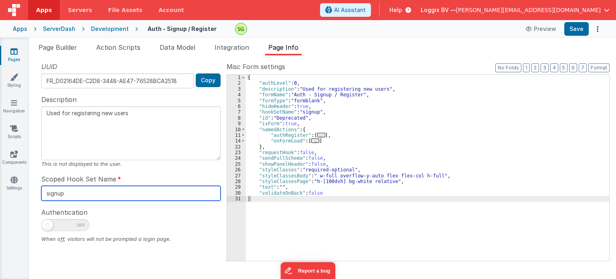
click at [79, 192] on input "signup" at bounding box center [130, 193] width 179 height 15
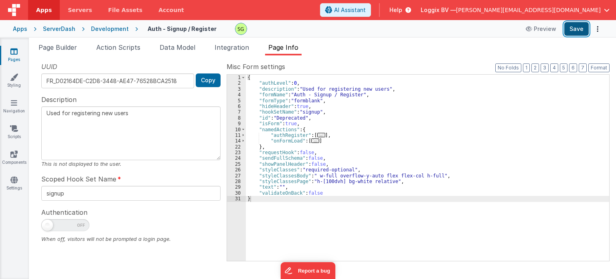
click at [577, 30] on button "Save" at bounding box center [576, 29] width 24 height 14
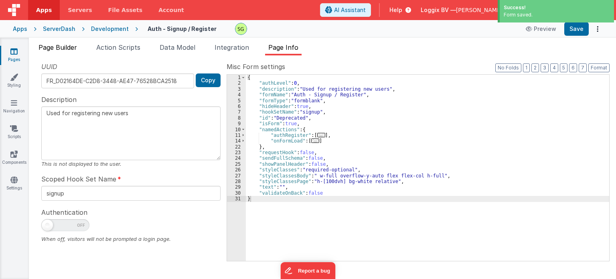
click at [40, 51] on span "Page Builder" at bounding box center [57, 47] width 38 height 8
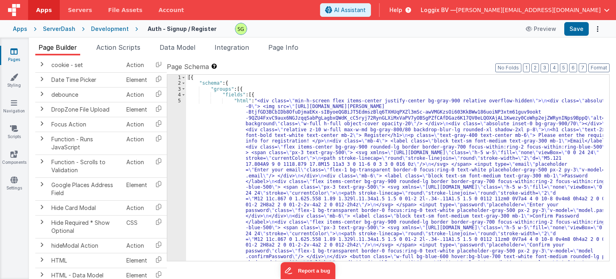
scroll to position [226, 0]
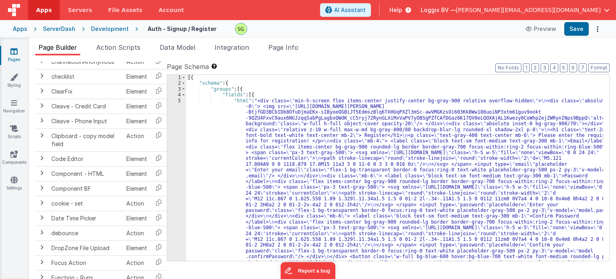
click at [10, 59] on link "Pages" at bounding box center [14, 55] width 29 height 16
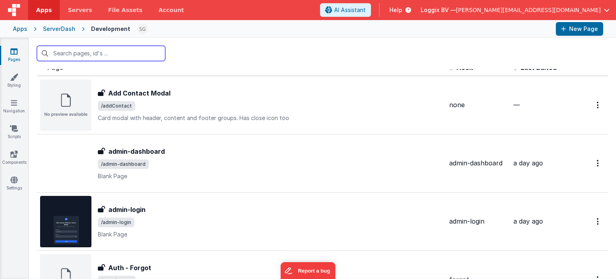
scroll to position [9, 0]
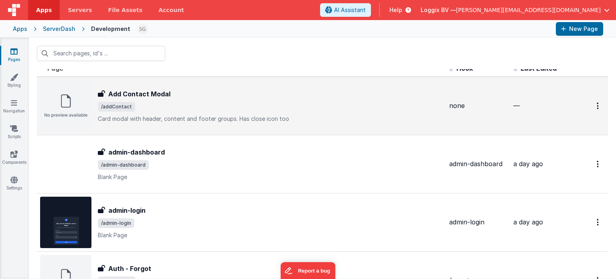
click at [227, 100] on div "Add Contact Modal Add Contact Modal /addContact Card modal with header, content…" at bounding box center [270, 106] width 345 height 34
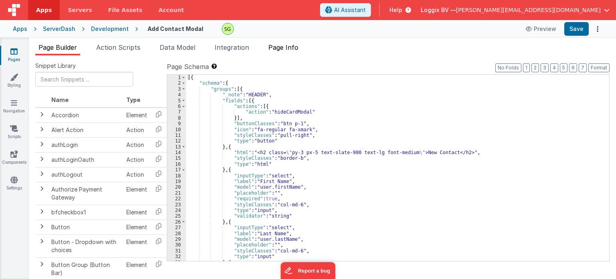
click at [294, 50] on span "Page Info" at bounding box center [283, 47] width 30 height 8
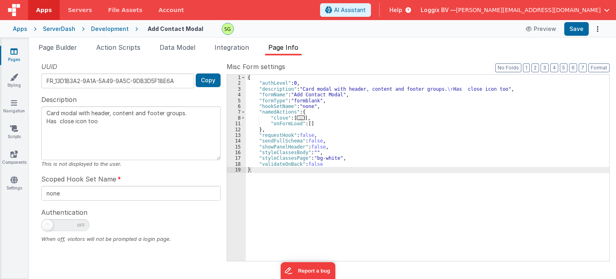
click at [69, 201] on div "UUID FR_13D1B3A2-9A1A-5A49-9A5C-9DB3D5F18E6A Copy Description Card modal with h…" at bounding box center [130, 161] width 191 height 198
click at [18, 209] on div "Pages Styling Navigation Scripts Components Settings" at bounding box center [14, 158] width 29 height 241
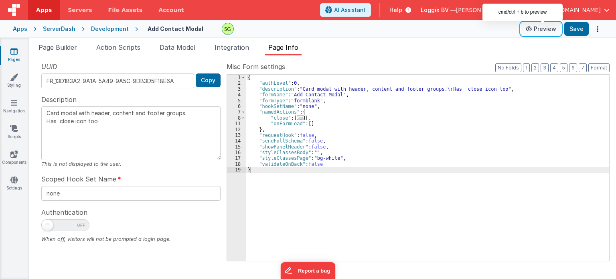
click at [542, 30] on button "Preview" at bounding box center [541, 28] width 40 height 13
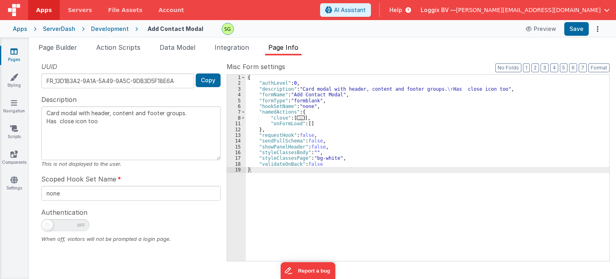
click at [109, 27] on div "Development" at bounding box center [110, 29] width 38 height 8
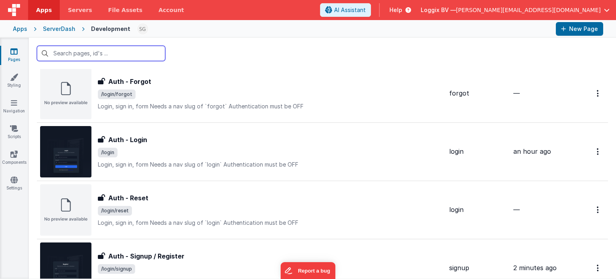
scroll to position [217, 0]
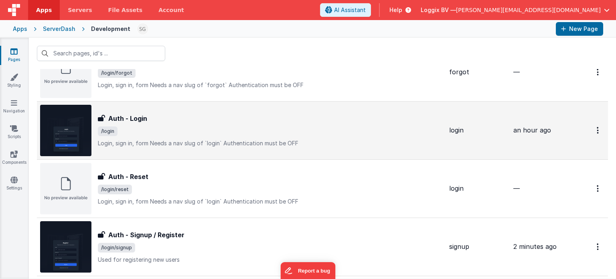
click at [285, 135] on span "/login" at bounding box center [270, 131] width 345 height 10
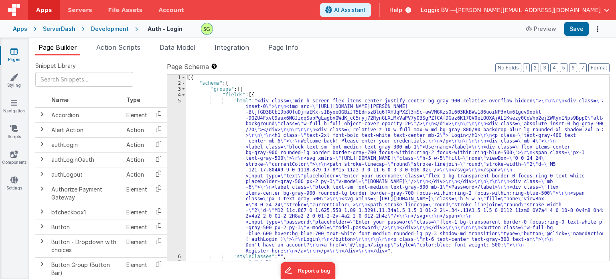
click at [100, 31] on div "Development" at bounding box center [110, 29] width 38 height 8
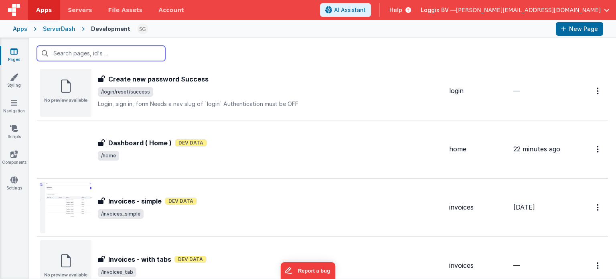
scroll to position [523, 0]
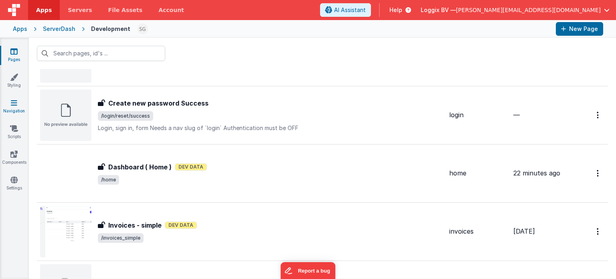
click at [11, 101] on icon at bounding box center [14, 103] width 6 height 8
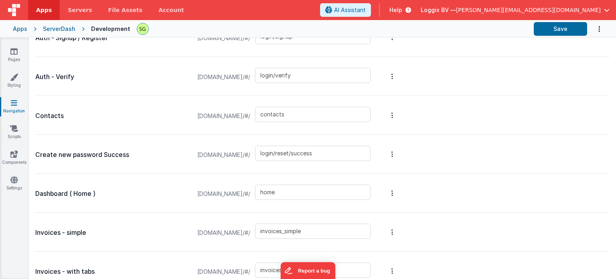
scroll to position [356, 0]
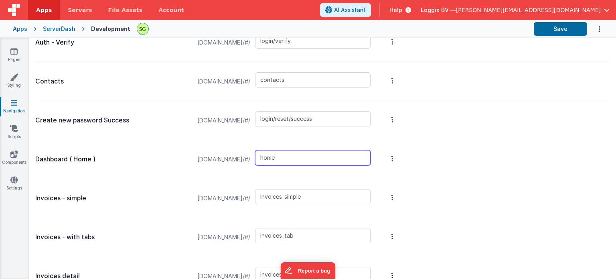
click at [327, 158] on input "home" at bounding box center [312, 157] width 115 height 15
type input "h"
type input "default"
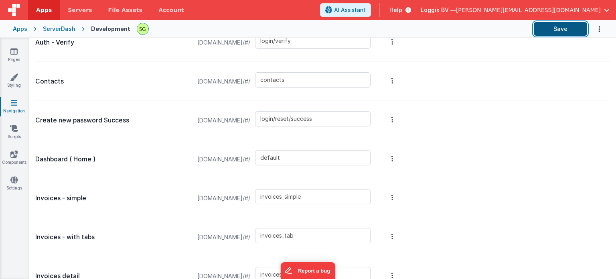
click at [565, 22] on button "Save" at bounding box center [560, 29] width 53 height 14
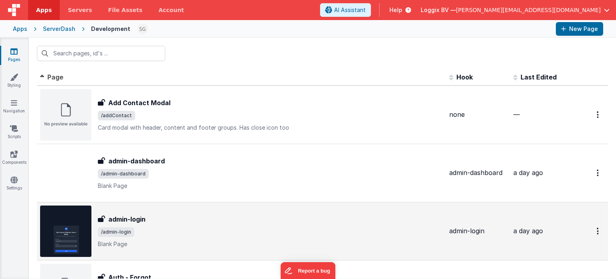
click at [164, 221] on div "admin-login" at bounding box center [270, 219] width 345 height 10
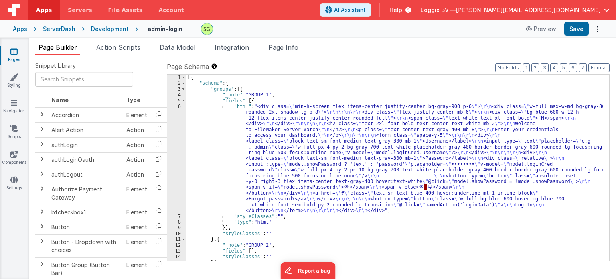
click at [91, 29] on div "Development" at bounding box center [110, 29] width 38 height 8
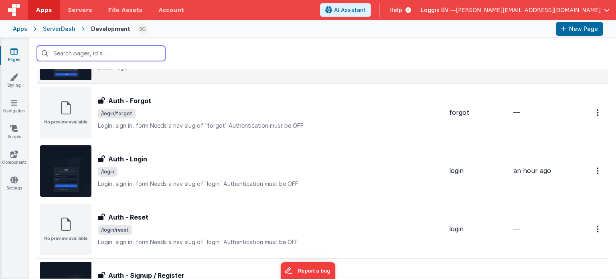
scroll to position [174, 0]
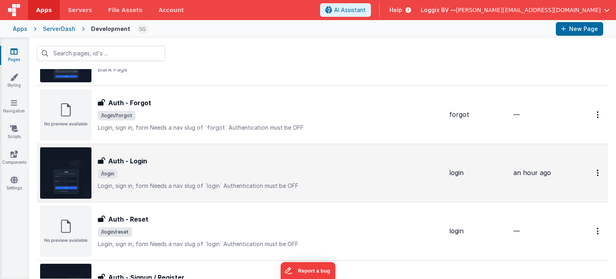
click at [157, 169] on span "/login" at bounding box center [270, 174] width 345 height 10
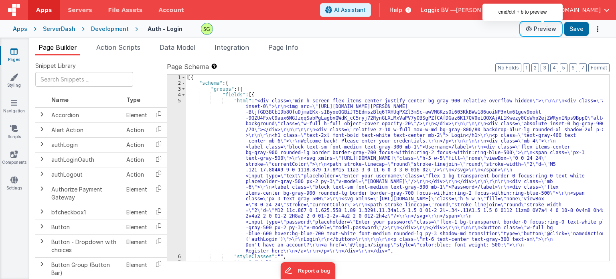
click at [540, 27] on button "Preview" at bounding box center [541, 28] width 40 height 13
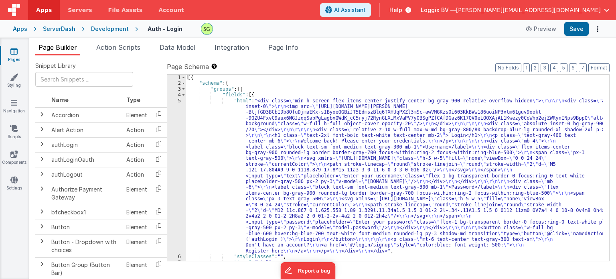
click at [100, 28] on div "Development" at bounding box center [110, 29] width 38 height 8
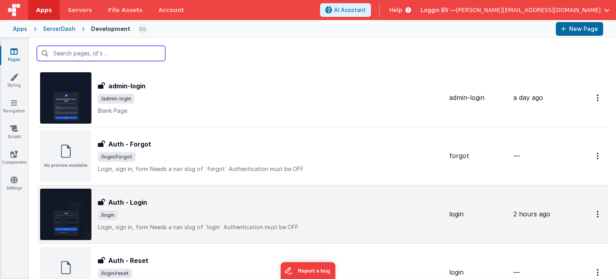
scroll to position [189, 0]
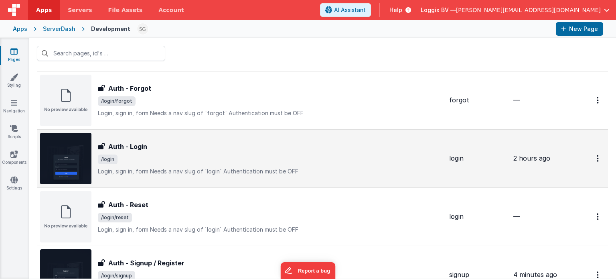
click at [211, 162] on span "/login" at bounding box center [270, 159] width 345 height 10
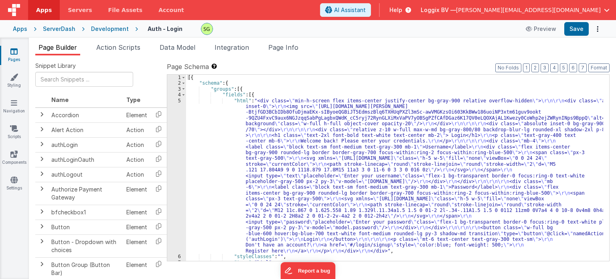
click at [180, 101] on div "5" at bounding box center [176, 176] width 19 height 156
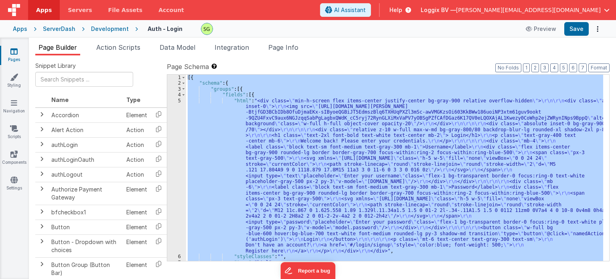
click at [180, 101] on div "5" at bounding box center [176, 176] width 19 height 156
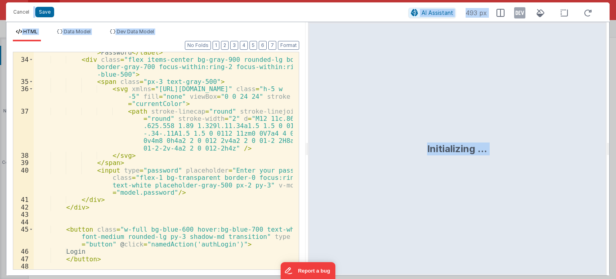
scroll to position [484, 0]
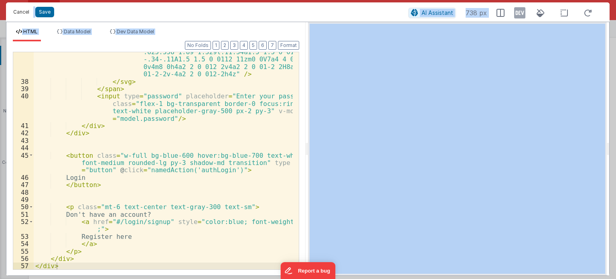
click at [14, 11] on button "Cancel" at bounding box center [21, 11] width 24 height 11
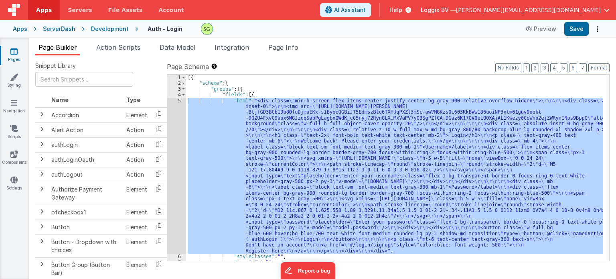
click at [105, 30] on div "Development" at bounding box center [110, 29] width 38 height 8
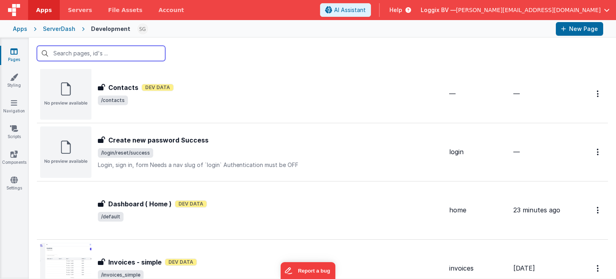
scroll to position [537, 0]
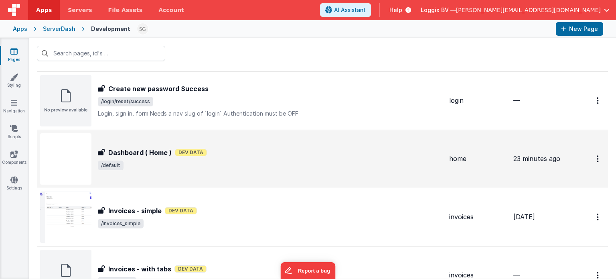
click at [279, 162] on span "/default" at bounding box center [270, 165] width 345 height 10
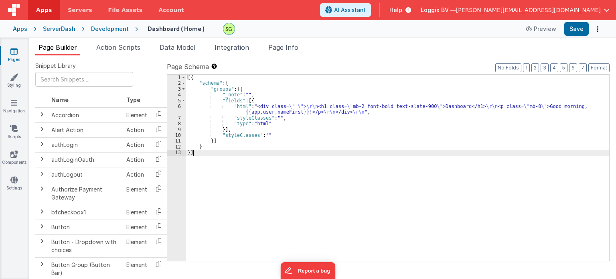
click at [180, 104] on div "6" at bounding box center [176, 109] width 19 height 12
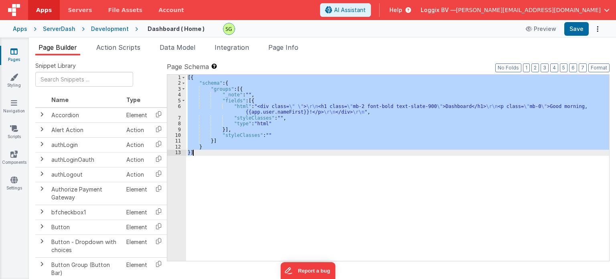
click at [180, 104] on div "6" at bounding box center [176, 109] width 19 height 12
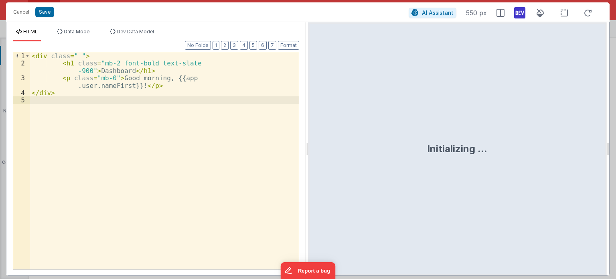
click at [177, 133] on div "< div class = " " > < h1 class = "mb-2 font-bold text-slate -900" > Dashboard <…" at bounding box center [164, 168] width 269 height 232
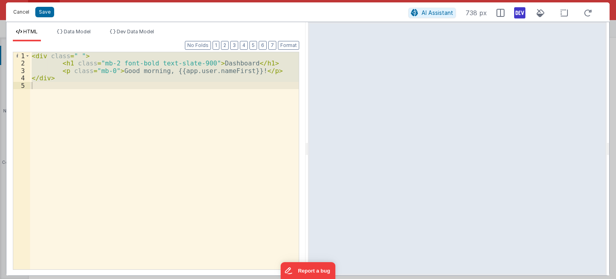
click at [22, 14] on button "Cancel" at bounding box center [21, 11] width 24 height 11
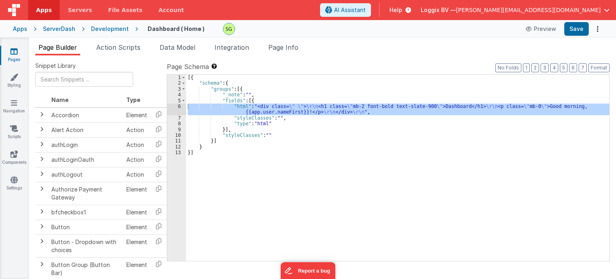
click at [115, 30] on div "Development" at bounding box center [110, 29] width 38 height 8
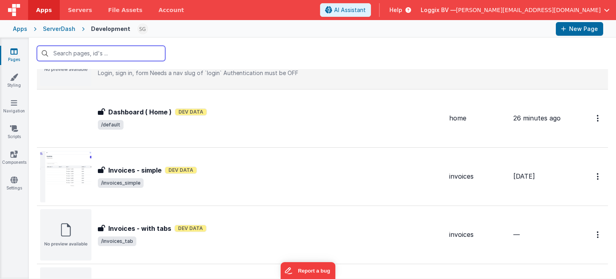
scroll to position [579, 0]
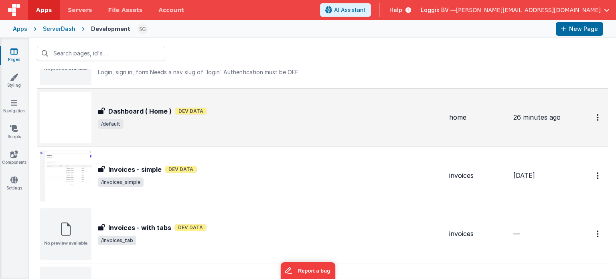
click at [260, 124] on span "/default" at bounding box center [270, 124] width 345 height 10
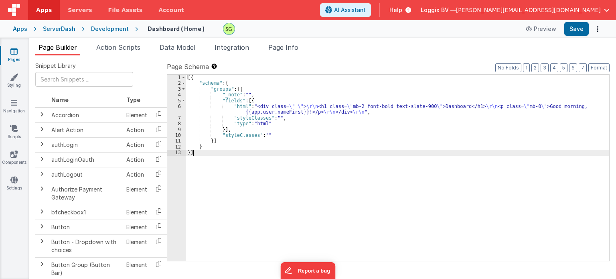
click at [180, 105] on div "6" at bounding box center [176, 109] width 19 height 12
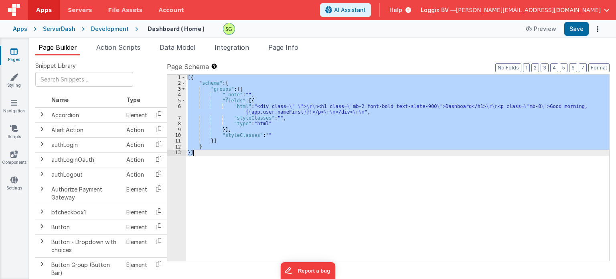
click at [180, 105] on div "6" at bounding box center [176, 109] width 19 height 12
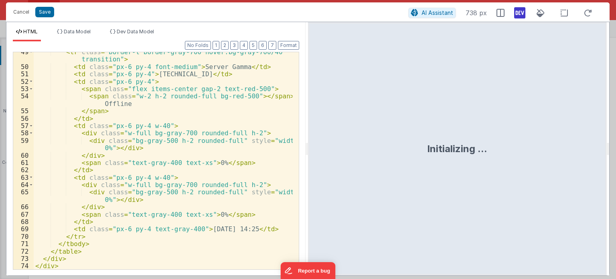
scroll to position [403, 0]
click at [43, 11] on button "Save" at bounding box center [44, 12] width 19 height 10
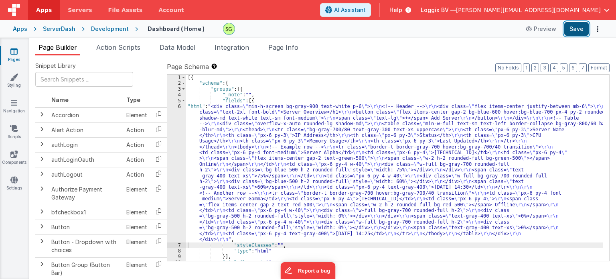
click at [577, 27] on button "Save" at bounding box center [576, 29] width 24 height 14
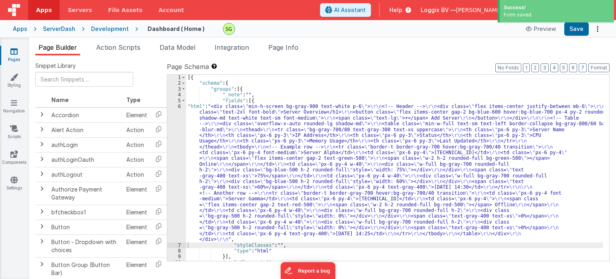
click at [101, 30] on div "Development" at bounding box center [110, 29] width 38 height 8
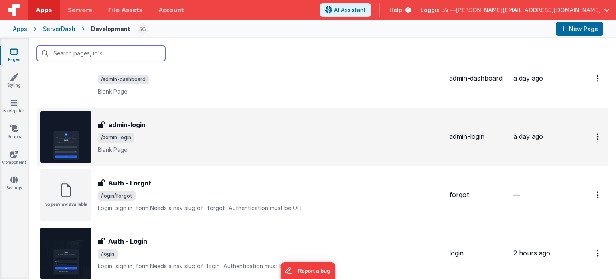
scroll to position [143, 0]
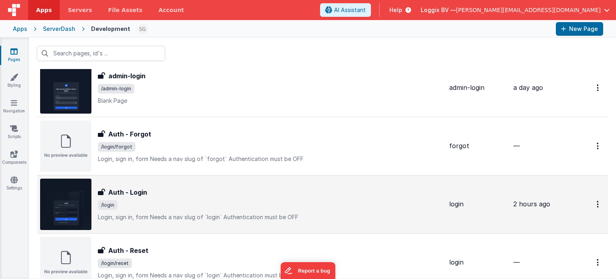
click at [220, 201] on span "/login" at bounding box center [270, 205] width 345 height 10
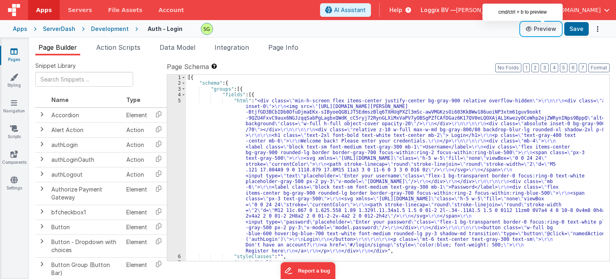
click at [545, 33] on button "Preview" at bounding box center [541, 28] width 40 height 13
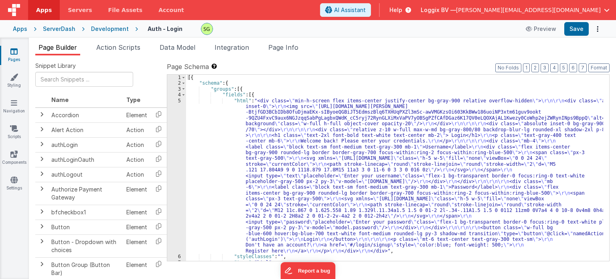
click at [178, 100] on div "5" at bounding box center [176, 176] width 19 height 156
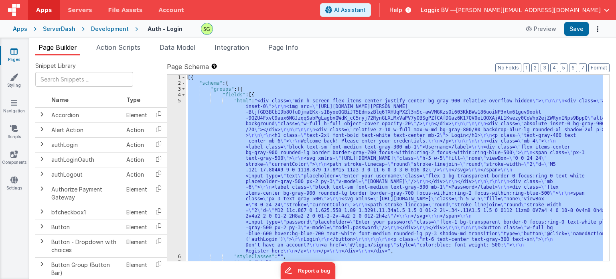
click at [178, 100] on div "5" at bounding box center [176, 176] width 19 height 156
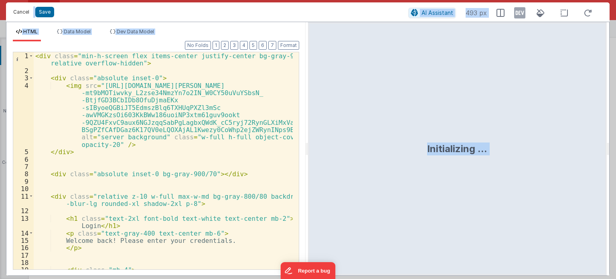
click at [15, 11] on button "Cancel" at bounding box center [21, 11] width 24 height 11
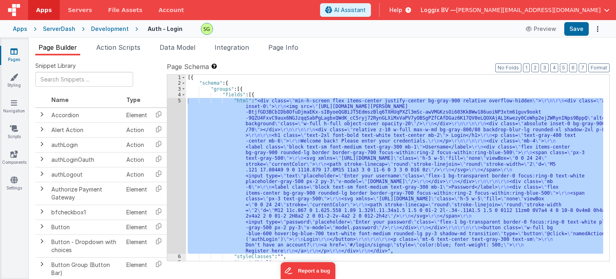
click at [109, 27] on div "Development" at bounding box center [110, 29] width 38 height 8
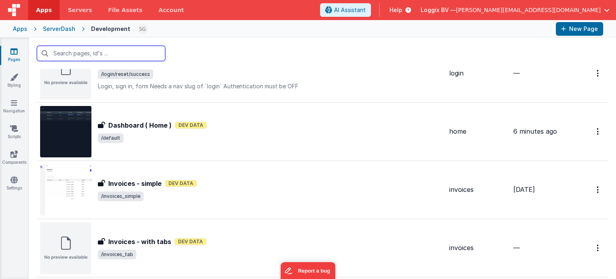
scroll to position [565, 0]
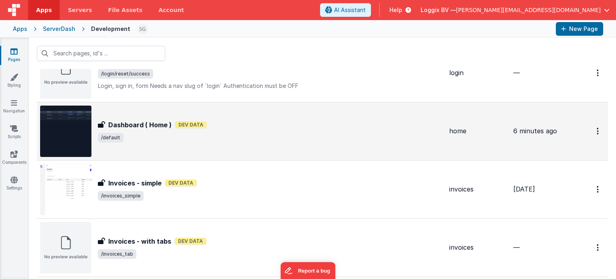
click at [260, 126] on div "Dashboard ( Home ) Dev Data" at bounding box center [270, 125] width 345 height 10
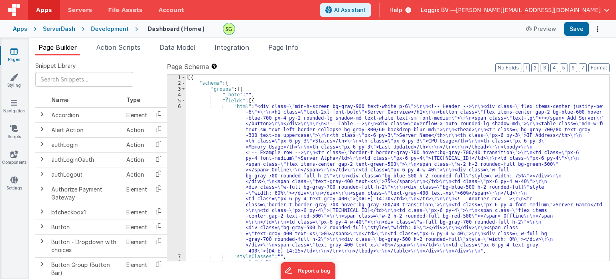
click at [178, 106] on div "6" at bounding box center [176, 178] width 19 height 150
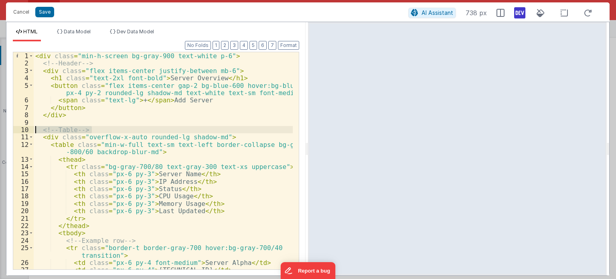
drag, startPoint x: 82, startPoint y: 129, endPoint x: 28, endPoint y: 128, distance: 53.7
click at [28, 128] on div "1 2 3 4 5 6 7 8 9 10 11 12 13 14 15 16 17 18 19 20 21 22 23 24 25 26 27 28 < di…" at bounding box center [156, 161] width 286 height 218
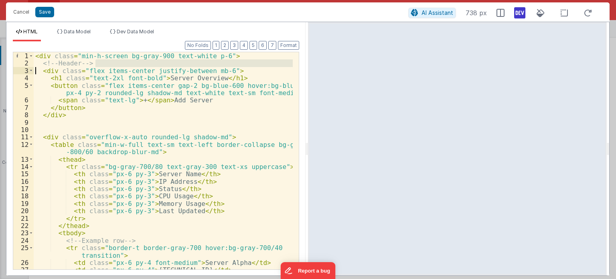
drag, startPoint x: 99, startPoint y: 63, endPoint x: 18, endPoint y: 68, distance: 81.1
click at [18, 68] on div "1 2 3 4 5 6 7 8 9 10 11 12 13 14 15 16 17 18 19 20 21 22 23 24 25 26 27 28 < di…" at bounding box center [156, 161] width 286 height 218
click at [98, 61] on div "< div class = "min-h-screen bg-gray-900 text-white p-6" > <!-- Header --> < div…" at bounding box center [163, 160] width 259 height 217
drag, startPoint x: 98, startPoint y: 61, endPoint x: 29, endPoint y: 64, distance: 69.0
click at [29, 64] on div "1 2 3 4 5 6 7 8 9 10 11 12 13 14 15 16 17 18 19 20 21 22 23 24 25 26 27 28 < di…" at bounding box center [156, 161] width 286 height 218
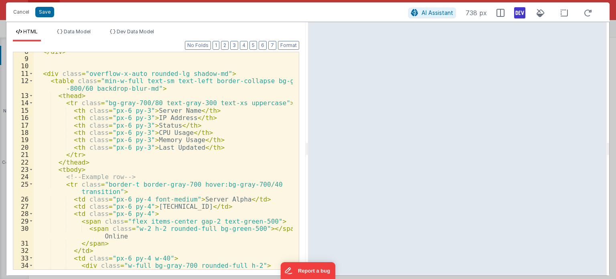
scroll to position [64, 0]
drag, startPoint x: 136, startPoint y: 176, endPoint x: 34, endPoint y: 177, distance: 102.7
click at [34, 177] on div "</ div > < div class = "overflow-x-auto rounded-lg shadow-md" > < table class =…" at bounding box center [163, 166] width 259 height 239
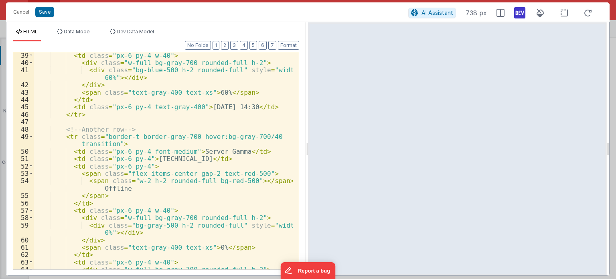
scroll to position [318, 0]
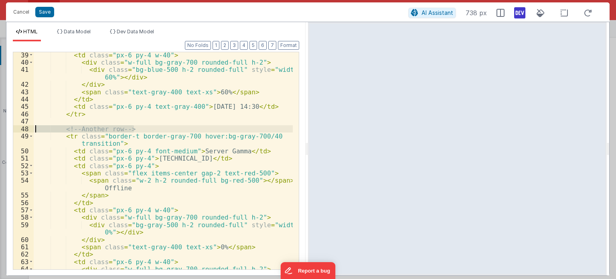
drag, startPoint x: 147, startPoint y: 129, endPoint x: 19, endPoint y: 129, distance: 127.9
click at [19, 129] on div "39 40 41 42 43 44 45 46 47 48 49 50 51 52 53 54 55 56 57 58 59 60 61 62 63 64 6…" at bounding box center [156, 161] width 286 height 218
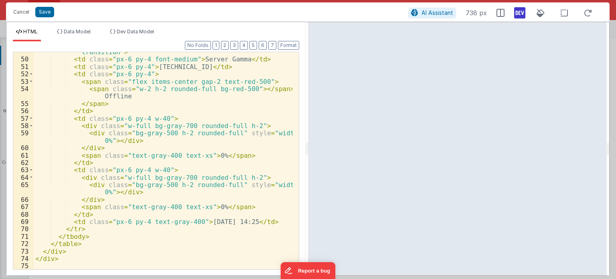
scroll to position [409, 0]
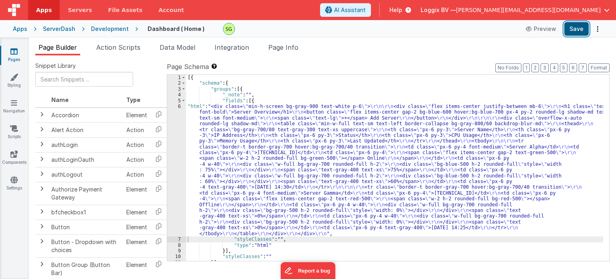
click at [569, 23] on button "Save" at bounding box center [576, 29] width 24 height 14
